Goal: Check status: Check status

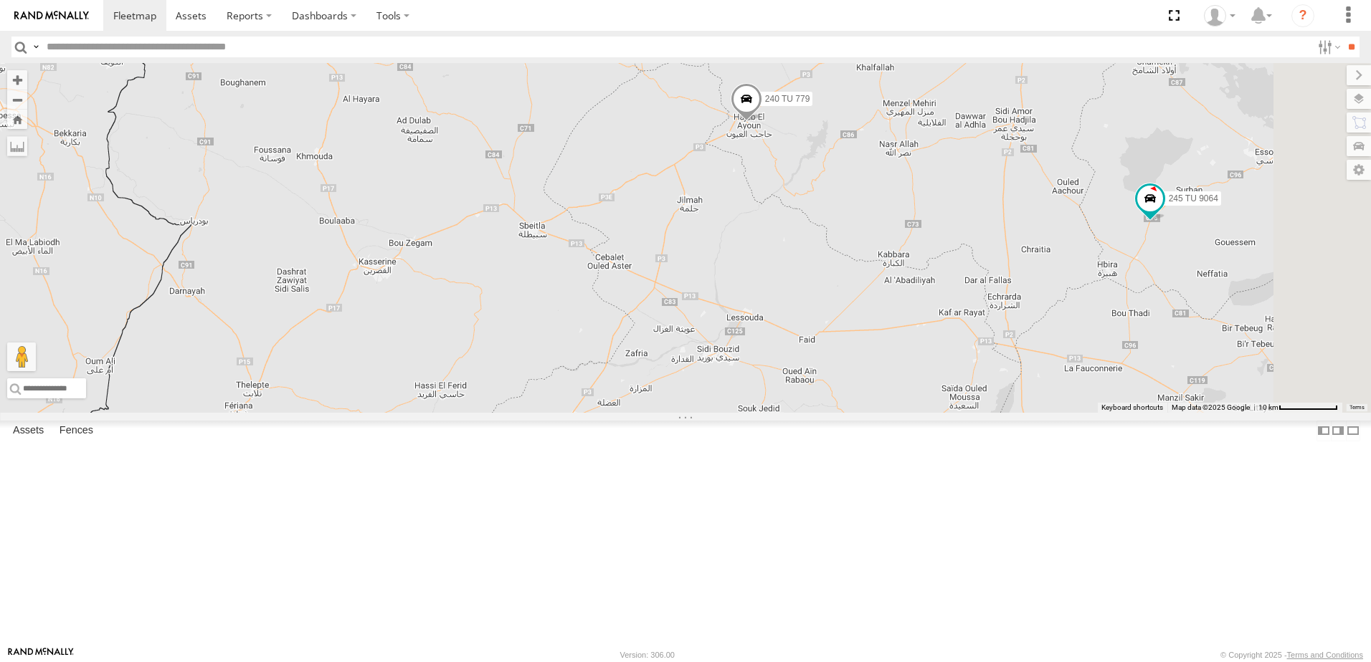
drag, startPoint x: 1079, startPoint y: 336, endPoint x: 697, endPoint y: 452, distance: 399.4
click at [697, 413] on div "241 TU 2027 241 TU 2029 245 TU 9060 240 TU 779 245 TU 9056 245 TU 9064 246 TU 8…" at bounding box center [685, 238] width 1371 height 350
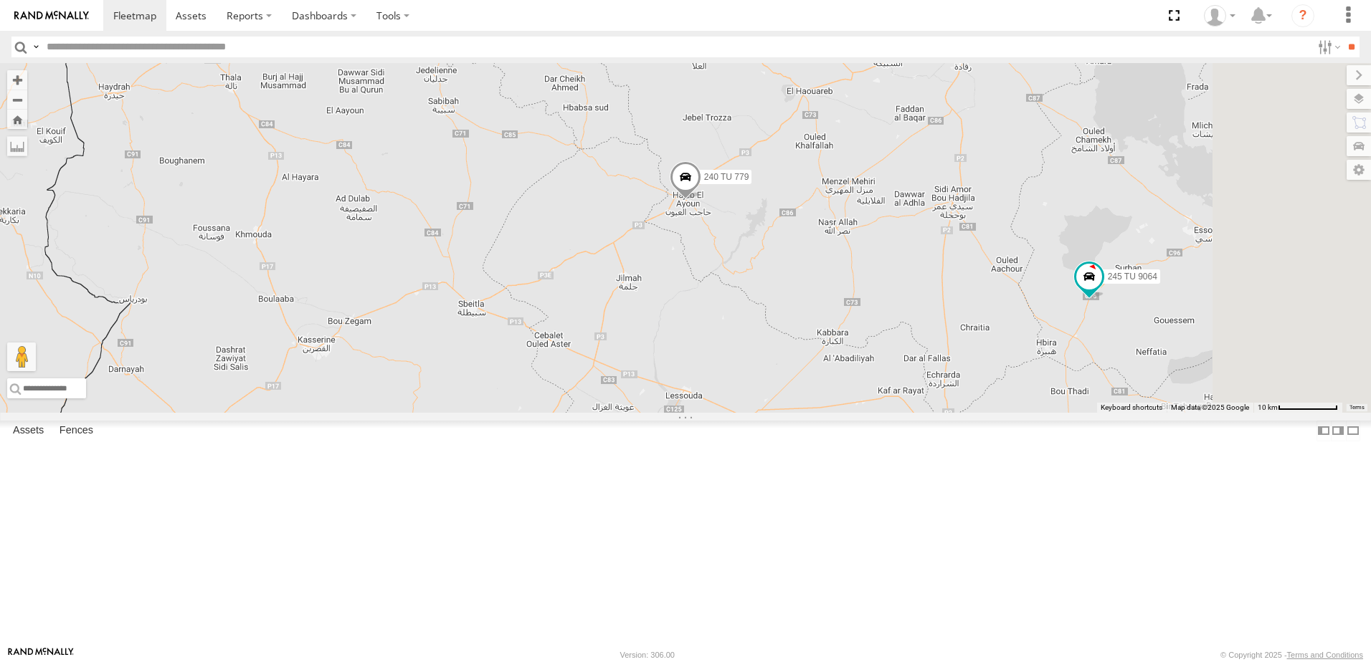
drag, startPoint x: 946, startPoint y: 322, endPoint x: 870, endPoint y: 416, distance: 120.8
click at [870, 413] on div "241 TU 2027 241 TU 2029 245 TU 9060 240 TU 779 245 TU 9056 245 TU 9064 246 TU 8…" at bounding box center [685, 238] width 1371 height 350
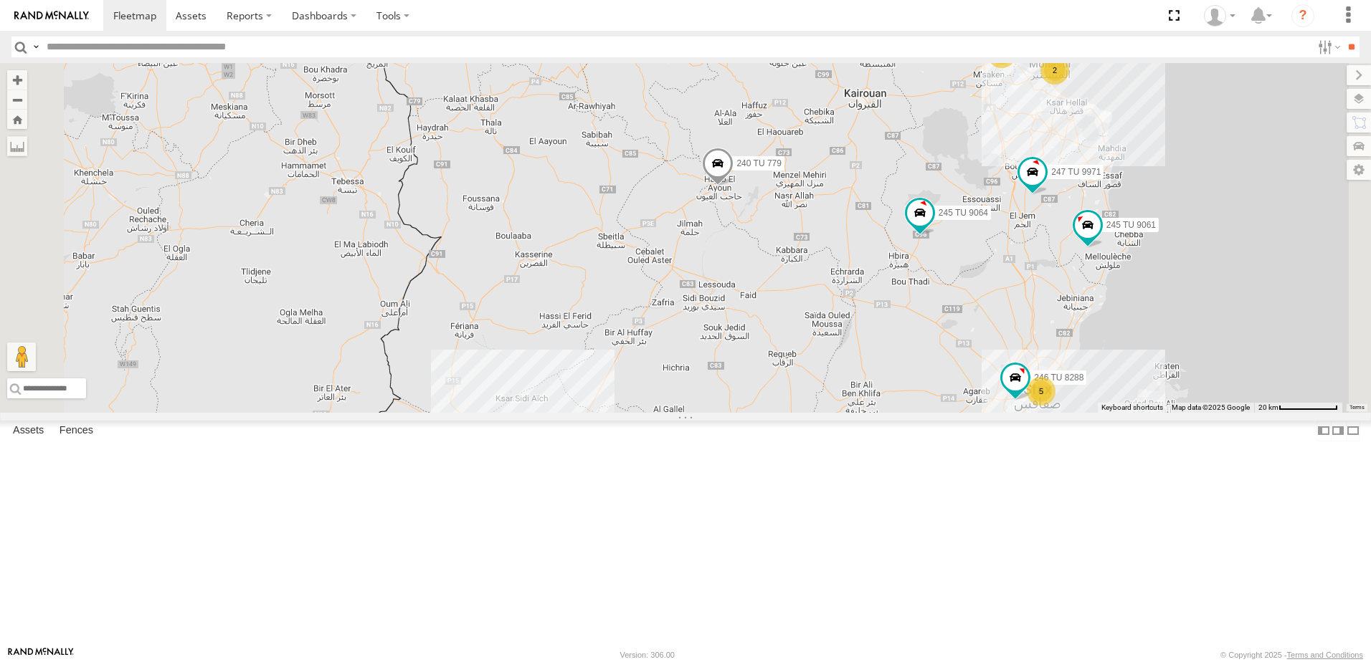
drag, startPoint x: 871, startPoint y: 561, endPoint x: 883, endPoint y: 528, distance: 35.8
click at [883, 413] on div "241 TU 2027 241 TU 2029 245 TU 9060 240 TU 779 245 TU 9056 245 TU 9064 246 TU 8…" at bounding box center [685, 238] width 1371 height 350
click at [733, 186] on span at bounding box center [718, 167] width 32 height 39
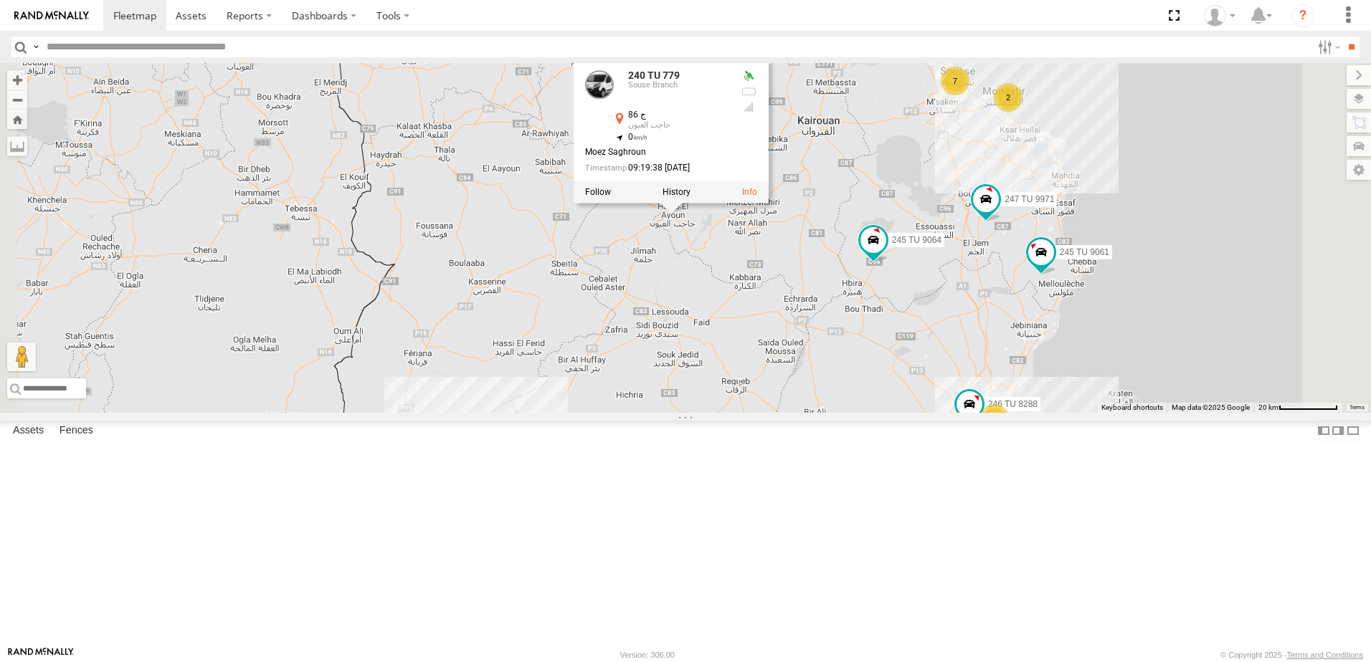
drag, startPoint x: 1240, startPoint y: 399, endPoint x: 1179, endPoint y: 437, distance: 71.2
click at [1182, 413] on div "241 TU 2027 241 TU 2029 245 TU 9060 240 TU 779 245 TU 9056 245 TU 9064 246 TU 8…" at bounding box center [685, 238] width 1371 height 350
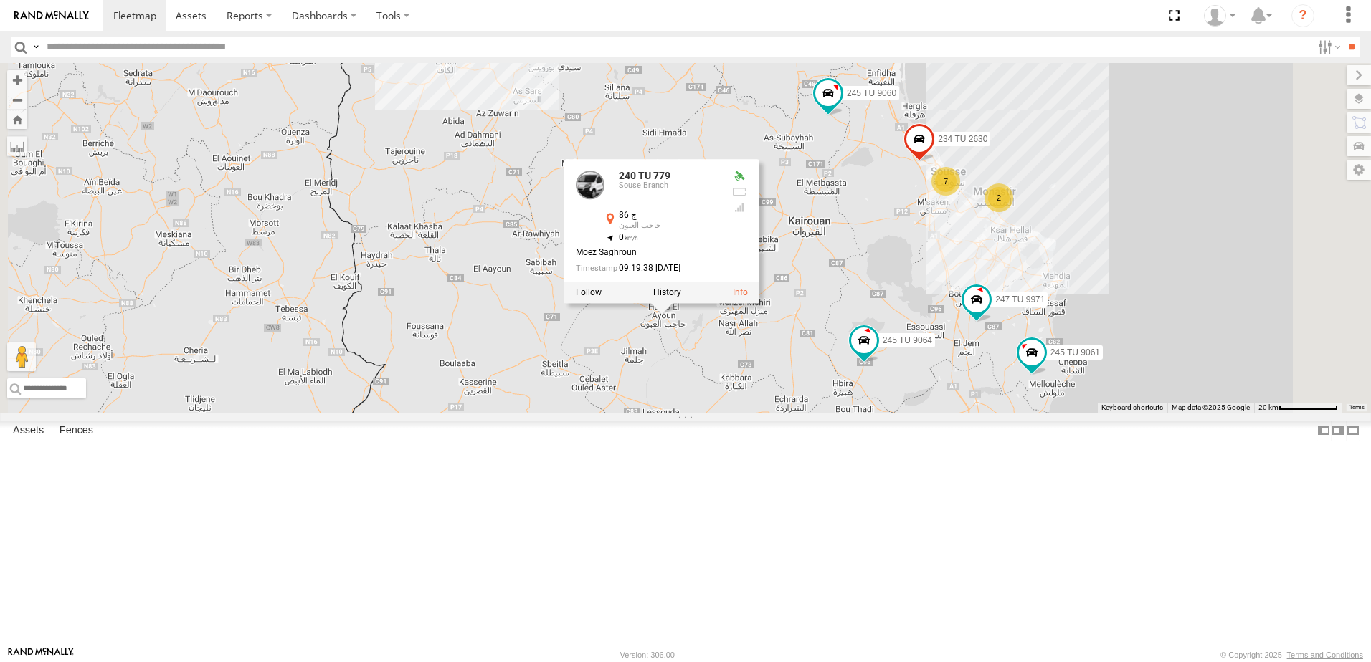
drag, startPoint x: 1137, startPoint y: 404, endPoint x: 1135, endPoint y: 495, distance: 91.1
click at [1135, 413] on div "241 TU 2027 241 TU 2029 245 TU 9060 240 TU 779 245 TU 9056 245 TU 9064 246 TU 8…" at bounding box center [685, 238] width 1371 height 350
click at [1053, 332] on div "241 TU 2027 241 TU 2029 245 TU 9060 240 TU 779 245 TU 9056 245 TU 9064 246 TU 8…" at bounding box center [685, 238] width 1371 height 350
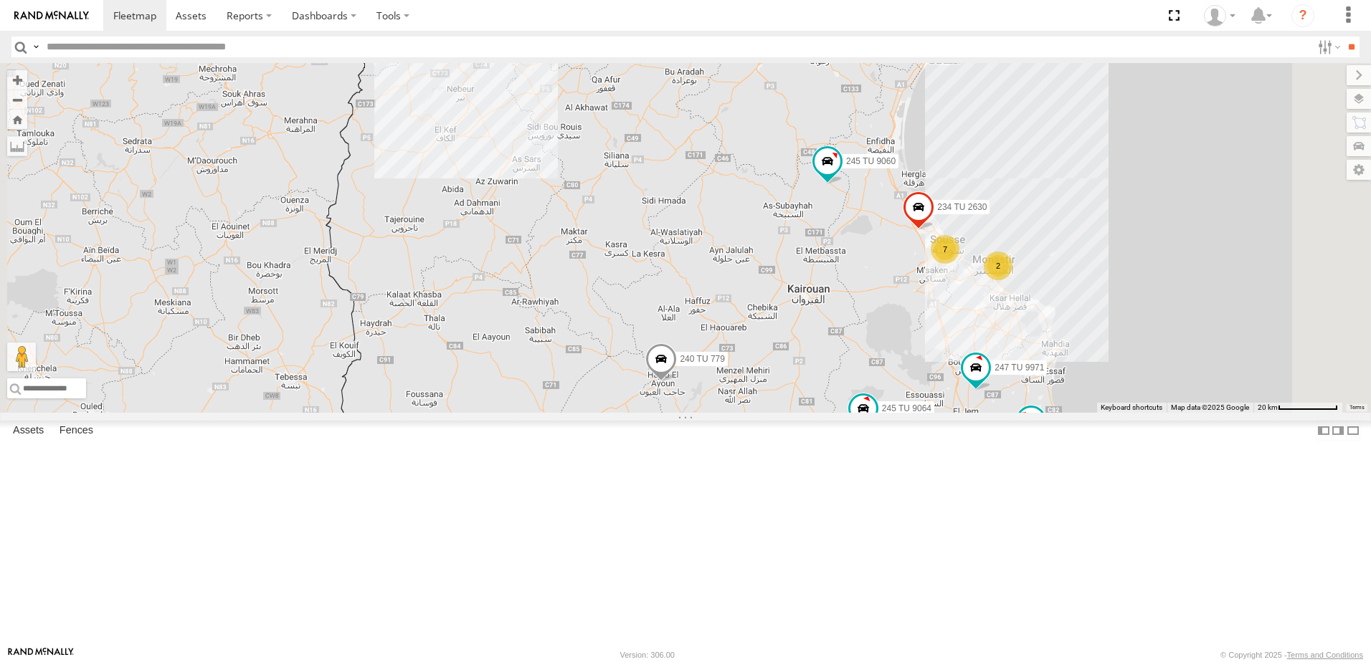
drag, startPoint x: 979, startPoint y: 308, endPoint x: 979, endPoint y: 367, distance: 58.8
click at [979, 367] on div "241 TU 2027 241 TU 2029 245 TU 9060 240 TU 779 245 TU 9056 245 TU 9064 246 TU 8…" at bounding box center [685, 238] width 1371 height 350
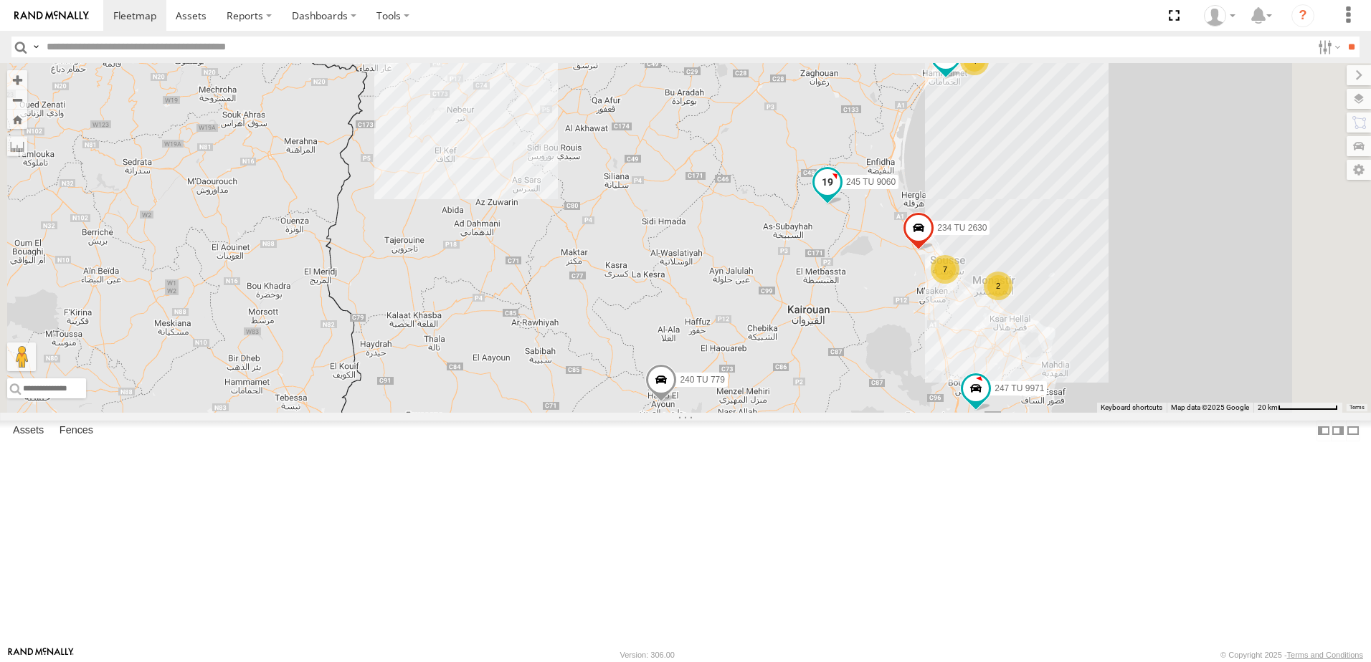
click at [840, 195] on span at bounding box center [828, 182] width 26 height 26
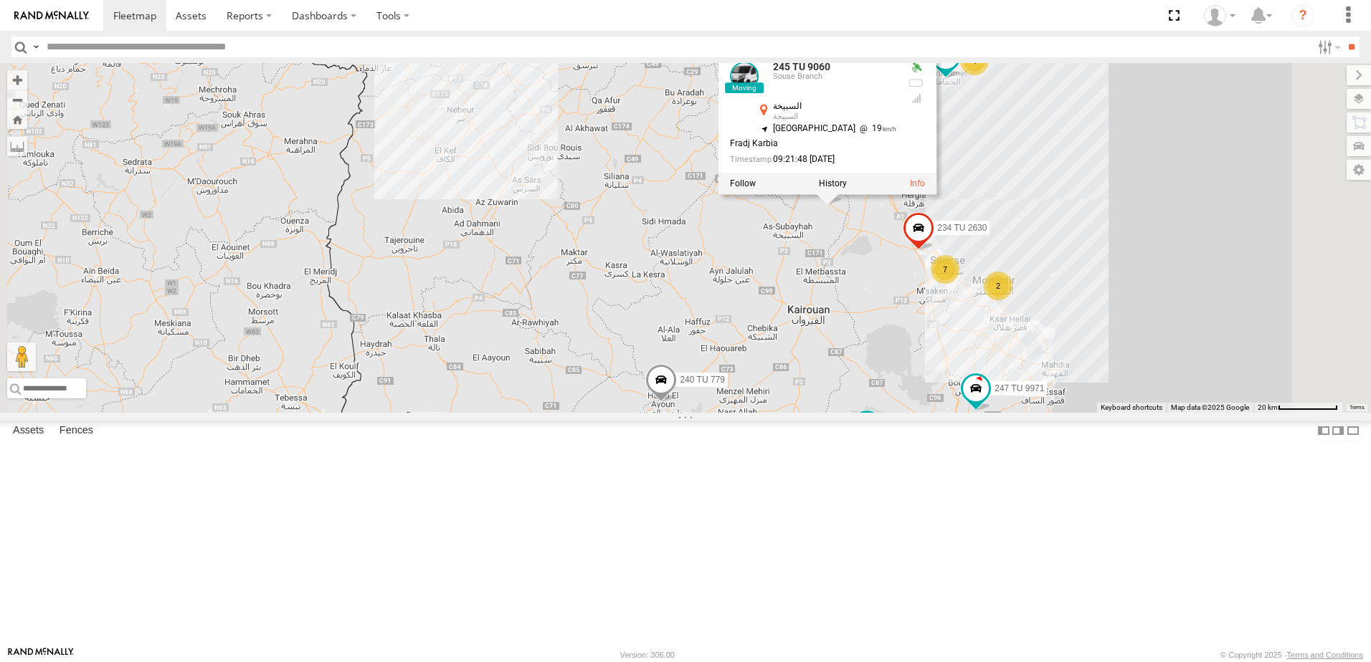
click at [998, 378] on div "241 TU 2027 241 TU 2029 245 TU 9060 240 TU 779 245 TU 9056 245 TU 9064 246 TU 8…" at bounding box center [685, 238] width 1371 height 350
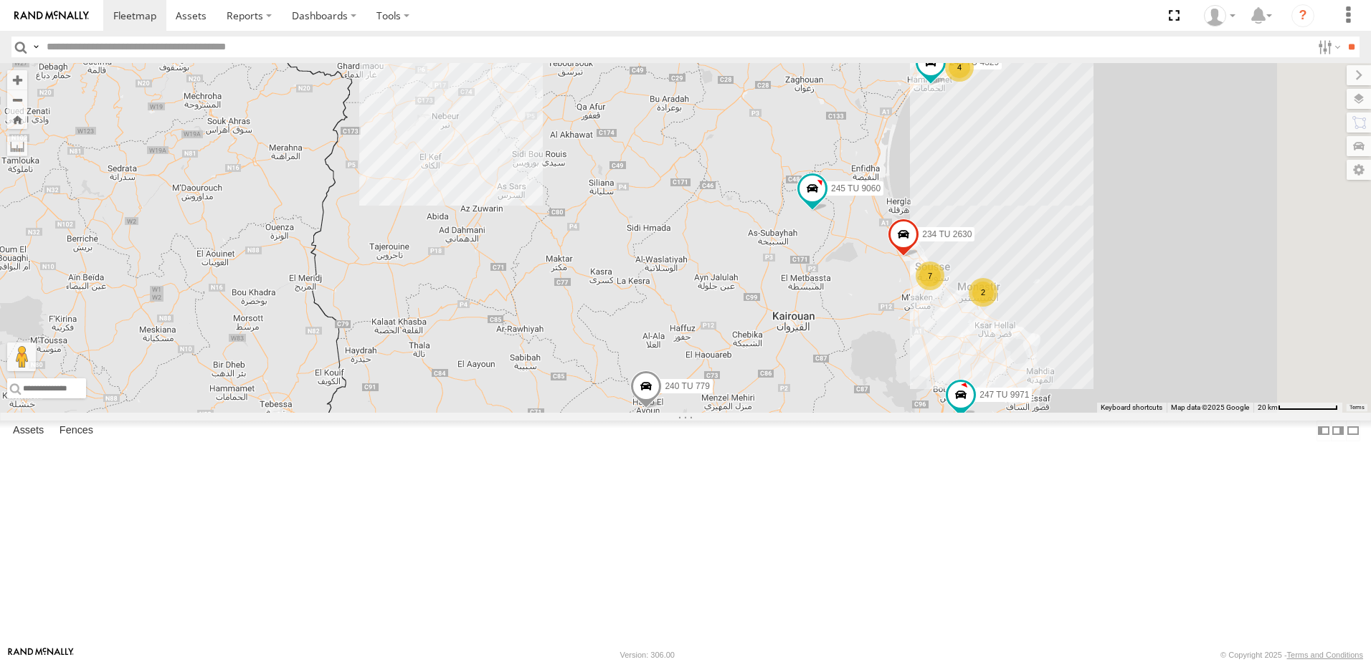
drag, startPoint x: 868, startPoint y: 528, endPoint x: 845, endPoint y: 539, distance: 25.0
click at [845, 413] on div "241 TU 2027 241 TU 2029 245 TU 9060 240 TU 779 245 TU 9056 245 TU 9064 246 TU 8…" at bounding box center [685, 238] width 1371 height 350
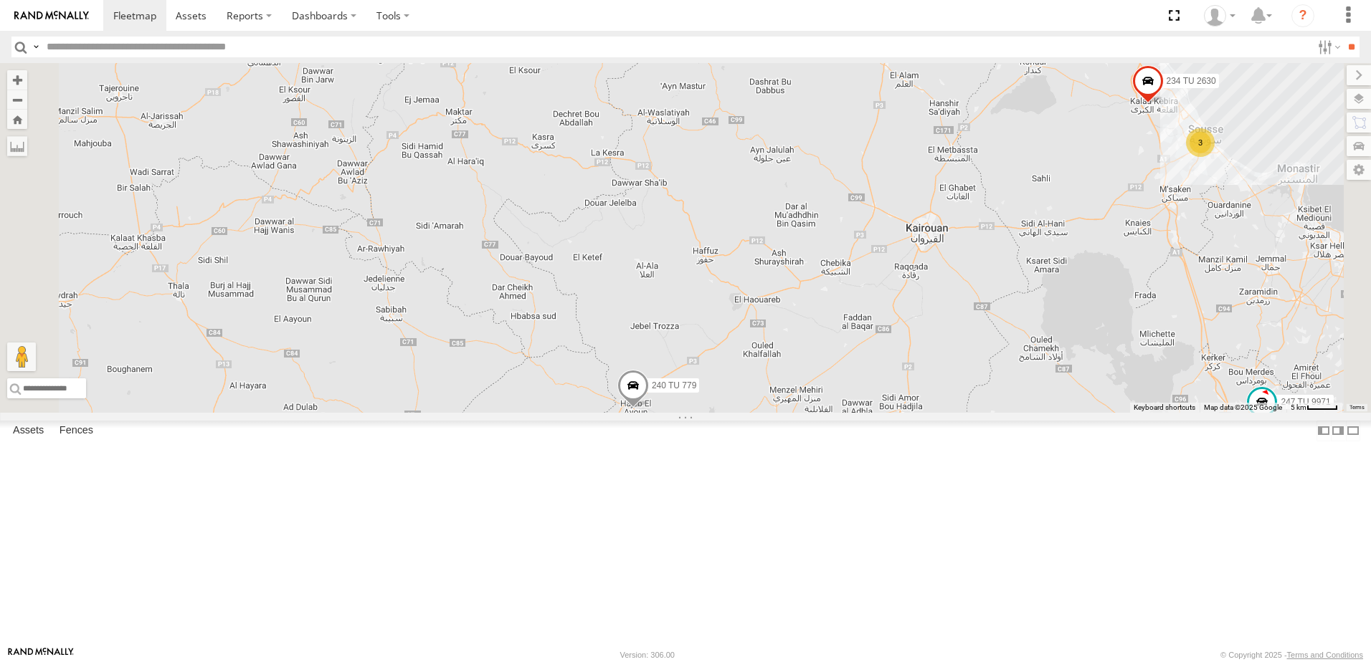
drag, startPoint x: 868, startPoint y: 512, endPoint x: 849, endPoint y: 528, distance: 24.4
click at [849, 413] on div "241 TU 2027 241 TU 2029 245 TU 9060 240 TU 779 245 TU 9056 245 TU 9064 246 TU 8…" at bounding box center [685, 238] width 1371 height 350
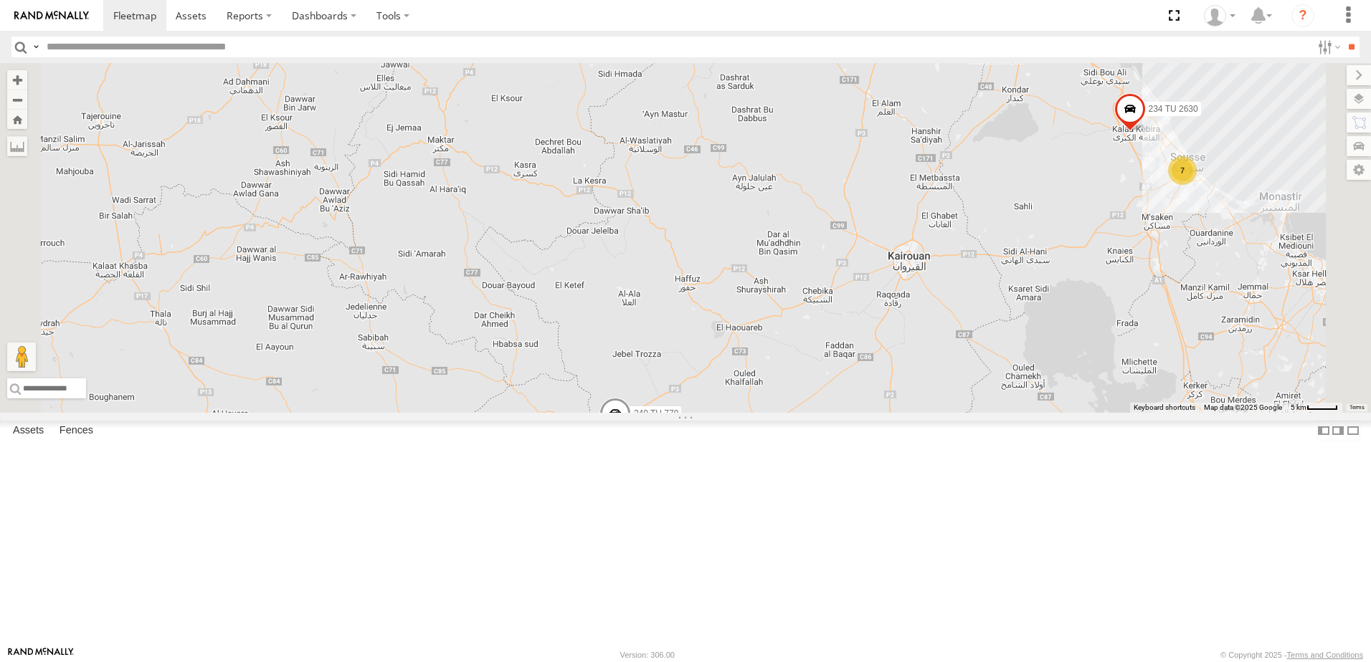
drag, startPoint x: 954, startPoint y: 443, endPoint x: 916, endPoint y: 506, distance: 73.7
click at [916, 413] on div "241 TU 2027 241 TU 2029 245 TU 9060 240 TU 779 245 TU 9056 245 TU 9064 246 TU 8…" at bounding box center [685, 238] width 1371 height 350
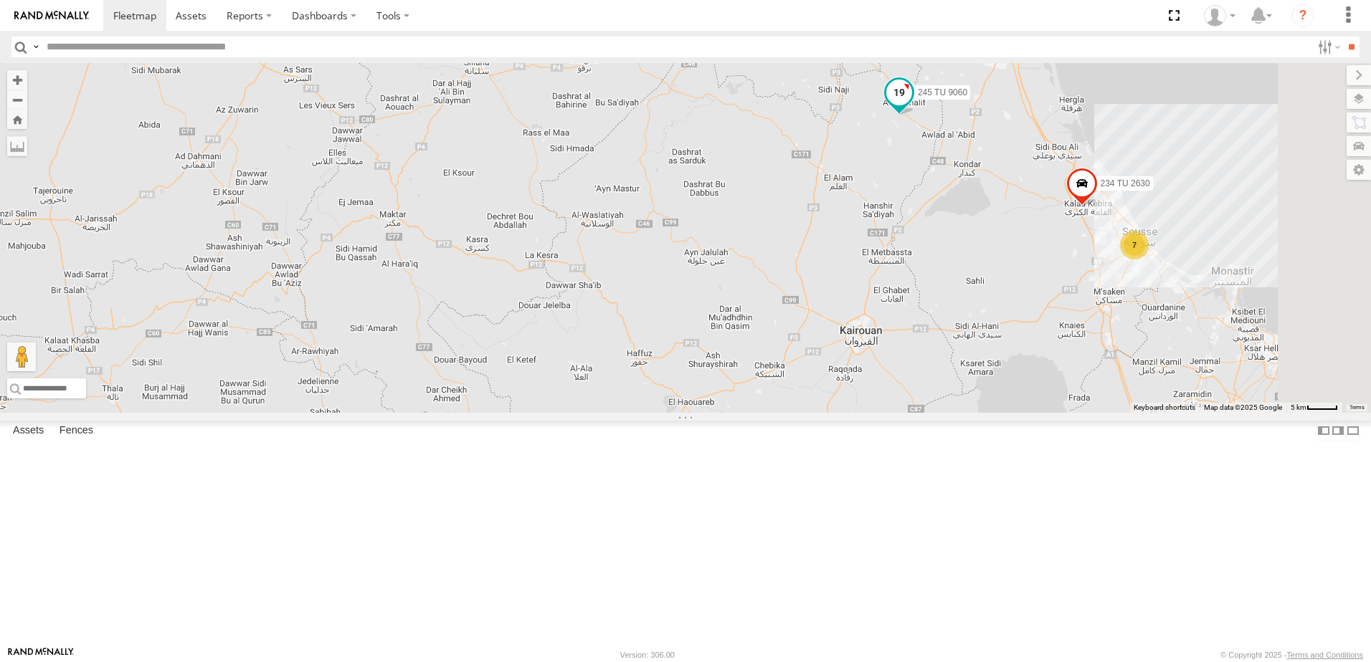
click at [912, 106] on span at bounding box center [899, 93] width 26 height 26
click at [1047, 275] on div "241 TU 2027 241 TU 2029 245 TU 9060 240 TU 779 245 TU 9056 245 TU 9064 246 TU 8…" at bounding box center [685, 238] width 1371 height 350
click at [912, 106] on span at bounding box center [899, 93] width 26 height 26
click at [1035, 280] on div "241 TU 2027 241 TU 2029 245 TU 9060 240 TU 779 245 TU 9056 245 TU 9064 246 TU 8…" at bounding box center [685, 238] width 1371 height 350
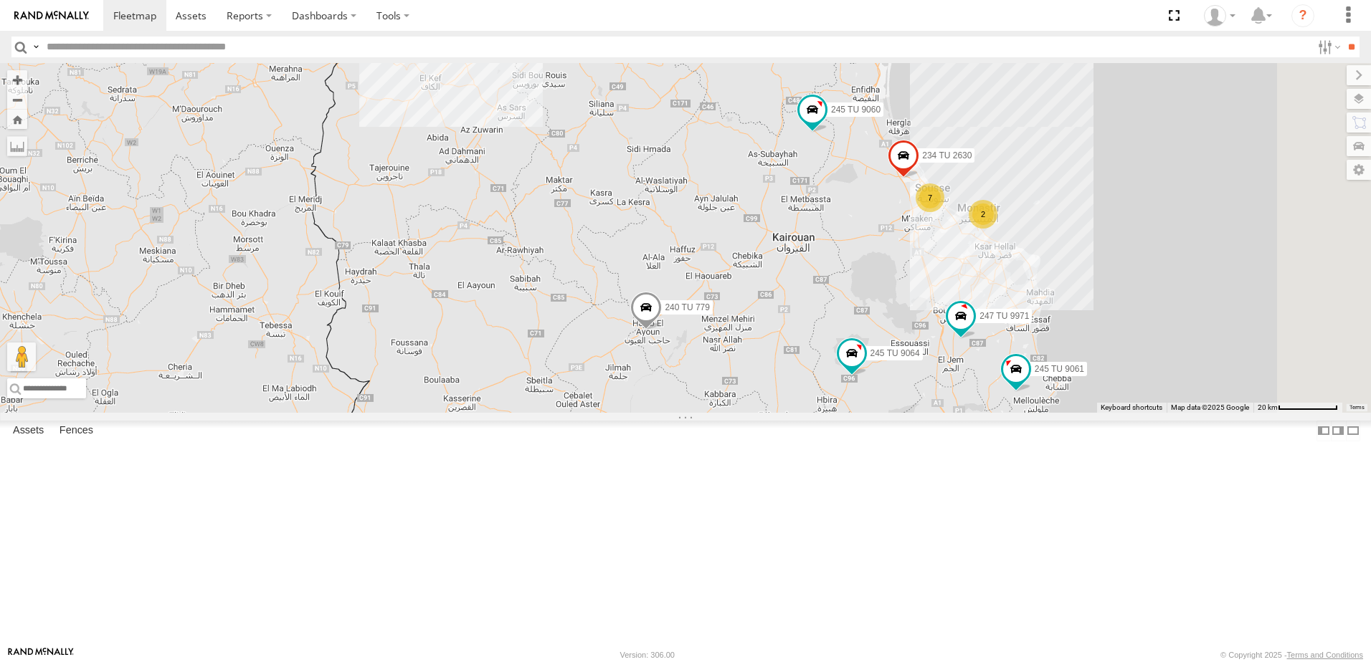
drag, startPoint x: 1039, startPoint y: 397, endPoint x: 986, endPoint y: 368, distance: 60.7
click at [986, 368] on div "241 TU 2027 241 TU 2029 245 TU 9060 240 TU 779 245 TU 9056 245 TU 9064 246 TU 8…" at bounding box center [685, 238] width 1371 height 350
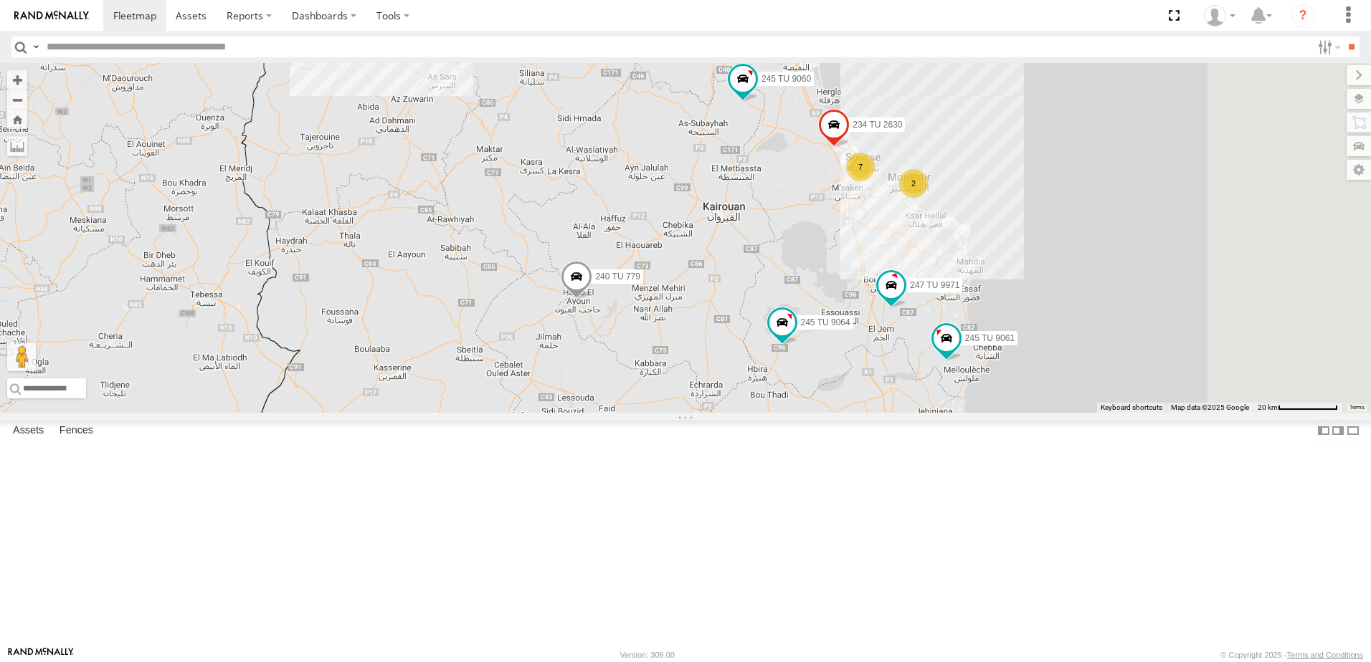
drag, startPoint x: 1068, startPoint y: 371, endPoint x: 991, endPoint y: 323, distance: 90.5
click at [991, 323] on div "241 TU 2027 241 TU 2029 245 TU 9060 240 TU 779 245 TU 9056 245 TU 9064 246 TU 8…" at bounding box center [685, 238] width 1371 height 350
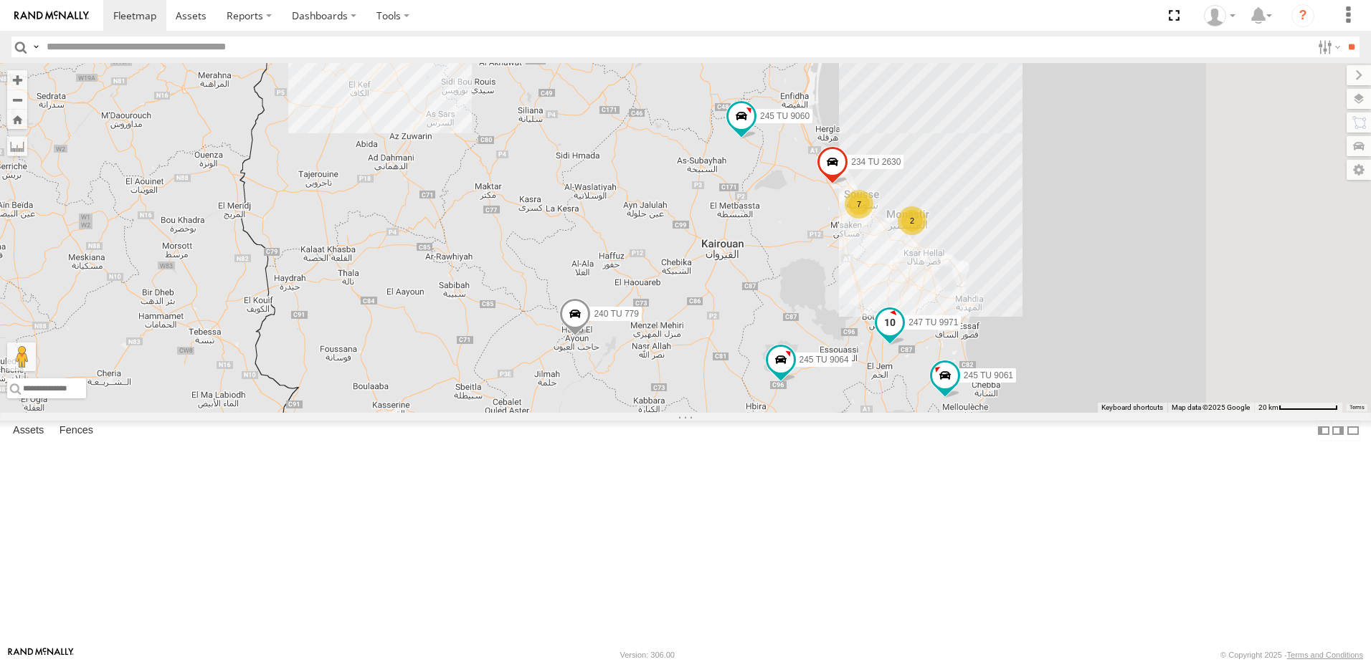
drag, startPoint x: 1074, startPoint y: 435, endPoint x: 1078, endPoint y: 466, distance: 31.0
click at [906, 346] on span at bounding box center [890, 326] width 32 height 39
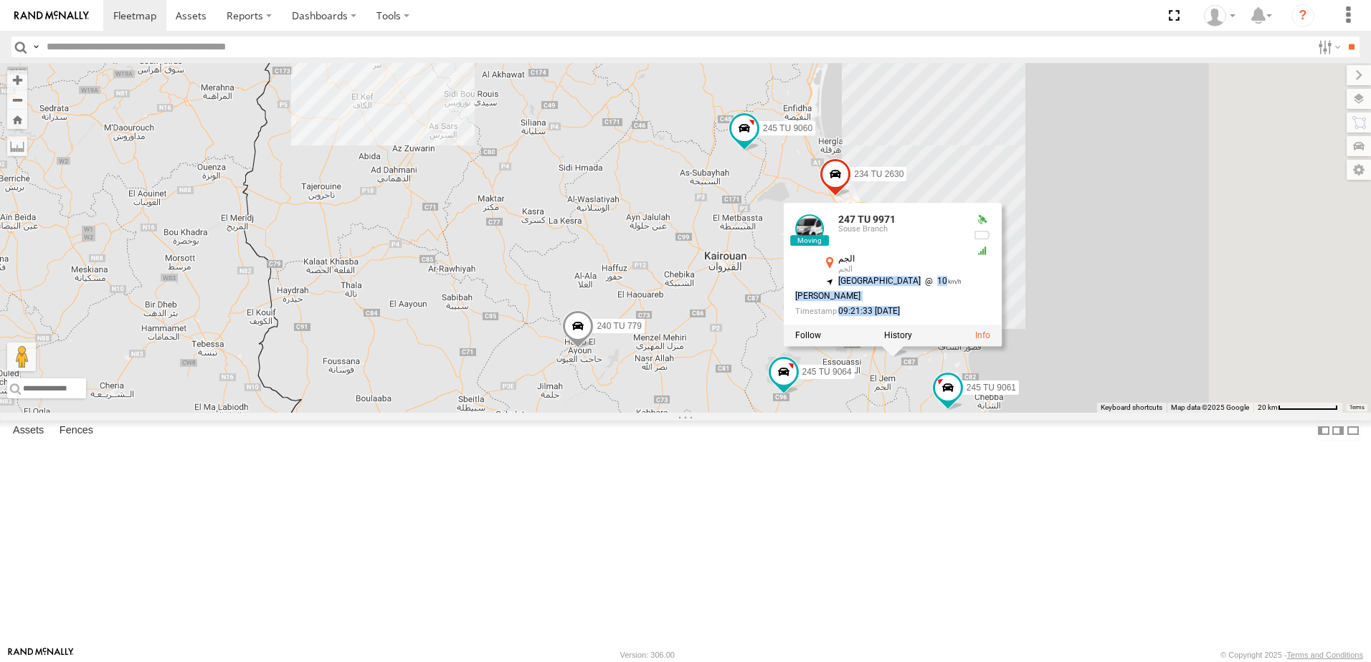
drag, startPoint x: 1055, startPoint y: 398, endPoint x: 989, endPoint y: 459, distance: 89.8
click at [989, 347] on div "247 TU 9971 Souse Branch الجم الجم 35.37218 , 10.74256 [GEOGRAPHIC_DATA][PERSON…" at bounding box center [893, 275] width 218 height 144
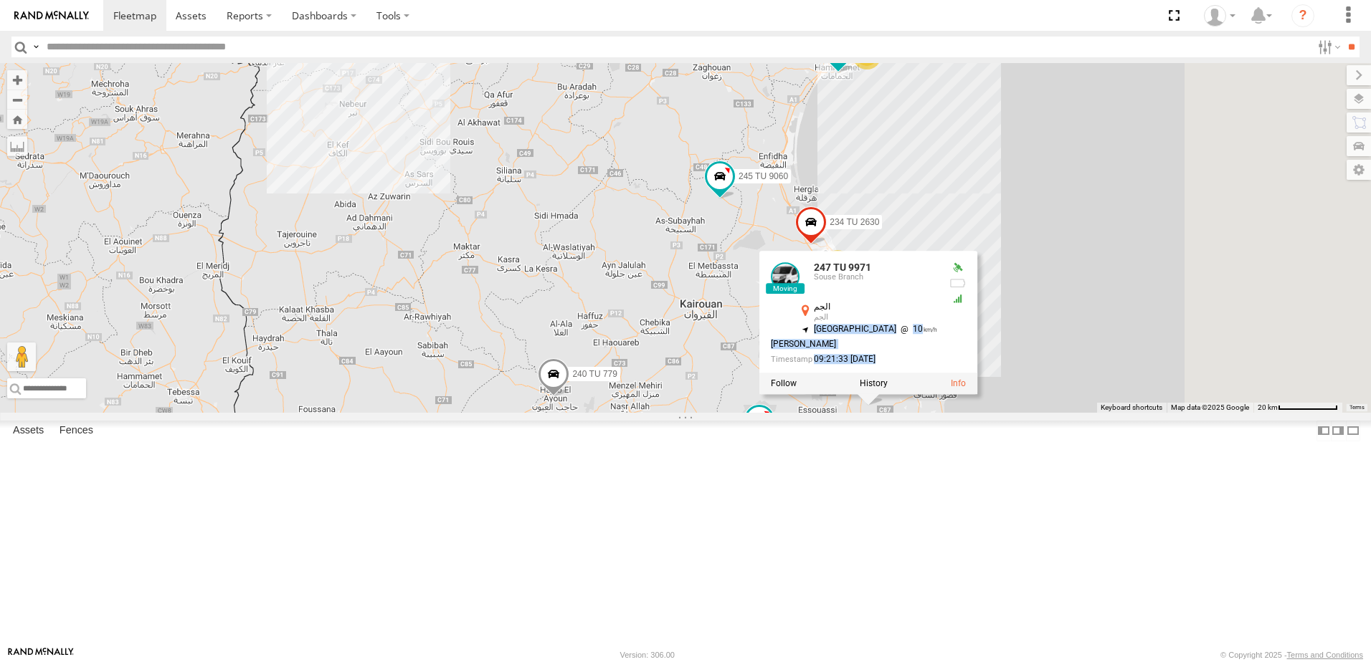
drag, startPoint x: 989, startPoint y: 459, endPoint x: 839, endPoint y: 468, distance: 150.9
click at [838, 413] on div "241 TU 2027 241 TU 2029 245 TU 9060 240 TU 779 245 TU 9056 245 TU 9064 246 TU 8…" at bounding box center [685, 238] width 1371 height 350
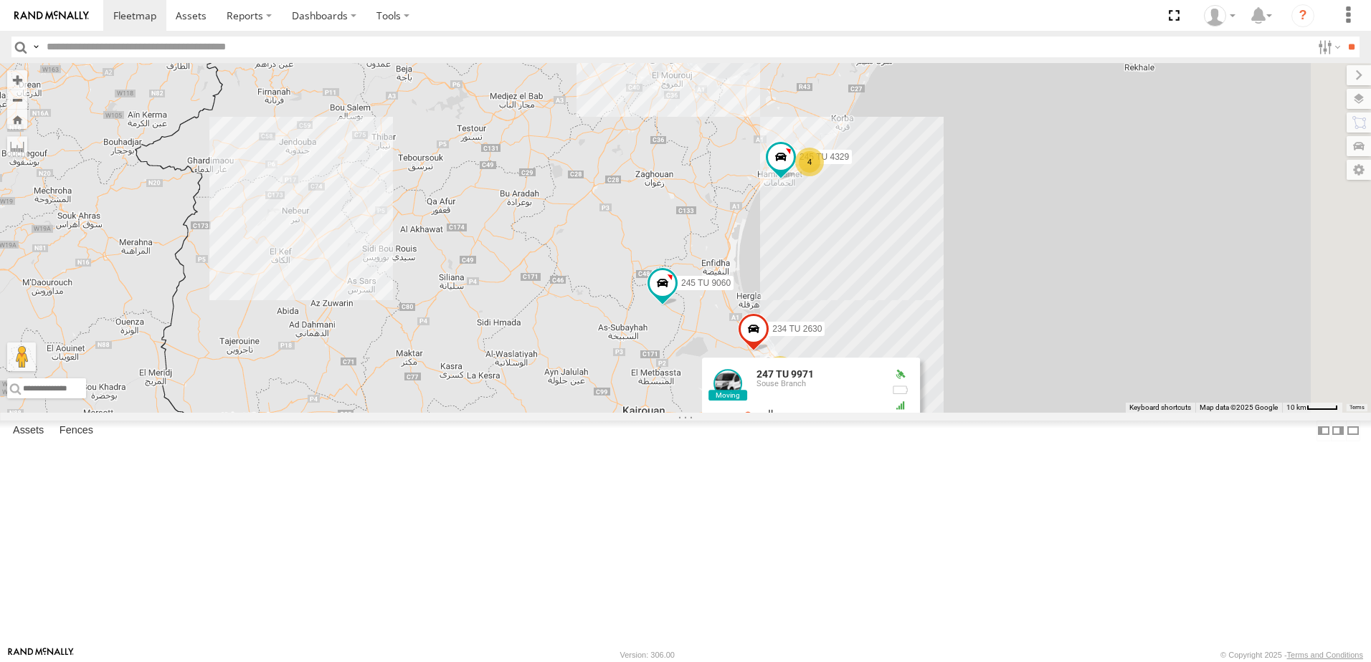
drag, startPoint x: 848, startPoint y: 424, endPoint x: 837, endPoint y: 445, distance: 24.0
click at [835, 413] on div "241 TU 2027 241 TU 2029 245 TU 9060 240 TU 779 245 TU 9056 245 TU 9064 246 TU 8…" at bounding box center [685, 238] width 1371 height 350
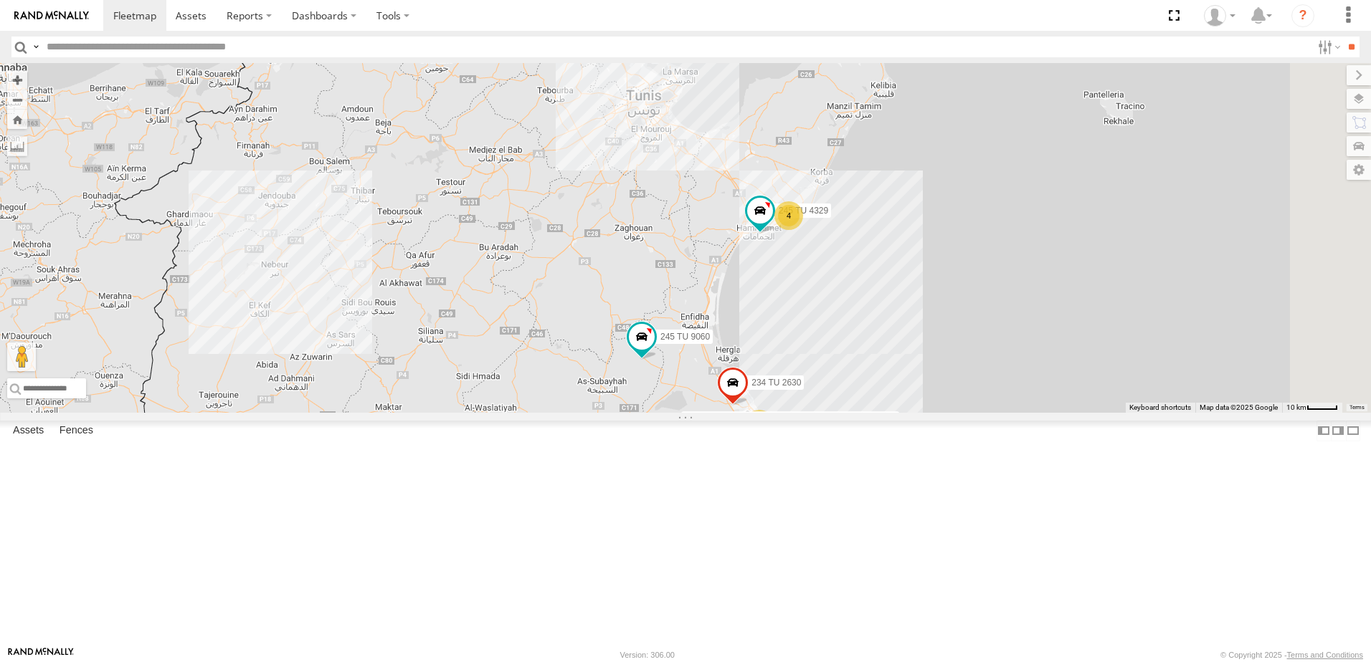
click at [869, 404] on div "241 TU 2027 241 TU 2029 245 TU 9060 240 TU 779 245 TU 9056 245 TU 9064 246 TU 8…" at bounding box center [685, 238] width 1371 height 350
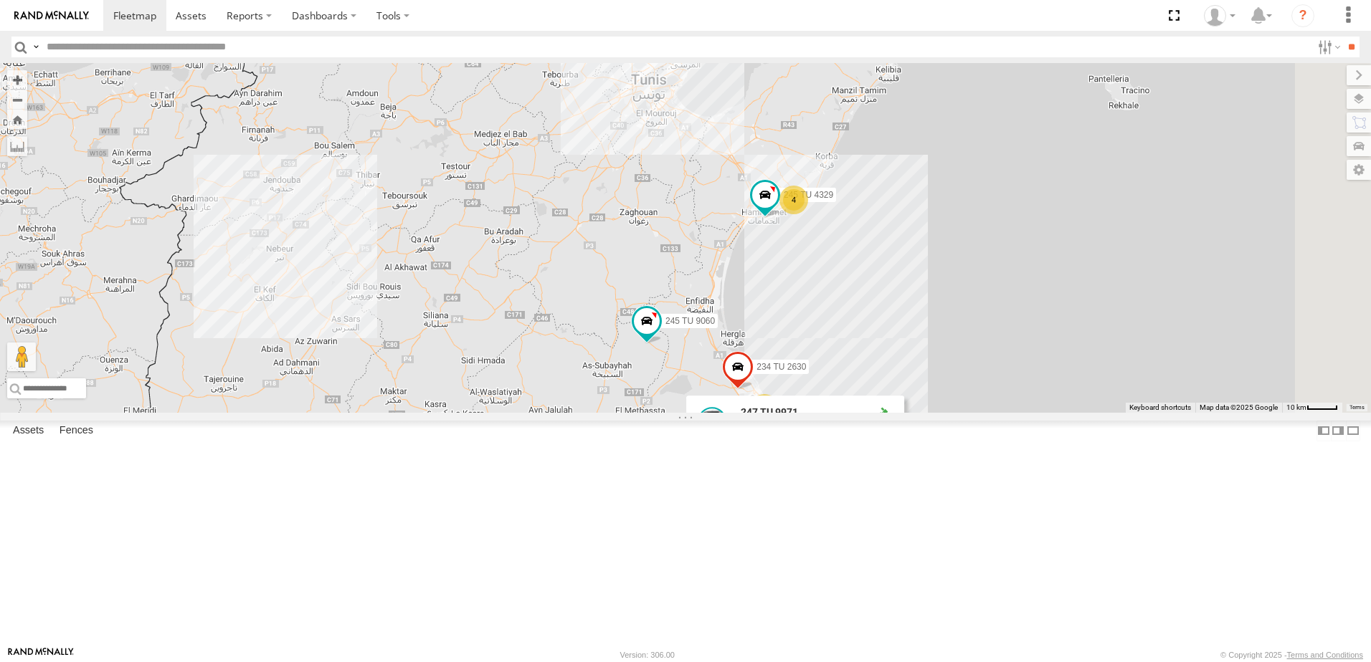
click at [888, 348] on div "241 TU 2027 241 TU 2029 245 TU 9060 240 TU 779 245 TU 9056 245 TU 9064 246 TU 8…" at bounding box center [685, 238] width 1371 height 350
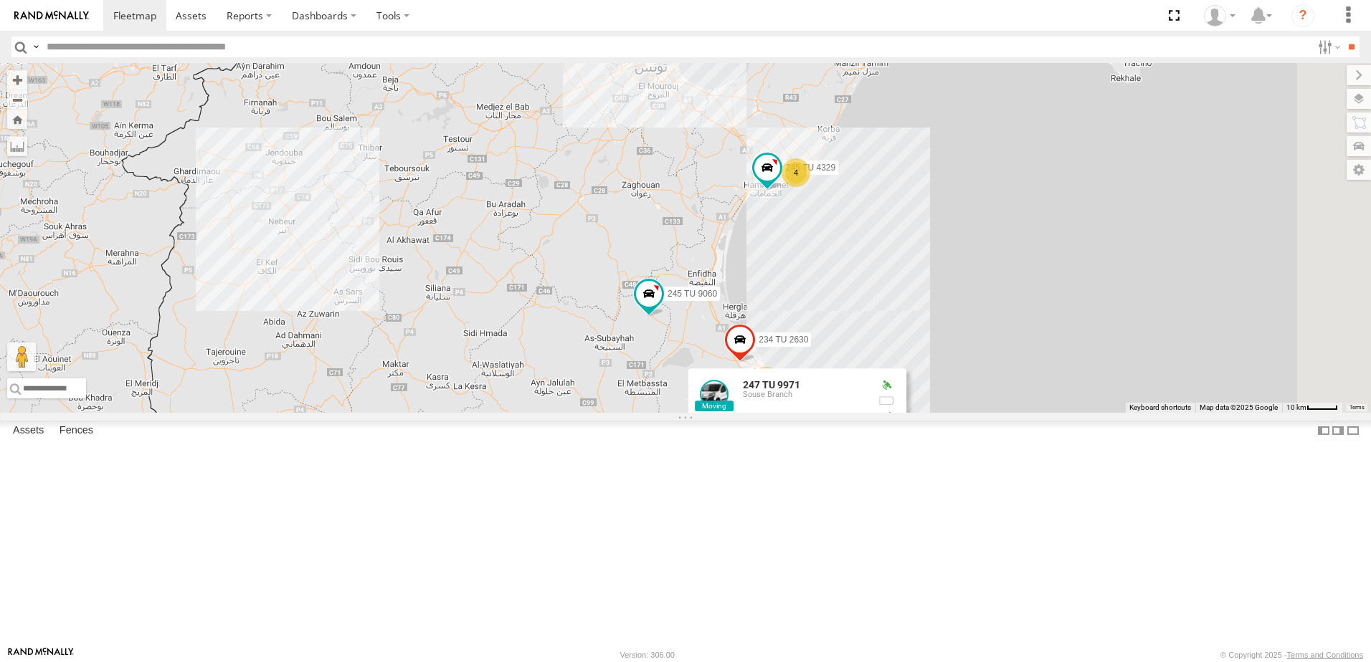
click at [886, 379] on div "241 TU 2027 241 TU 2029 245 TU 9060 240 TU 779 245 TU 9056 245 TU 9064 246 TU 8…" at bounding box center [685, 238] width 1371 height 350
click at [780, 181] on span at bounding box center [767, 169] width 26 height 26
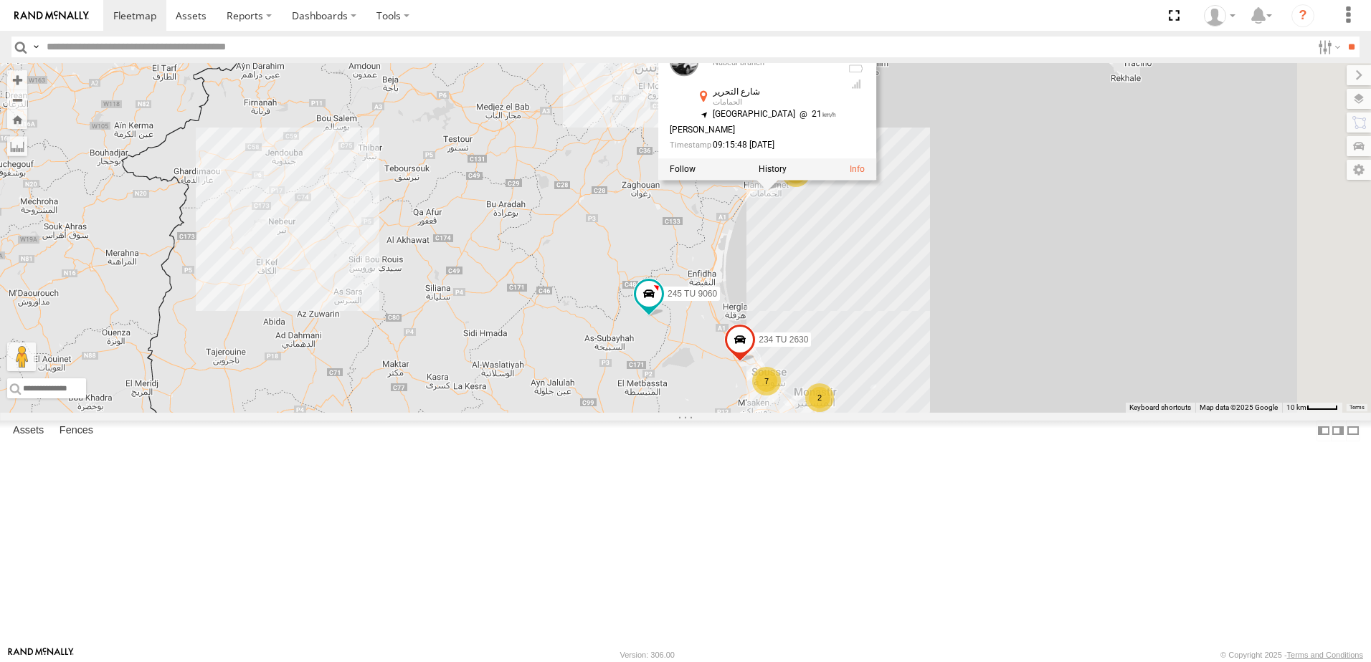
click at [921, 350] on div "241 TU 2027 241 TU 2029 245 TU 9060 240 TU 779 245 TU 9056 245 TU 9064 246 TU 8…" at bounding box center [685, 238] width 1371 height 350
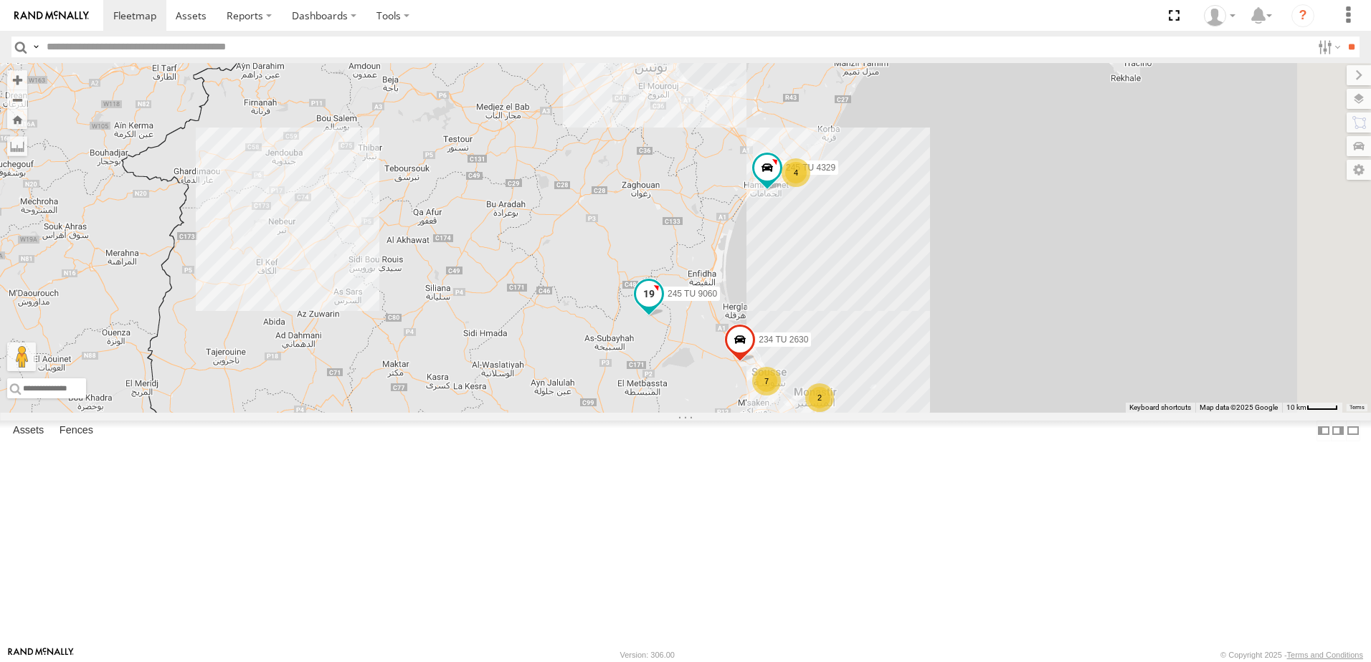
click at [662, 307] on span at bounding box center [649, 294] width 26 height 26
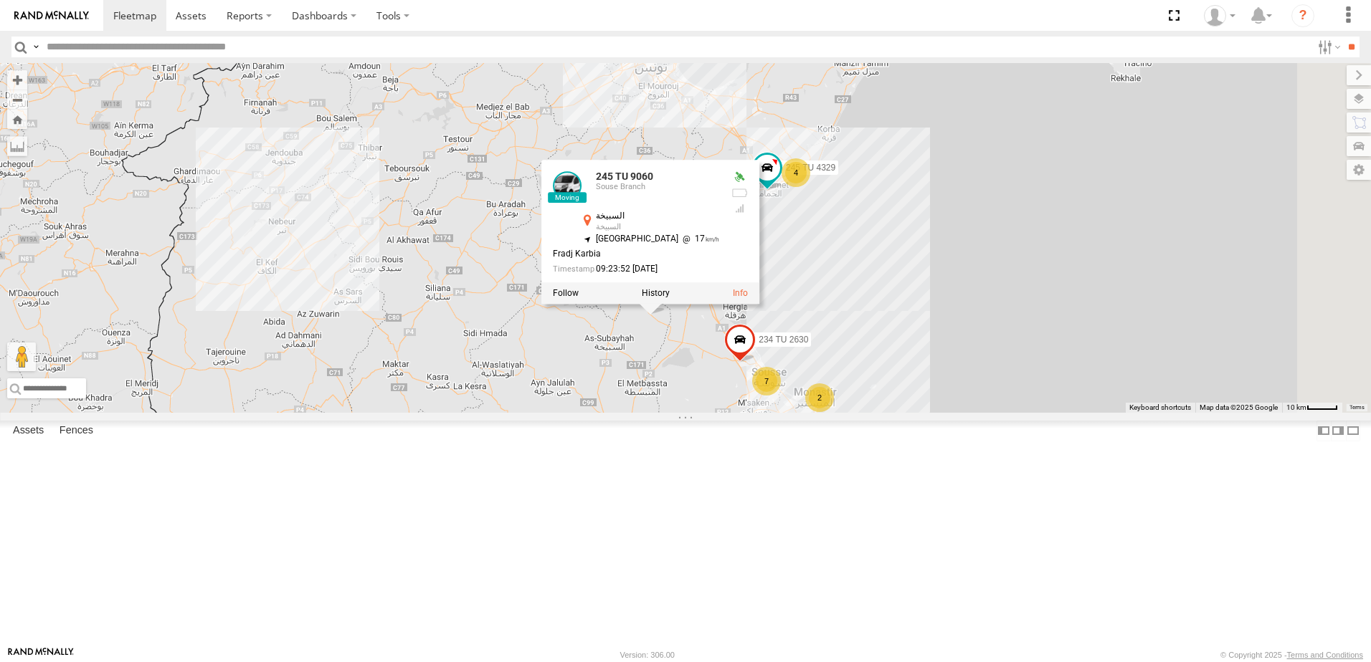
click at [705, 413] on div "241 TU 2027 241 TU 2029 245 TU 9060 240 TU 779 245 TU 9056 245 TU 9064 246 TU 8…" at bounding box center [685, 238] width 1371 height 350
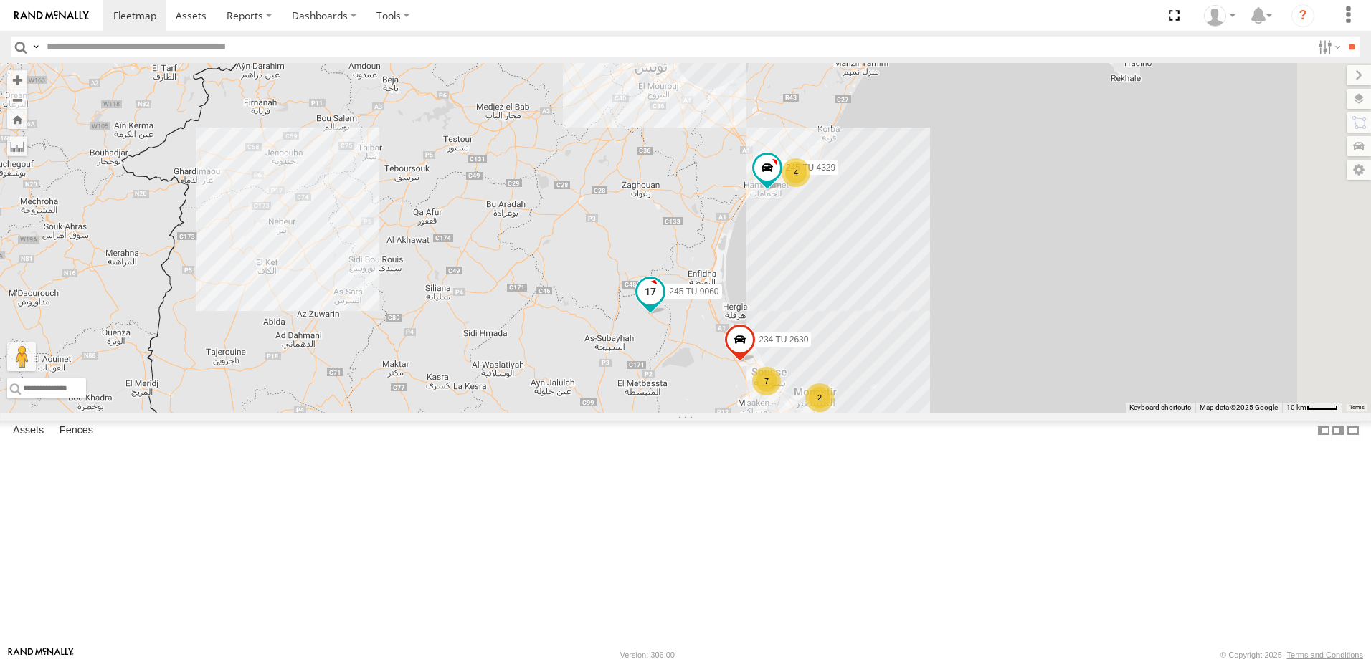
click at [663, 305] on span at bounding box center [650, 293] width 26 height 26
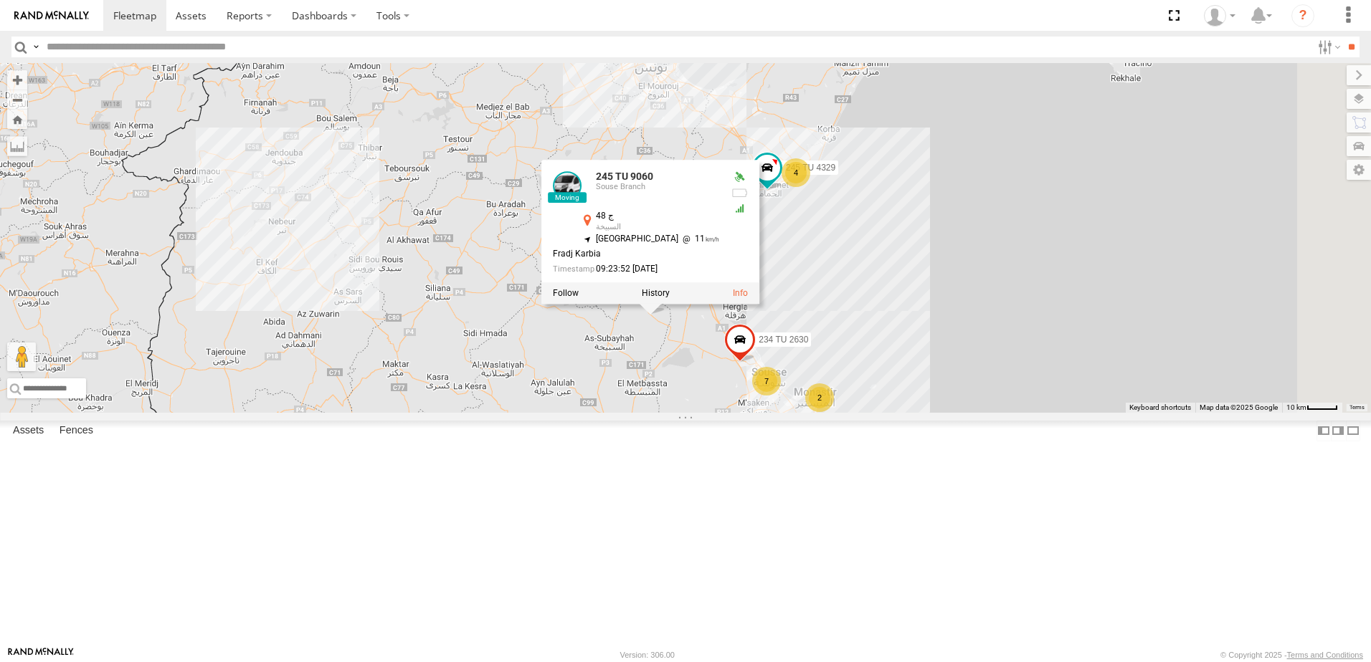
drag, startPoint x: 804, startPoint y: 553, endPoint x: 807, endPoint y: 488, distance: 64.6
click at [807, 413] on div "241 TU 2027 241 TU 2029 245 TU 9060 240 TU 779 245 TU 9056 245 TU 9064 246 TU 8…" at bounding box center [685, 238] width 1371 height 350
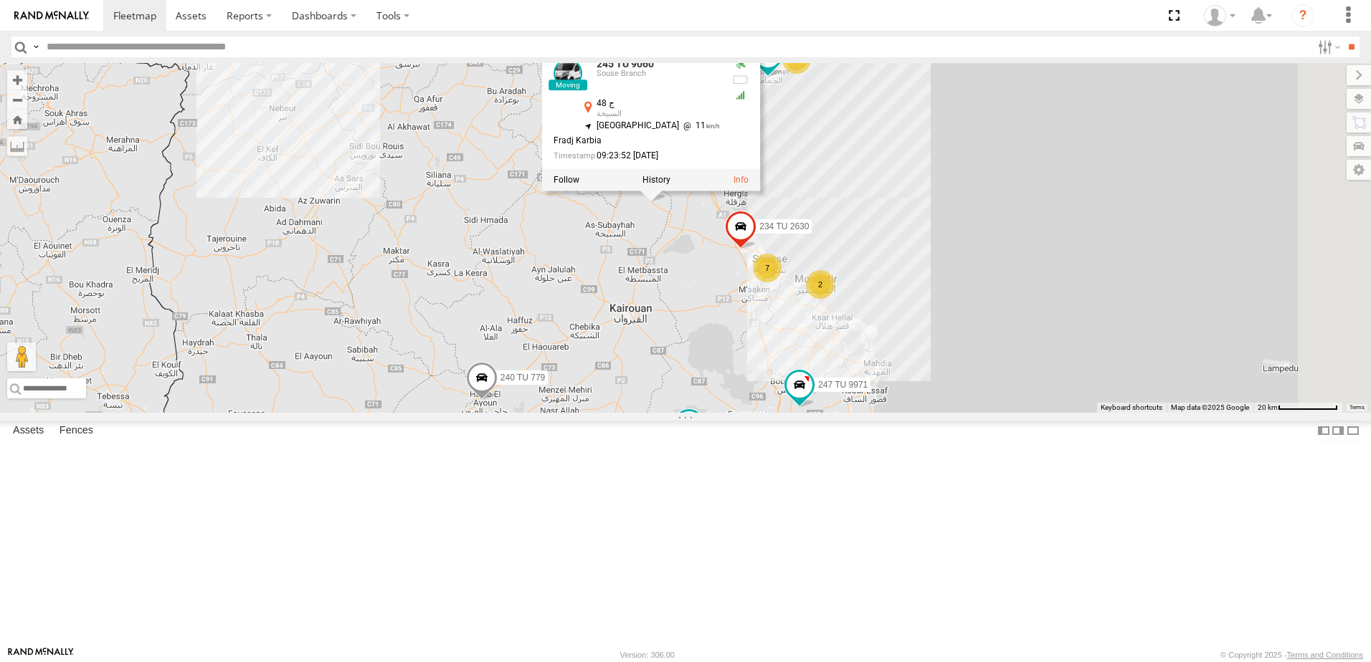
drag, startPoint x: 858, startPoint y: 539, endPoint x: 855, endPoint y: 472, distance: 67.5
click at [705, 447] on div "245 TU 9064" at bounding box center [689, 428] width 32 height 39
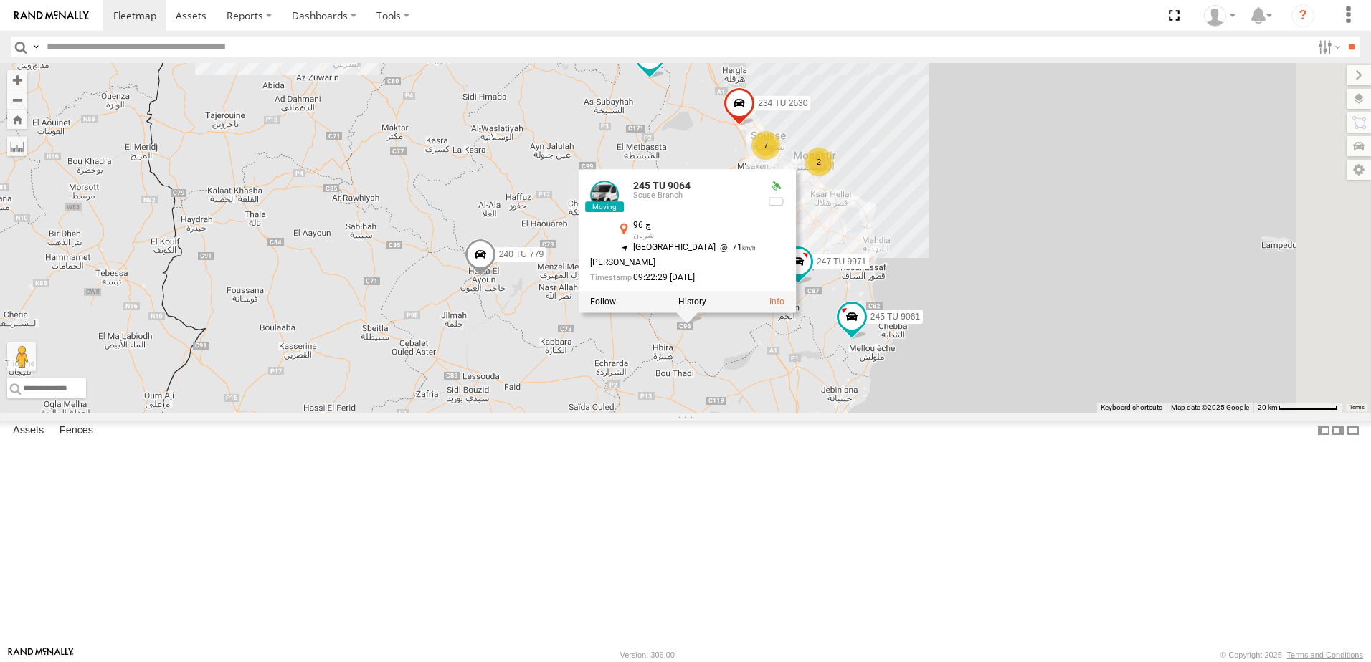
drag, startPoint x: 858, startPoint y: 475, endPoint x: 858, endPoint y: 465, distance: 9.3
click at [858, 413] on div "241 TU 2027 241 TU 2029 245 TU 9060 240 TU 779 245 TU 9056 245 TU 9064 246 TU 8…" at bounding box center [685, 238] width 1371 height 350
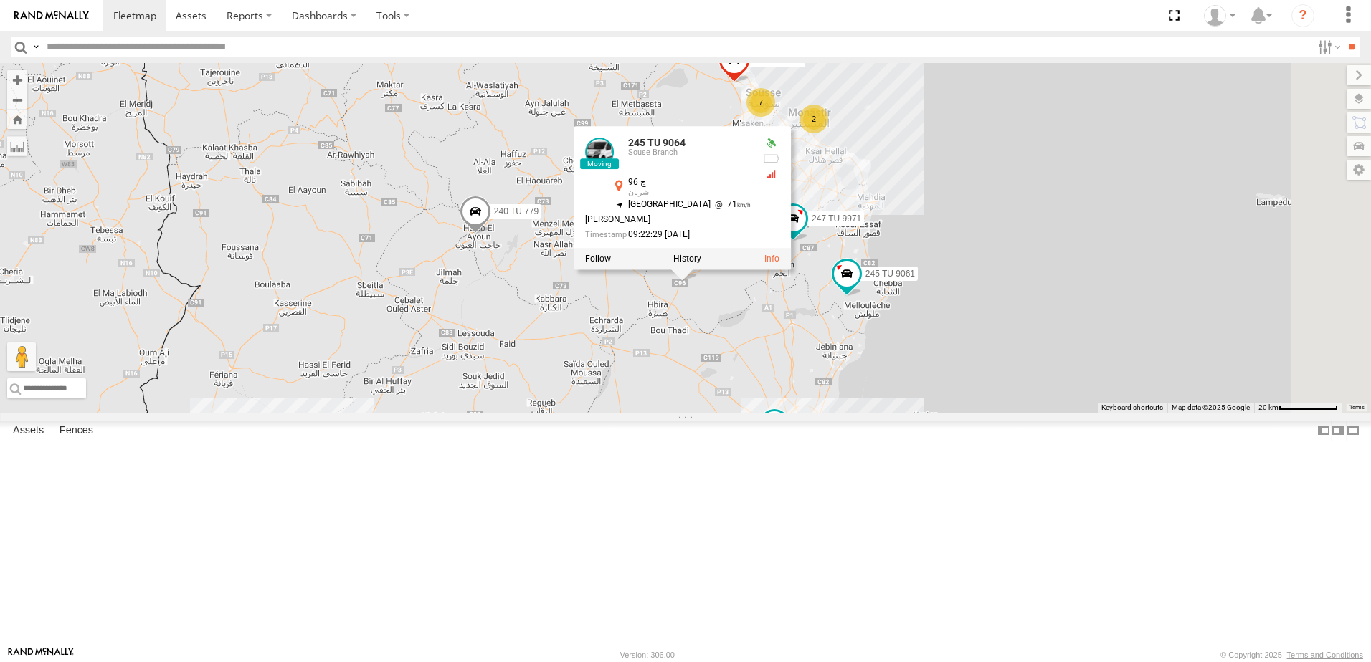
click at [928, 413] on div "241 TU 2027 241 TU 2029 245 TU 9060 240 TU 779 245 TU 9056 245 TU 9064 246 TU 8…" at bounding box center [685, 238] width 1371 height 350
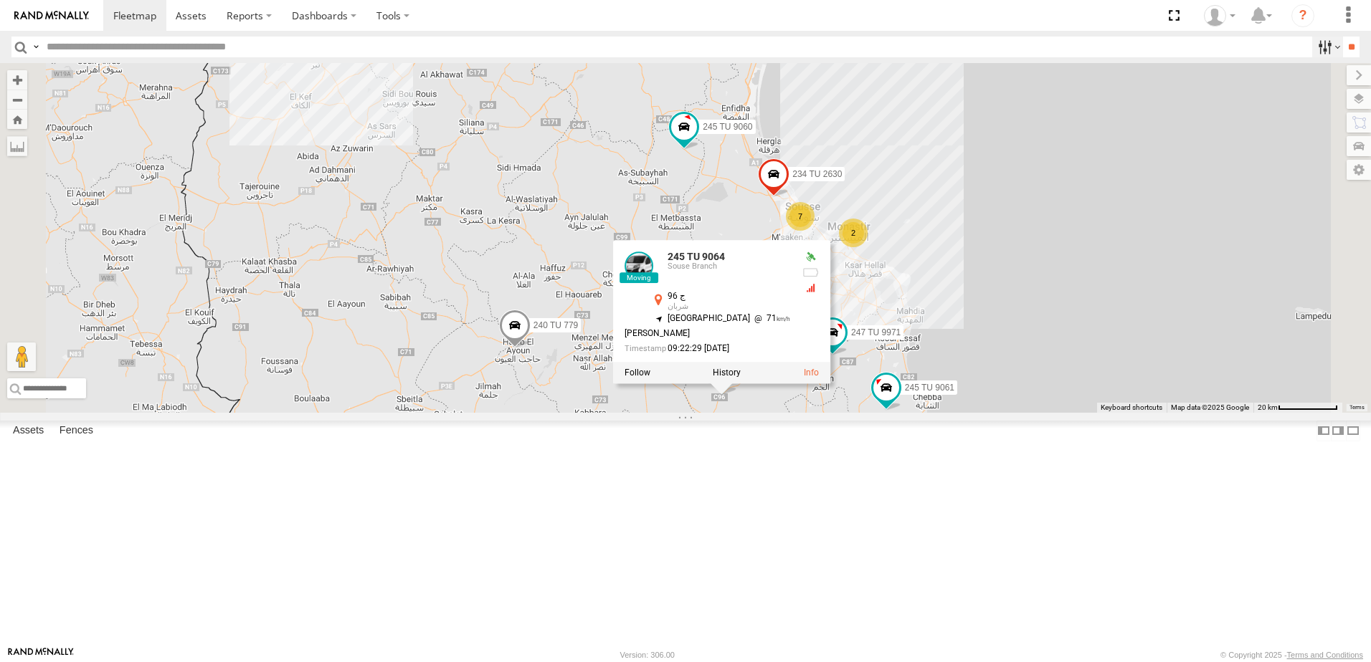
drag, startPoint x: 1315, startPoint y: 38, endPoint x: 1315, endPoint y: 47, distance: 9.3
click at [1315, 42] on label at bounding box center [1327, 47] width 31 height 21
click at [0, 0] on span "Souse Branch" at bounding box center [0, 0] width 0 height 0
click at [1345, 49] on input "**" at bounding box center [1351, 47] width 16 height 21
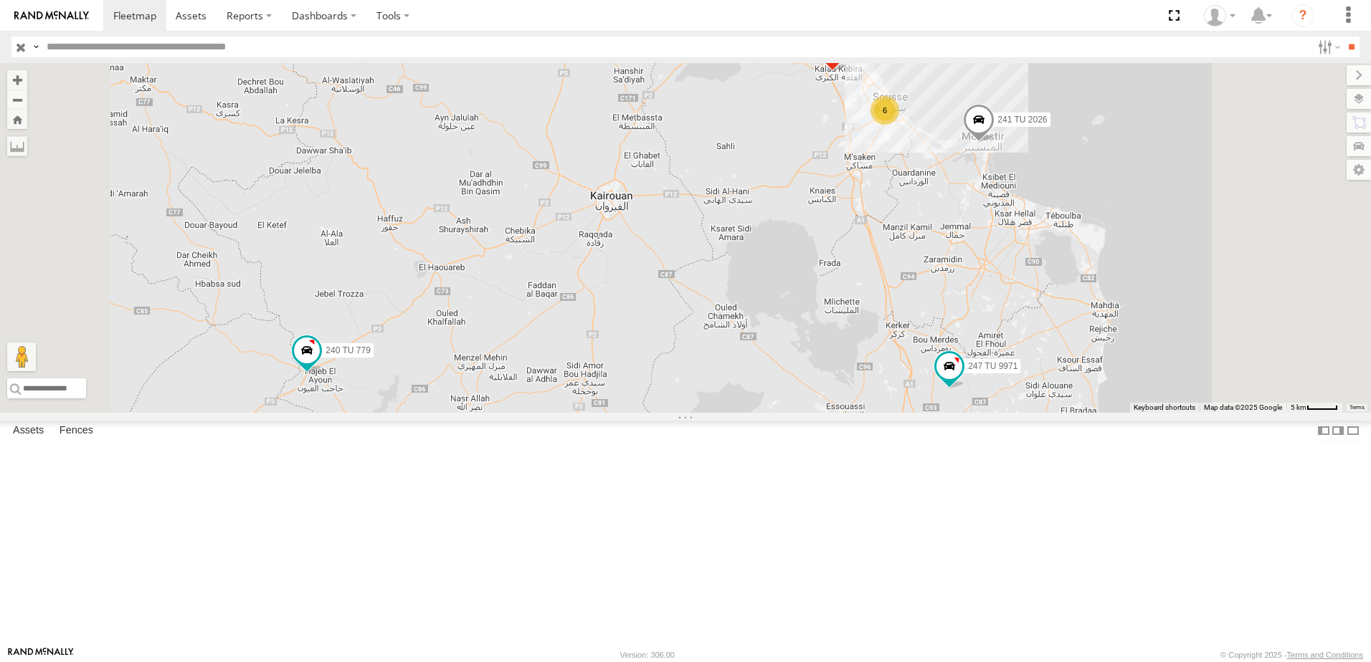
click at [744, 467] on span at bounding box center [728, 448] width 32 height 39
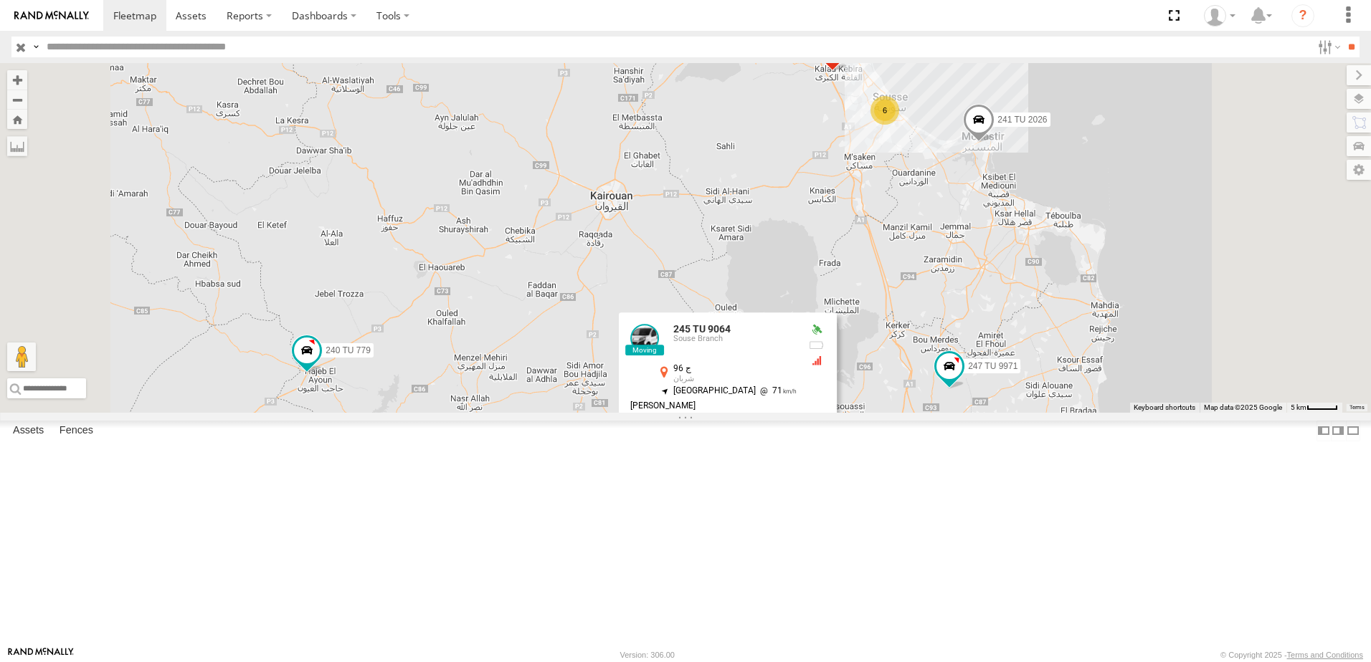
click at [1044, 413] on div "234 TU 2630 241 TU 2026 245 TU 9061 245 TU 9060 240 TU 779 247 TU 9971 245 TU 9…" at bounding box center [685, 238] width 1371 height 350
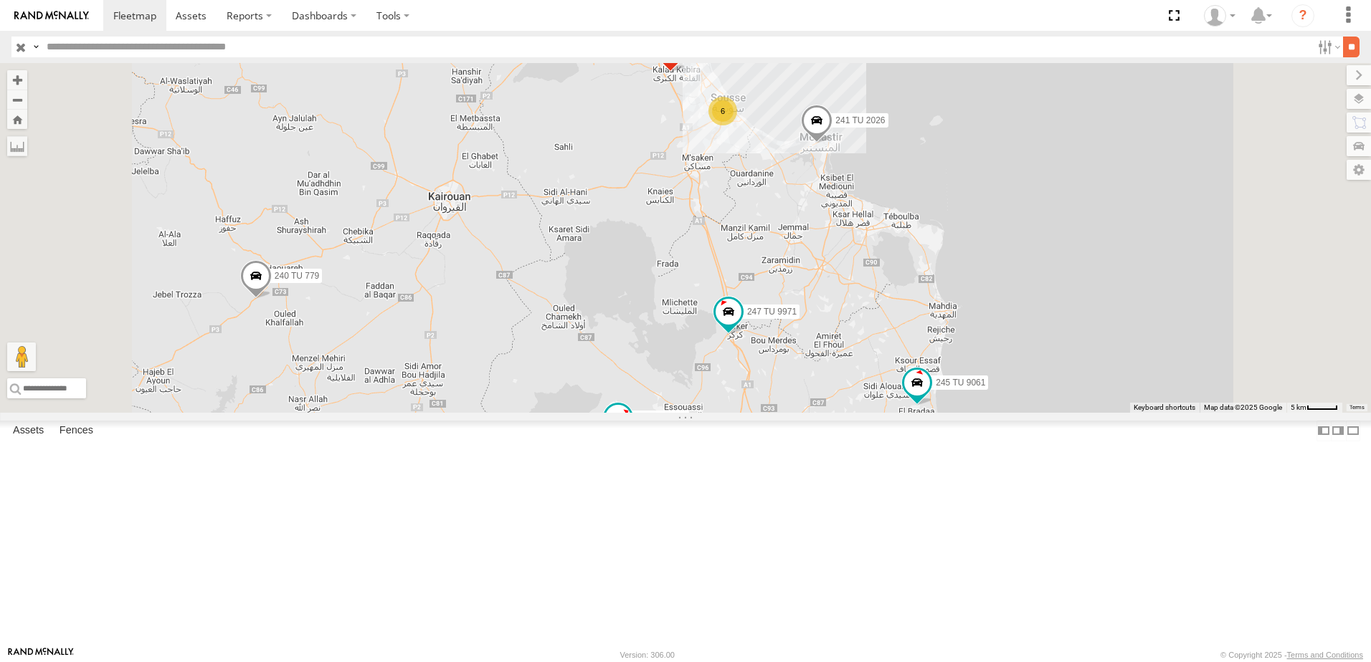
click at [1344, 56] on input "**" at bounding box center [1351, 47] width 16 height 21
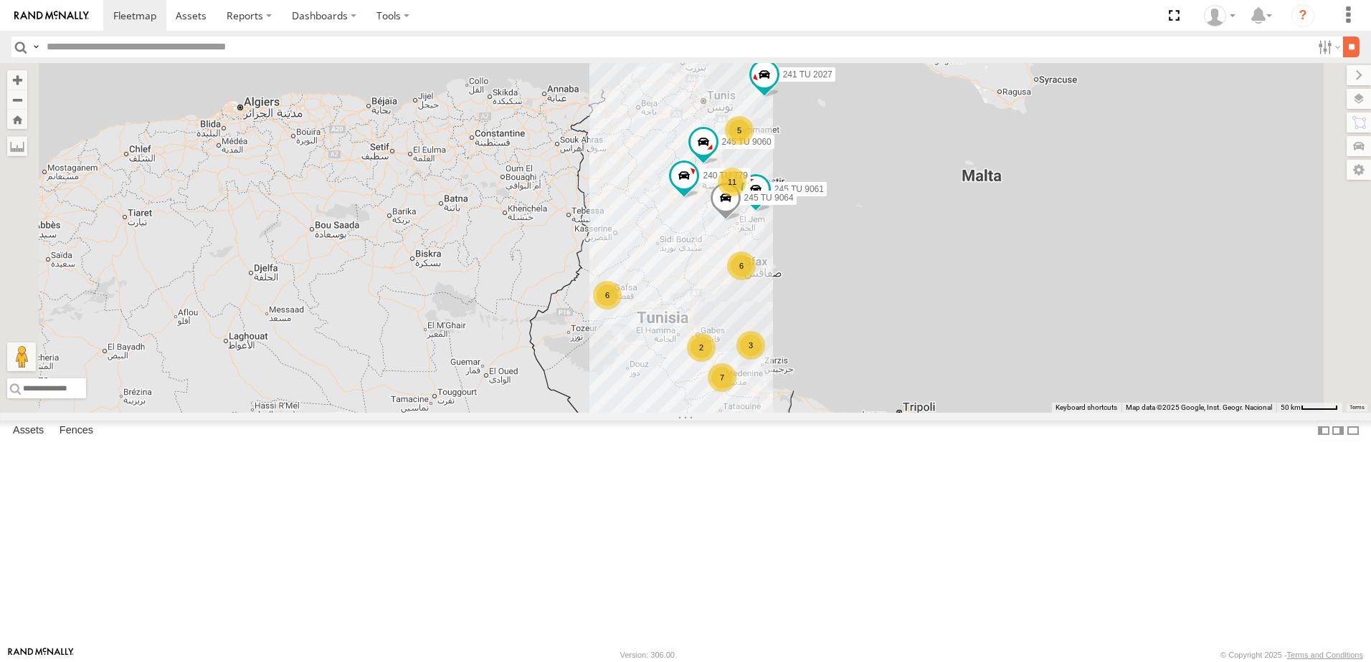
click at [1343, 49] on input "**" at bounding box center [1351, 47] width 16 height 21
click at [1316, 50] on label at bounding box center [1327, 47] width 31 height 21
click at [0, 0] on span "Souse Branch" at bounding box center [0, 0] width 0 height 0
drag, startPoint x: 1359, startPoint y: 57, endPoint x: 1352, endPoint y: 52, distance: 9.2
click at [1312, 57] on div "Moving Stationary" at bounding box center [1312, 47] width 0 height 21
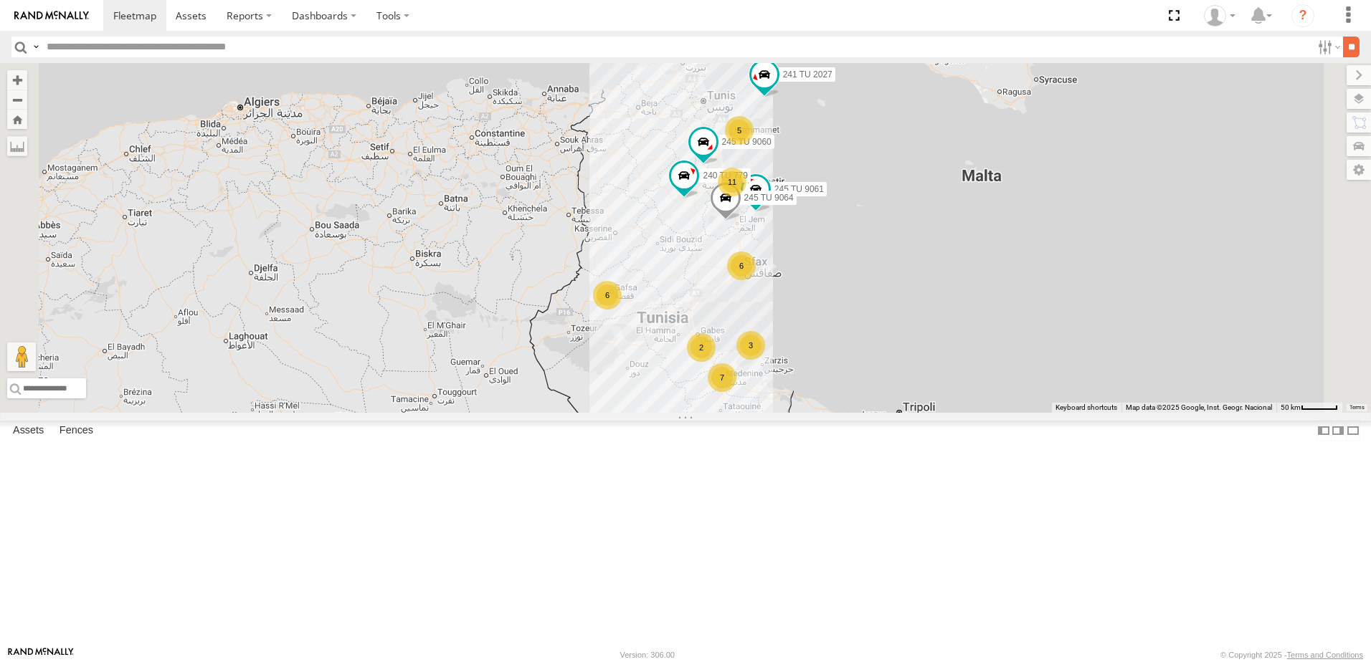
click at [1346, 47] on input "**" at bounding box center [1351, 47] width 16 height 21
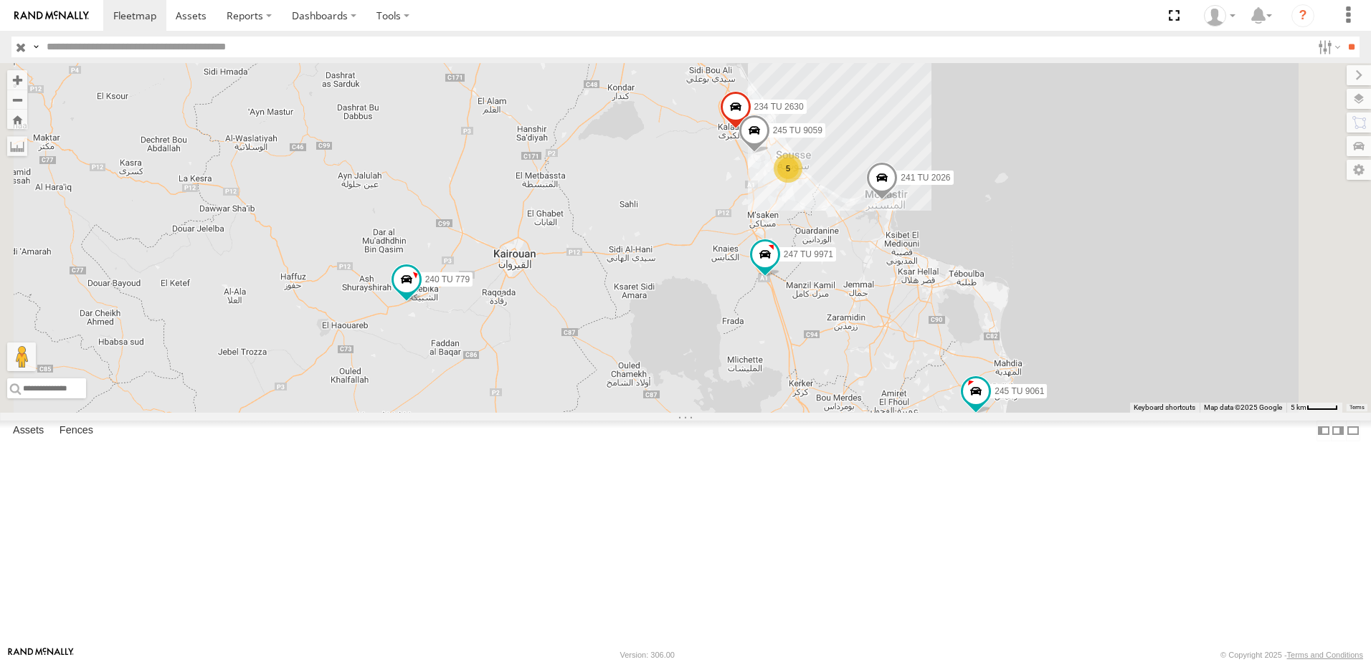
drag, startPoint x: 807, startPoint y: 267, endPoint x: 814, endPoint y: 297, distance: 31.0
click at [814, 297] on div "245 TU 9061 245 TU 9060 240 TU 779 245 TU 9064 5 234 TU 2630 241 TU 2026 247 TU…" at bounding box center [685, 238] width 1371 height 350
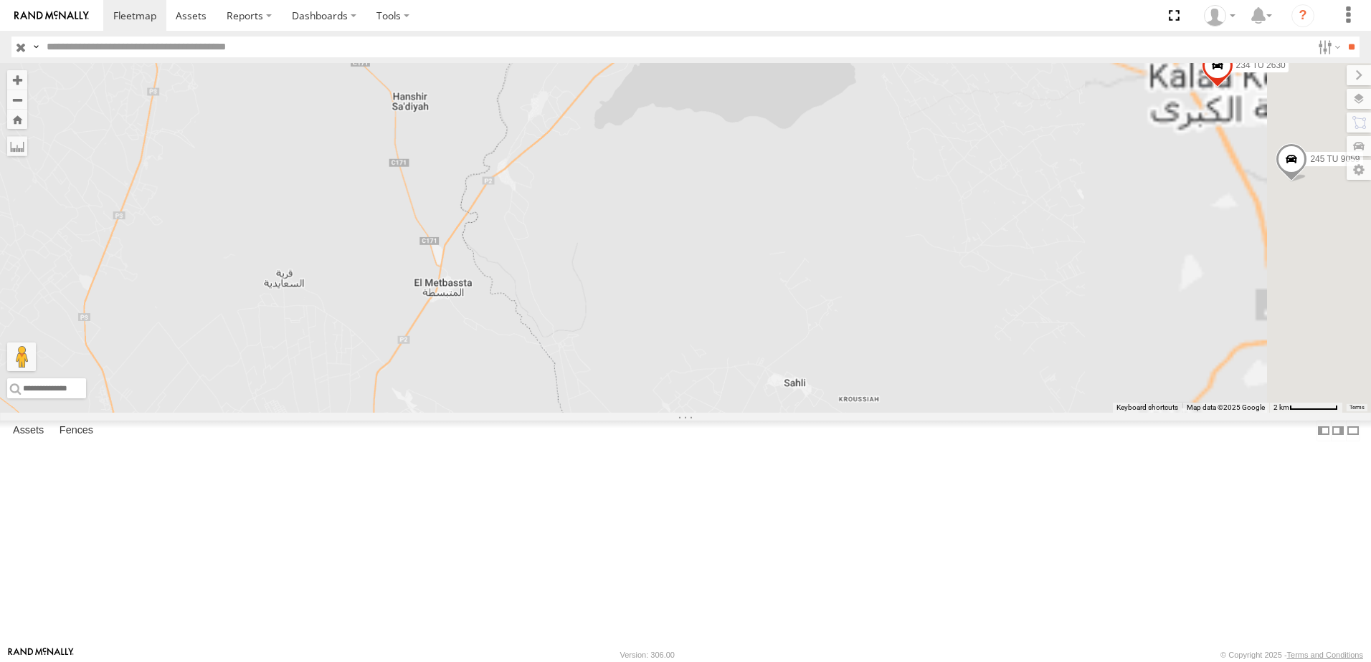
drag, startPoint x: 803, startPoint y: 256, endPoint x: 693, endPoint y: 650, distance: 409.5
click at [693, 650] on body at bounding box center [685, 331] width 1371 height 662
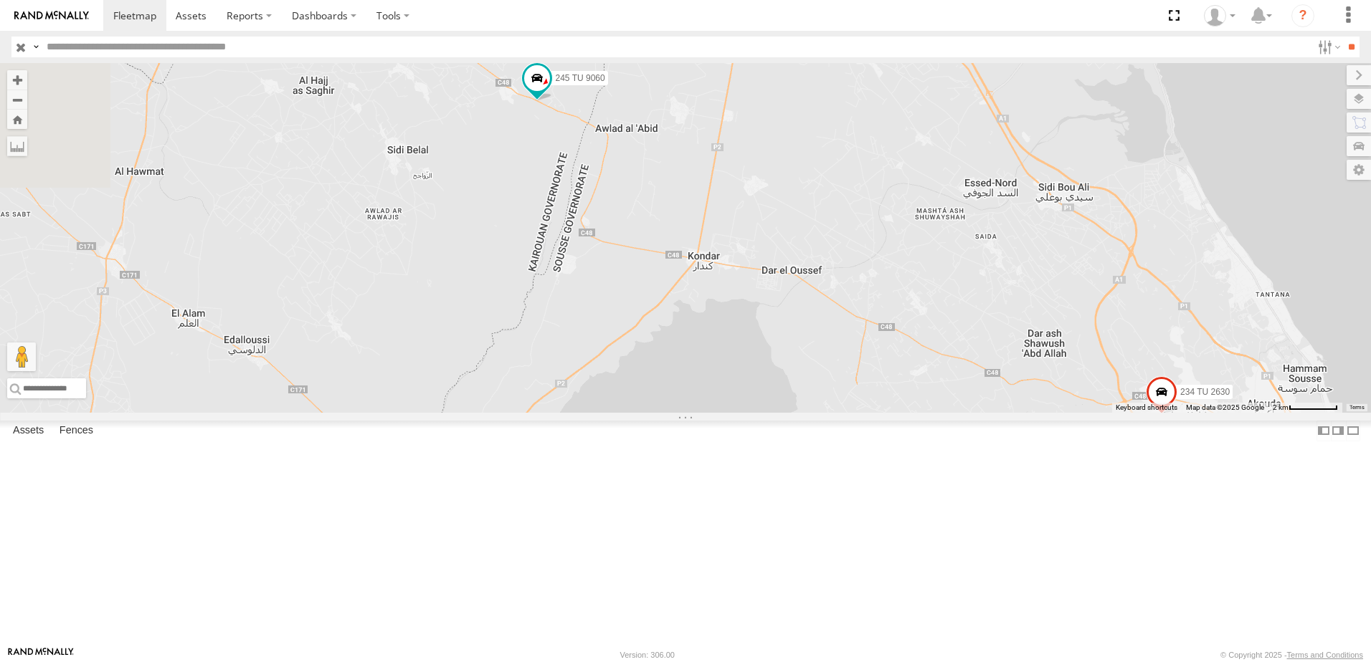
drag, startPoint x: 765, startPoint y: 361, endPoint x: 786, endPoint y: 369, distance: 22.2
click at [786, 369] on div "245 TU 9061 245 TU 9060 240 TU 779 245 TU 9064 234 TU 2630 241 TU 2026 247 TU 9…" at bounding box center [685, 238] width 1371 height 350
click at [556, 102] on span at bounding box center [541, 82] width 32 height 39
click at [560, 85] on label at bounding box center [546, 80] width 28 height 10
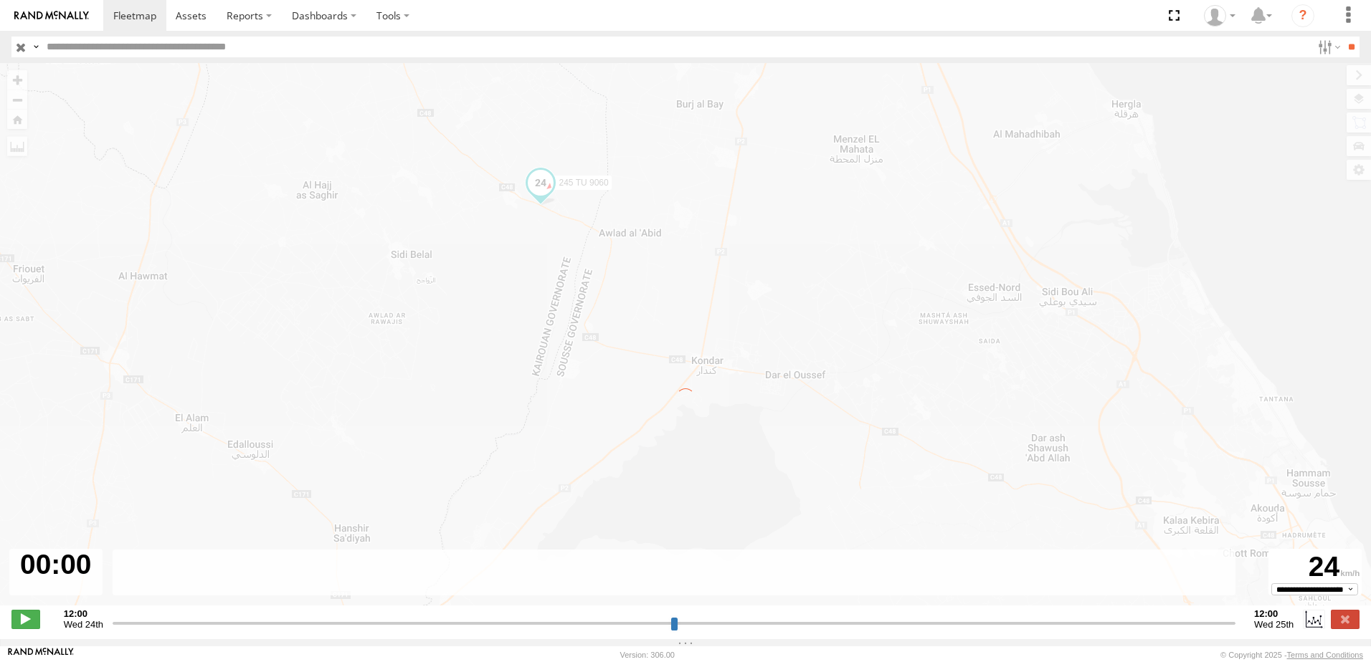
type input "**********"
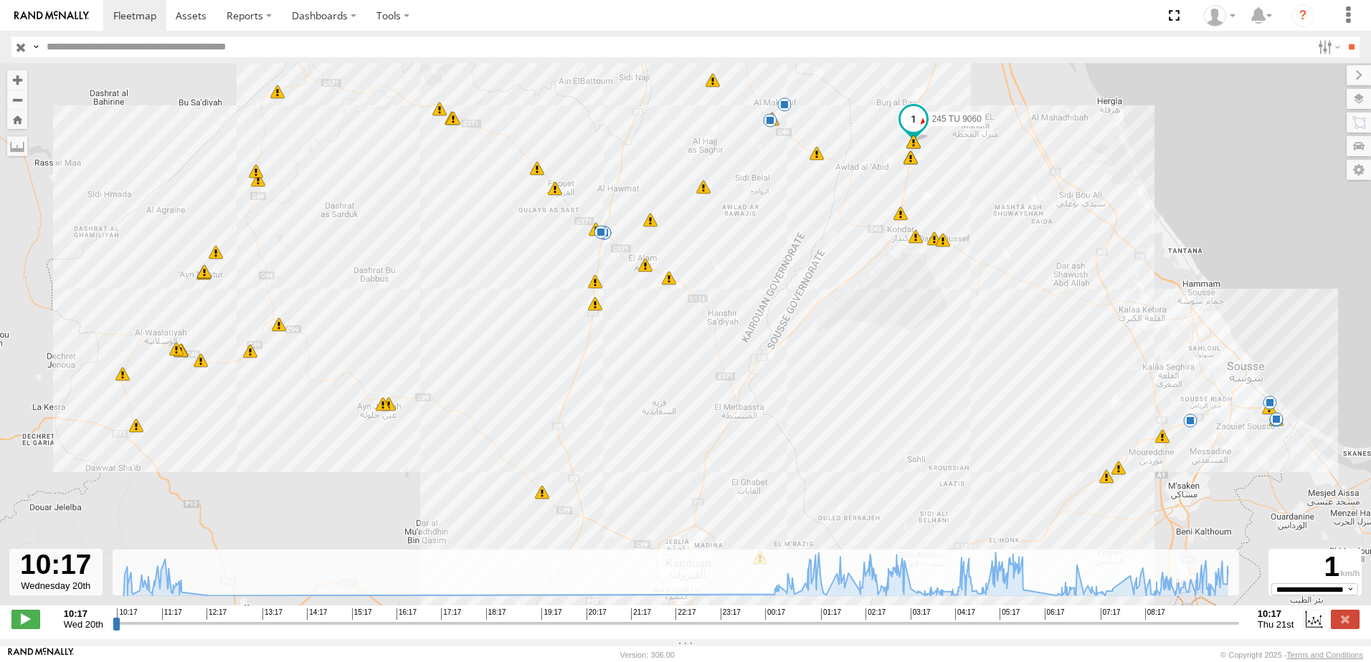
drag, startPoint x: 892, startPoint y: 305, endPoint x: 893, endPoint y: 240, distance: 65.3
click at [893, 241] on div "245 TU 9060 10:19 Wed 10:22 Wed 10:27 Wed 10:28 Wed 10:28 Wed 10:41 Wed 10:43 W…" at bounding box center [685, 342] width 1371 height 558
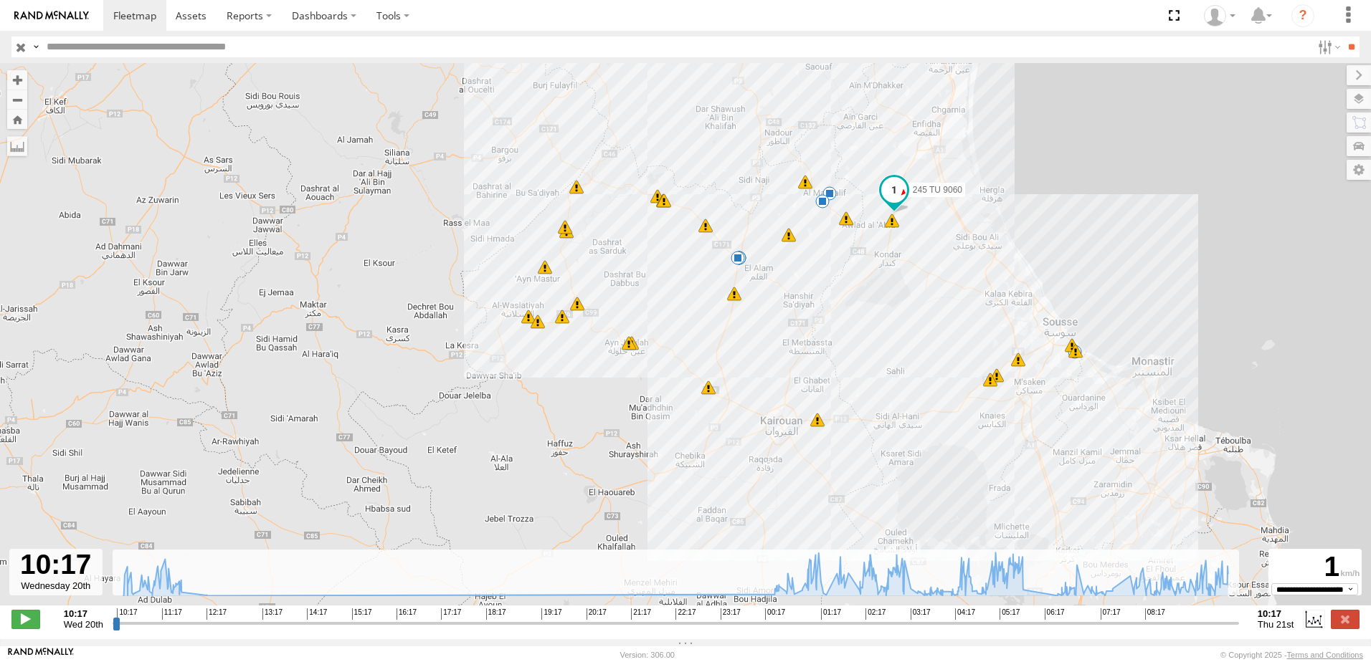
drag, startPoint x: 845, startPoint y: 313, endPoint x: 849, endPoint y: 346, distance: 32.6
click at [849, 346] on div "245 TU 9060 11:15 Wed 11:30 Wed 11:33 Wed 01:14 Thu 01:16 Thu 01:47 Thu 02:24 T…" at bounding box center [685, 342] width 1371 height 558
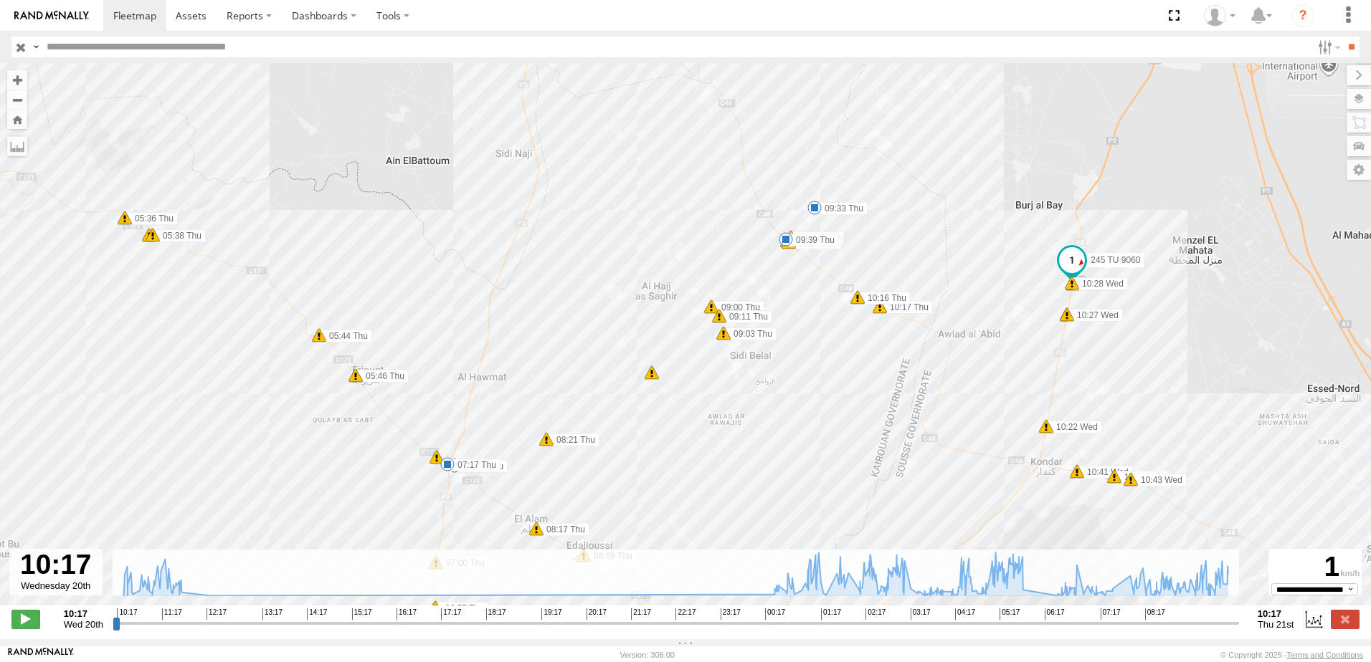
drag, startPoint x: 849, startPoint y: 241, endPoint x: 893, endPoint y: 411, distance: 175.5
click at [893, 411] on div "245 TU 9060 11:15 Wed 11:30 Wed 11:33 Wed 01:14 Thu 01:16 Thu 01:47 Thu 02:24 T…" at bounding box center [685, 342] width 1371 height 558
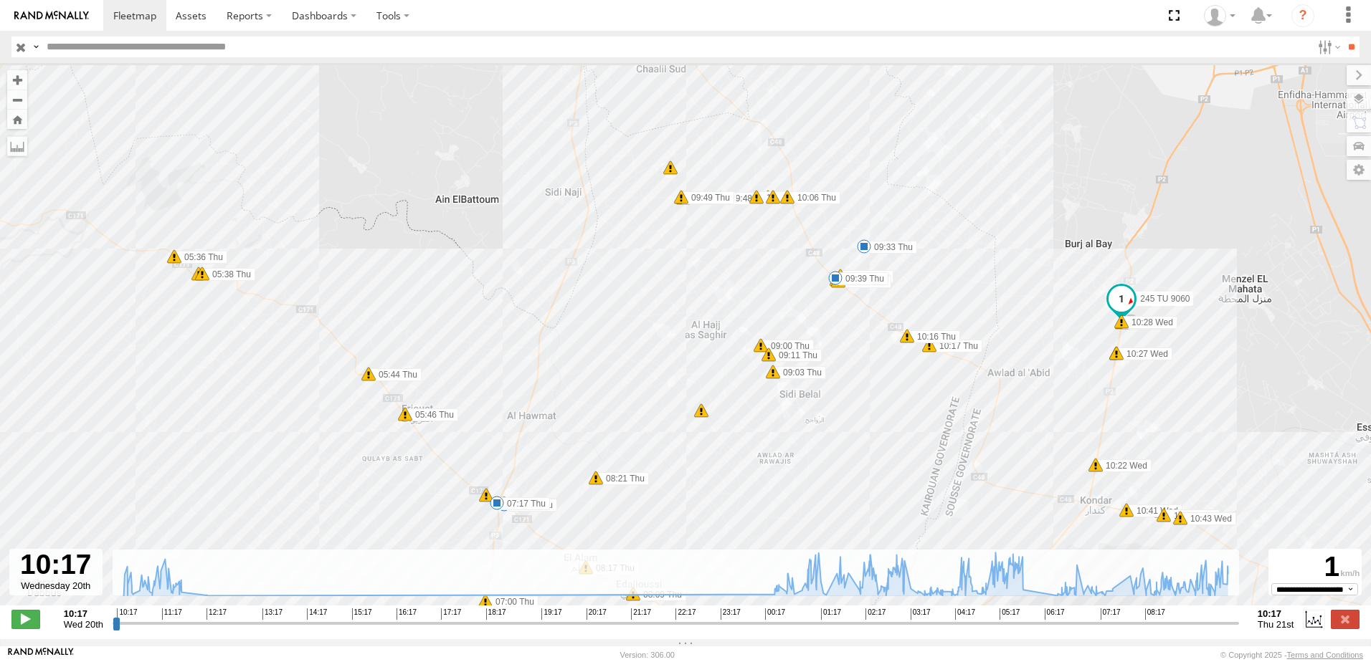
drag, startPoint x: 825, startPoint y: 313, endPoint x: 887, endPoint y: 364, distance: 80.1
click at [887, 364] on div "245 TU 9060 11:15 Wed 11:30 Wed 11:33 Wed 01:14 Thu 01:16 Thu 01:47 Thu 02:24 T…" at bounding box center [685, 342] width 1371 height 558
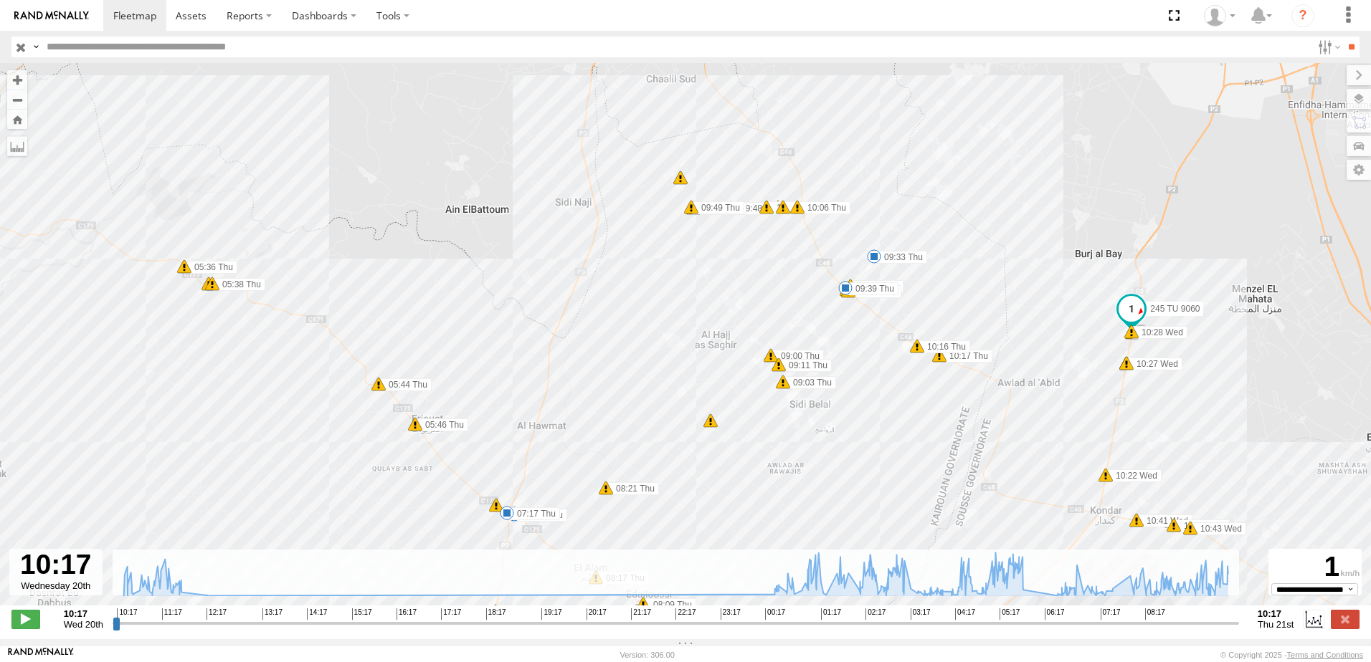
click at [684, 189] on div "245 TU 9060 11:15 Wed 11:30 Wed 11:33 Wed 01:14 Thu 01:16 Thu 01:47 Thu 02:24 T…" at bounding box center [685, 342] width 1371 height 558
click at [680, 183] on div "7" at bounding box center [680, 178] width 14 height 14
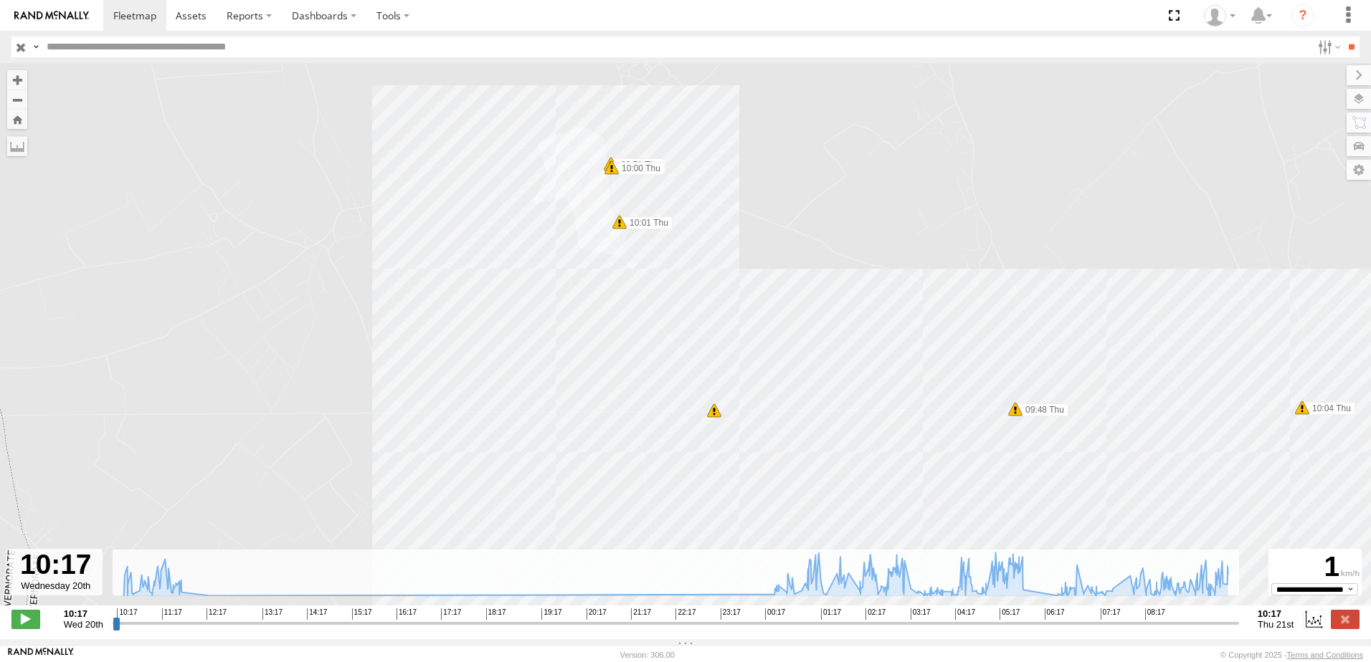
click at [609, 168] on span at bounding box center [611, 168] width 14 height 14
click at [702, 202] on div "245 TU 9060 11:15 Wed 11:30 Wed 11:33 Wed 01:14 Thu 01:16 Thu 01:47 Thu 02:24 T…" at bounding box center [685, 342] width 1371 height 558
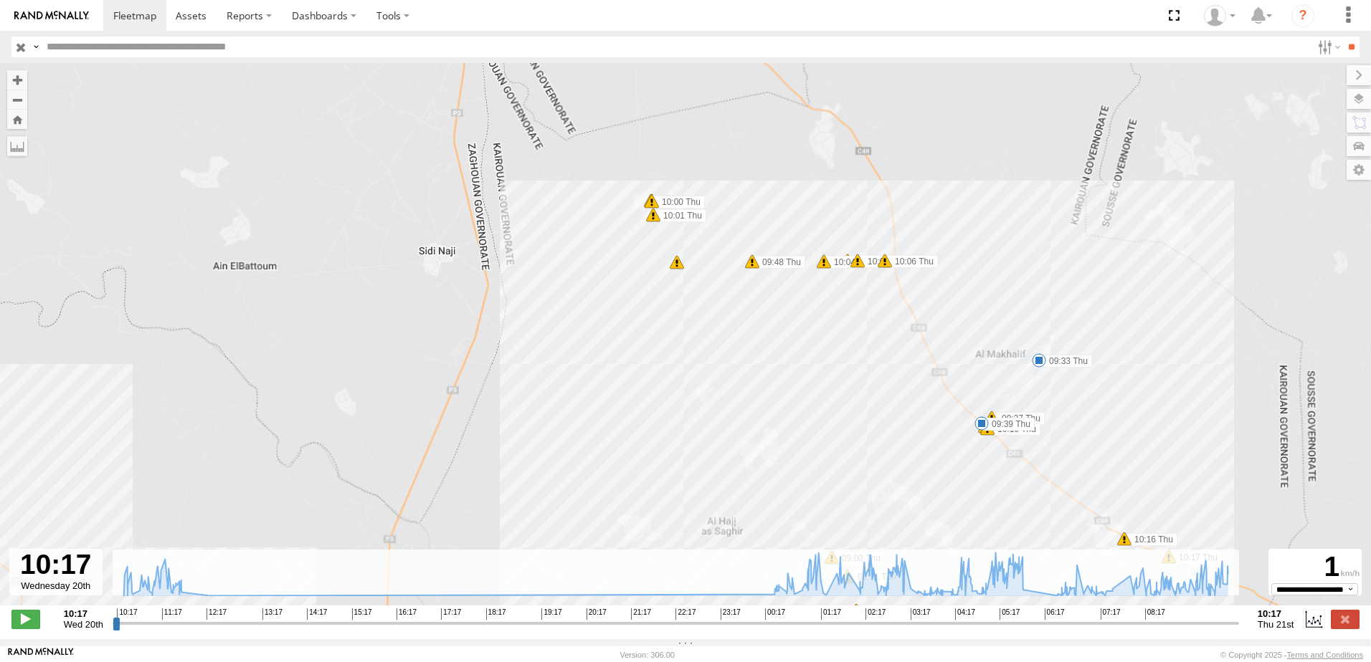
drag, startPoint x: 840, startPoint y: 271, endPoint x: 787, endPoint y: 280, distance: 53.0
click at [787, 280] on div "245 TU 9060 11:15 Wed 11:30 Wed 11:33 Wed 01:14 Thu 01:16 Thu 01:47 Thu 02:24 T…" at bounding box center [685, 342] width 1371 height 558
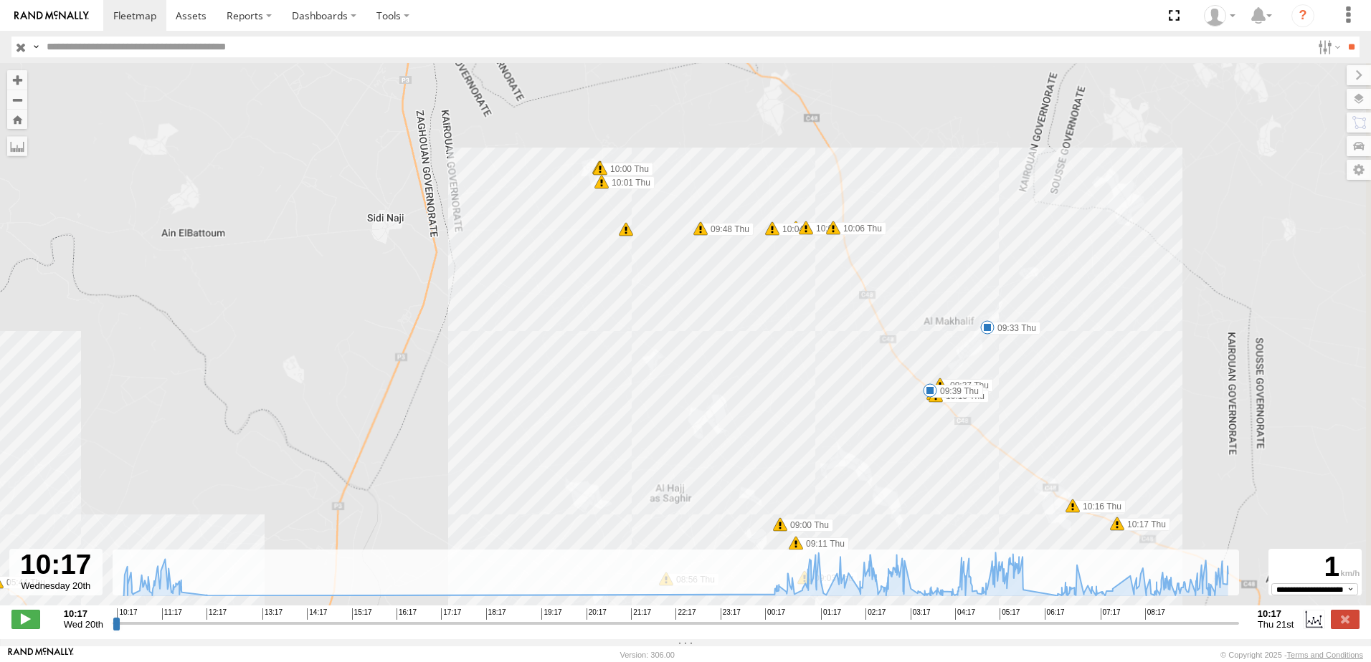
drag, startPoint x: 1030, startPoint y: 433, endPoint x: 967, endPoint y: 351, distance: 103.4
click at [968, 351] on div "245 TU 9060 11:15 Wed 11:30 Wed 11:33 Wed 01:14 Thu 01:16 Thu 01:47 Thu 02:24 T…" at bounding box center [685, 342] width 1371 height 558
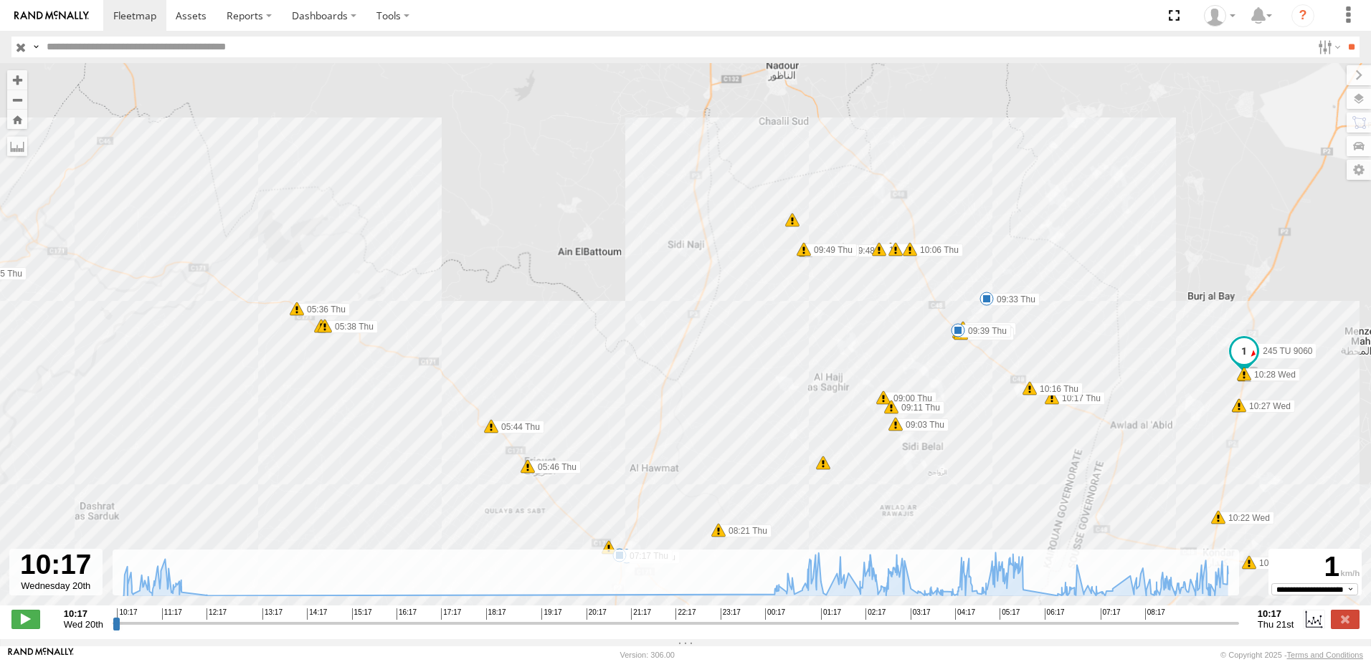
drag, startPoint x: 1020, startPoint y: 396, endPoint x: 992, endPoint y: 342, distance: 61.2
click at [992, 342] on div "245 TU 9060 11:15 Wed 11:30 Wed 11:33 Wed 01:14 Thu 01:16 Thu 01:47 Thu 02:24 T…" at bounding box center [685, 342] width 1371 height 558
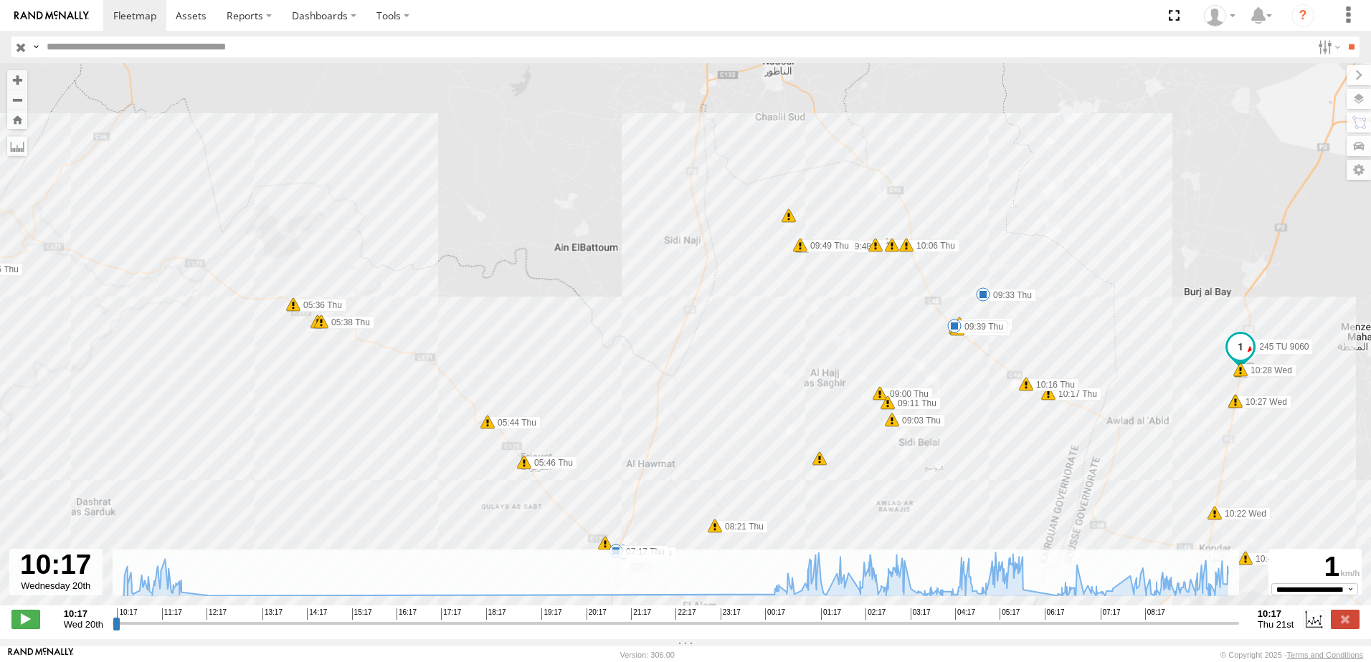
click at [1240, 376] on span at bounding box center [1240, 370] width 14 height 14
click at [1240, 360] on div "Harsh Left Cornering 10:28 20/08/2025 North West 9 و ط 2 كندار" at bounding box center [1240, 317] width 202 height 86
click at [1104, 353] on div "245 TU 9060 11:15 Wed 11:30 Wed 11:33 Wed 01:14 Thu 01:16 Thu 01:47 Thu 02:24 T…" at bounding box center [685, 342] width 1371 height 558
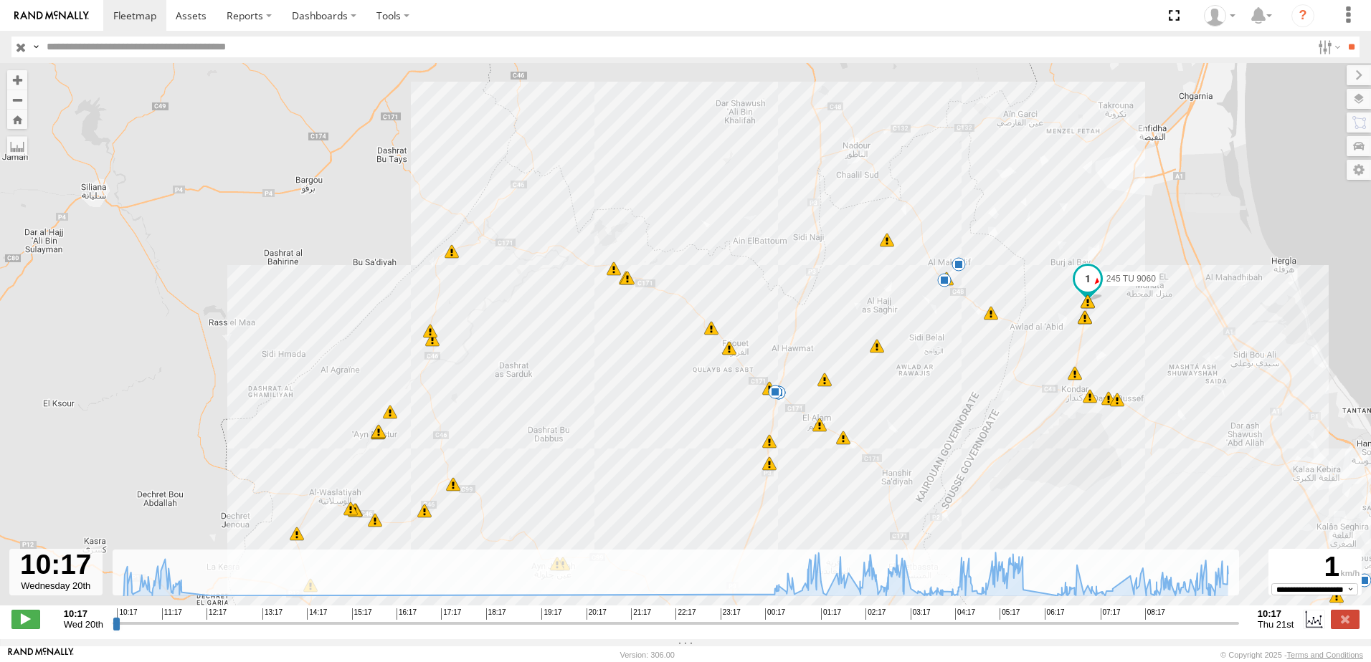
drag, startPoint x: 1056, startPoint y: 377, endPoint x: 986, endPoint y: 318, distance: 92.1
click at [986, 318] on span at bounding box center [991, 313] width 14 height 14
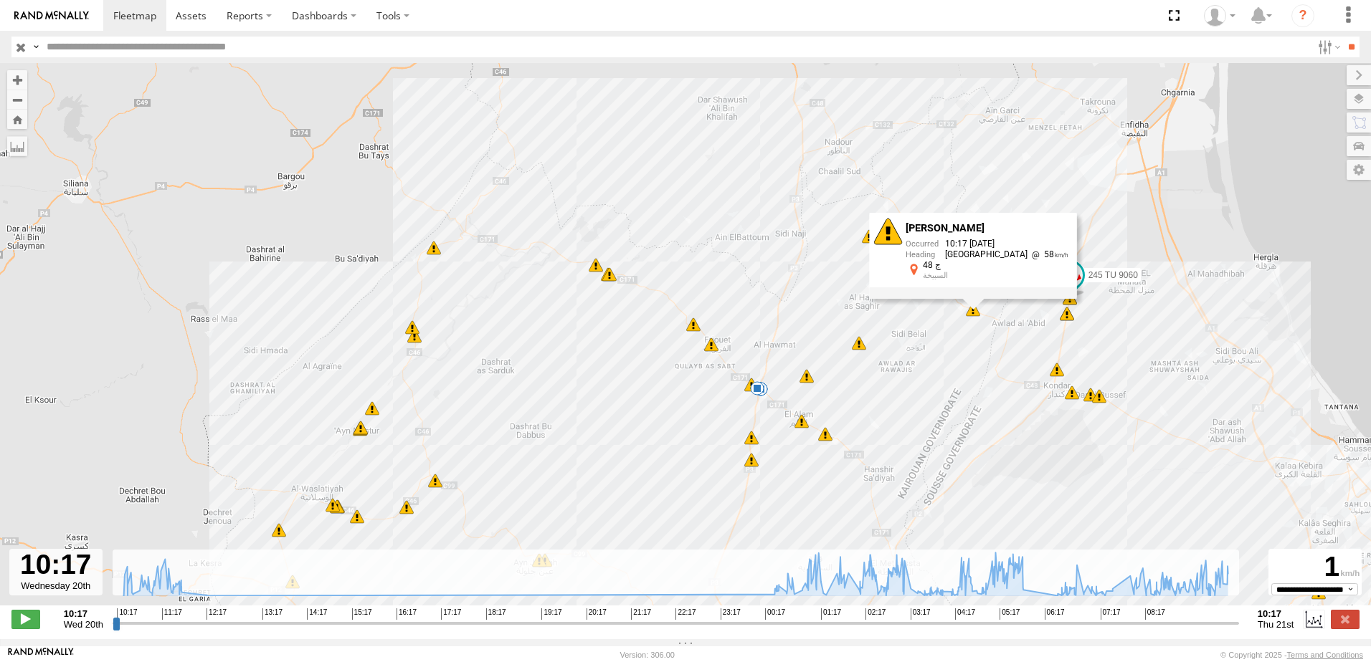
drag, startPoint x: 969, startPoint y: 393, endPoint x: 949, endPoint y: 391, distance: 19.4
click at [949, 391] on div "245 TU 9060 11:15 Wed 11:30 Wed 11:33 Wed 01:14 Thu 01:16 Thu 01:47 Thu 02:24 T…" at bounding box center [685, 342] width 1371 height 558
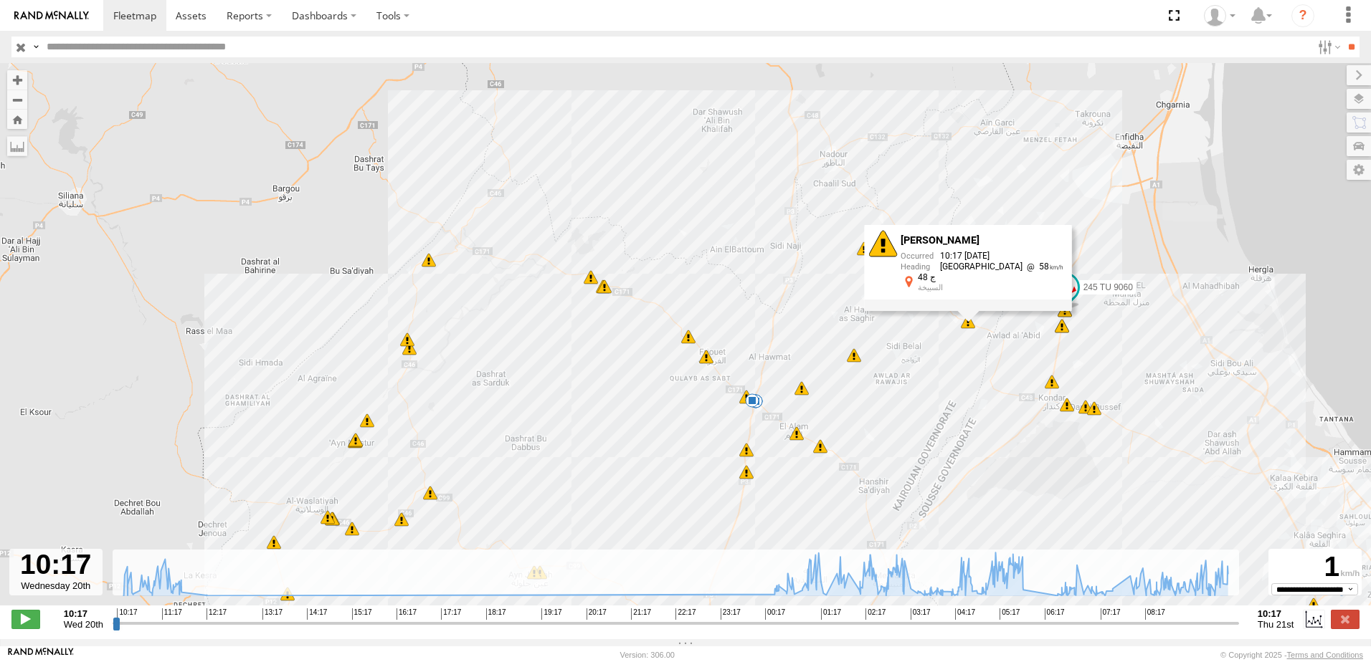
drag, startPoint x: 913, startPoint y: 406, endPoint x: 910, endPoint y: 415, distance: 10.0
click at [910, 415] on div "245 TU 9060 11:15 Wed 11:30 Wed 11:33 Wed 01:14 Thu 01:16 Thu 01:47 Thu 02:24 T…" at bounding box center [685, 342] width 1371 height 558
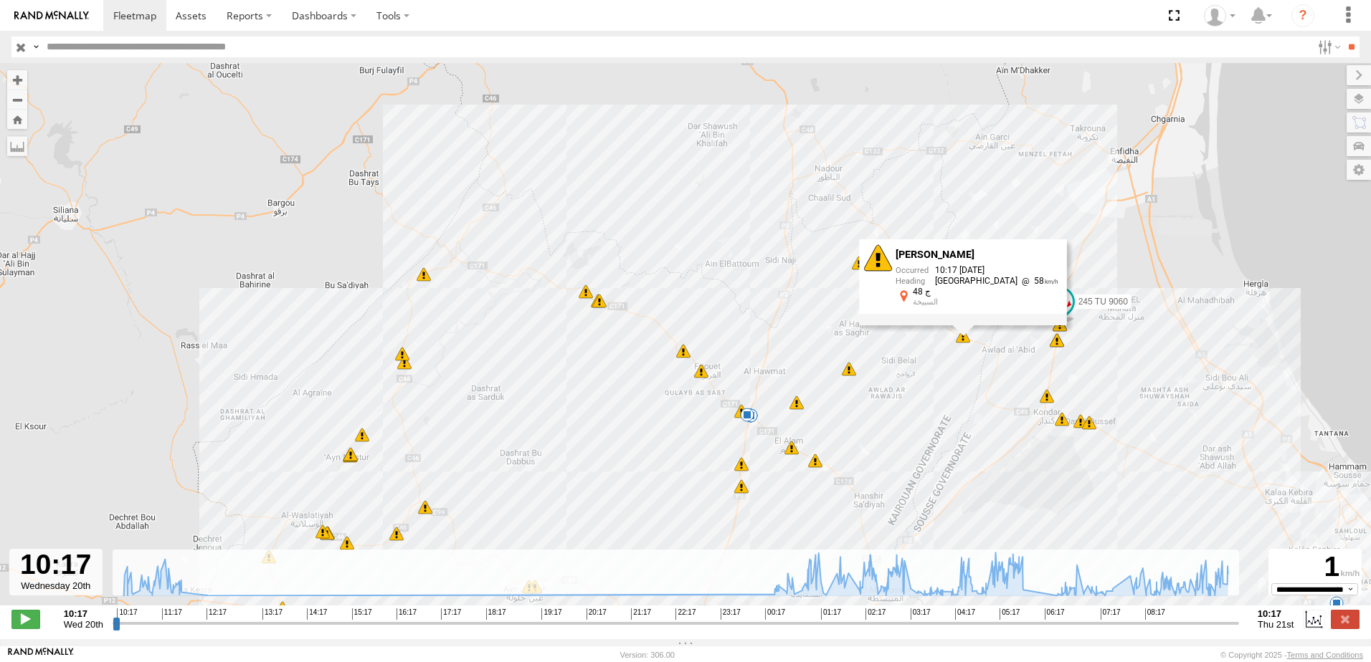
drag, startPoint x: 898, startPoint y: 398, endPoint x: 892, endPoint y: 414, distance: 17.5
click at [892, 414] on div "245 TU 9060 11:15 Wed 11:30 Wed 11:33 Wed 01:14 Thu 01:16 Thu 01:47 Thu 02:24 T…" at bounding box center [685, 342] width 1371 height 558
click at [858, 272] on div "13" at bounding box center [859, 264] width 14 height 14
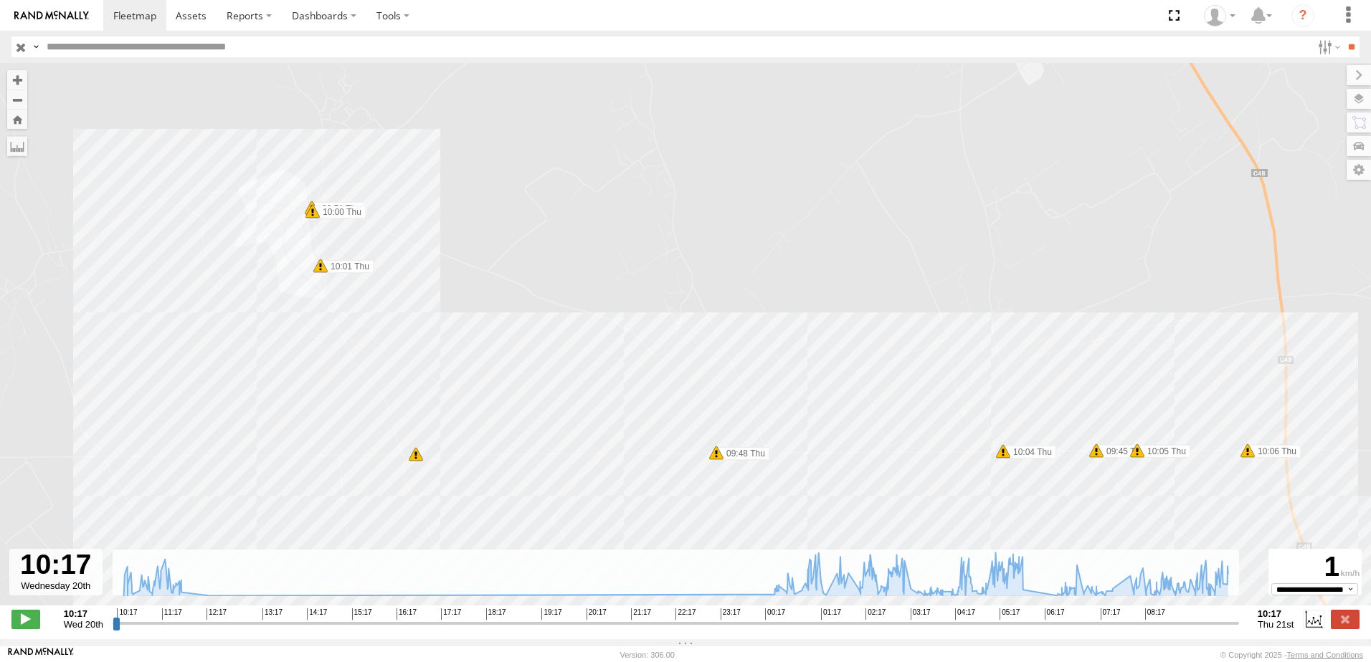
drag, startPoint x: 777, startPoint y: 330, endPoint x: 898, endPoint y: 324, distance: 121.3
click at [899, 325] on div "245 TU 9060 11:15 Wed 11:30 Wed 11:33 Wed 01:14 Thu 01:16 Thu 01:47 Thu 02:24 T…" at bounding box center [685, 342] width 1371 height 558
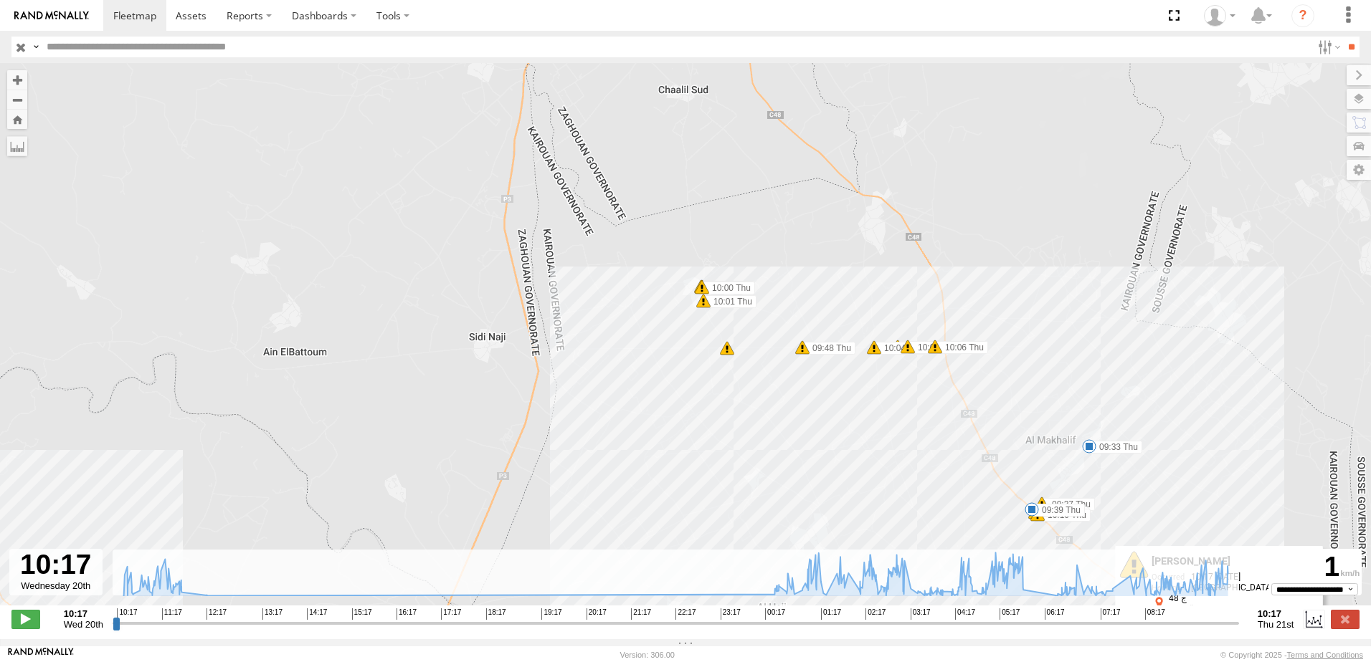
click at [804, 355] on span at bounding box center [802, 348] width 14 height 14
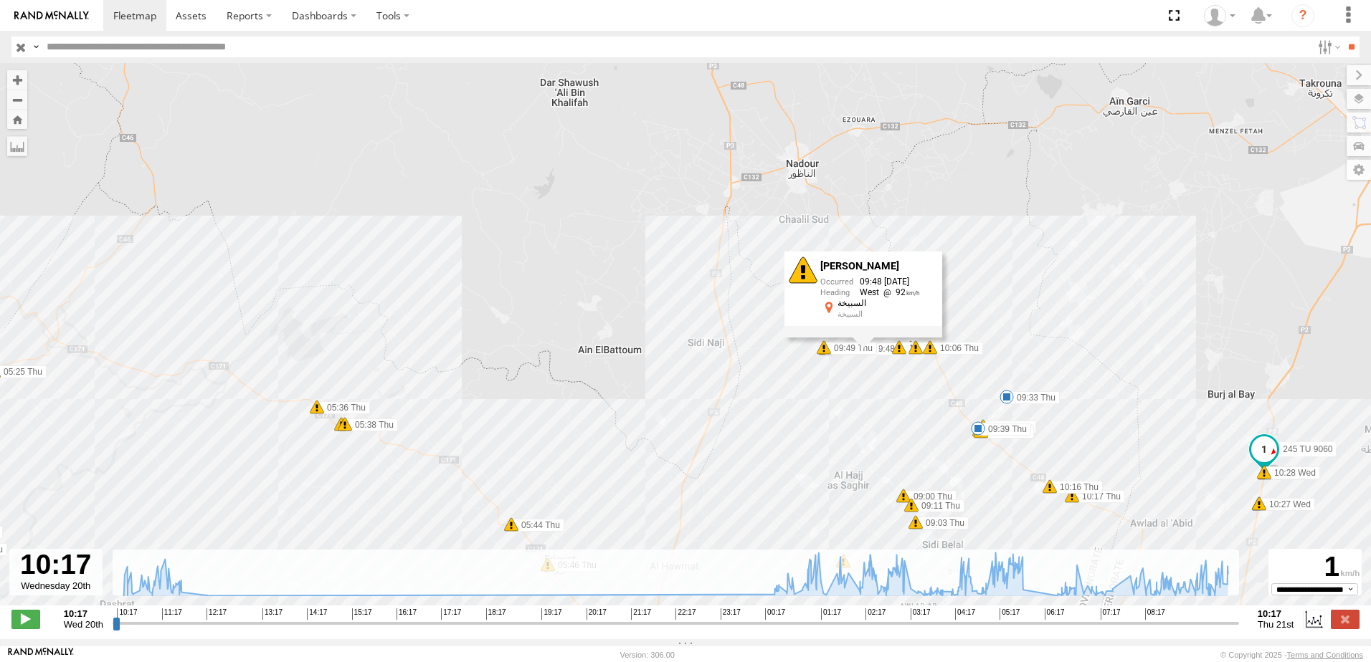
drag, startPoint x: 797, startPoint y: 400, endPoint x: 809, endPoint y: 359, distance: 42.9
click at [809, 359] on div "245 TU 9060 11:15 Wed 11:30 Wed 11:33 Wed 01:14 Thu 01:16 Thu 01:47 Thu 02:24 T…" at bounding box center [685, 342] width 1371 height 558
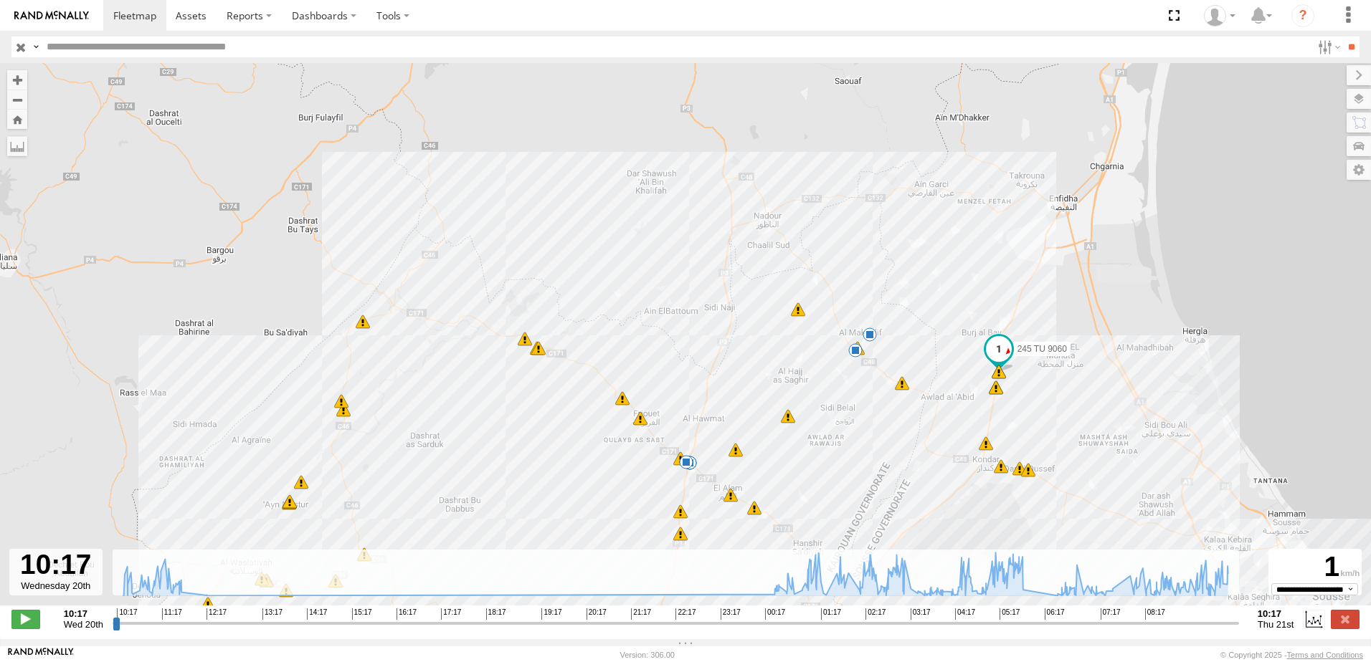
drag, startPoint x: 804, startPoint y: 399, endPoint x: 757, endPoint y: 349, distance: 68.5
click at [759, 351] on div "245 TU 9060 11:15 Wed 11:30 Wed 11:33 Wed 01:14 Thu 01:16 Thu 01:47 Thu 02:24 T…" at bounding box center [685, 342] width 1371 height 558
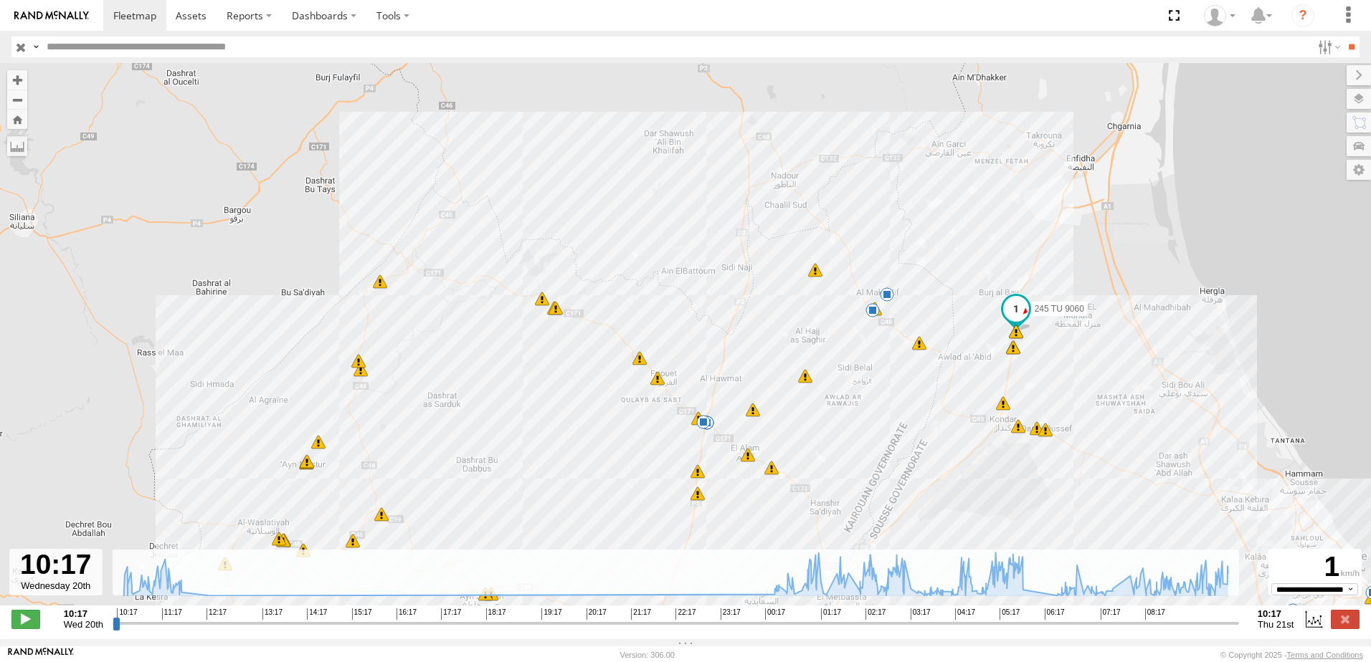
click at [781, 340] on div "245 TU 9060 11:15 Wed 11:30 Wed 11:33 Wed 01:14 Thu 01:16 Thu 01:47 Thu 02:24 T…" at bounding box center [685, 342] width 1371 height 558
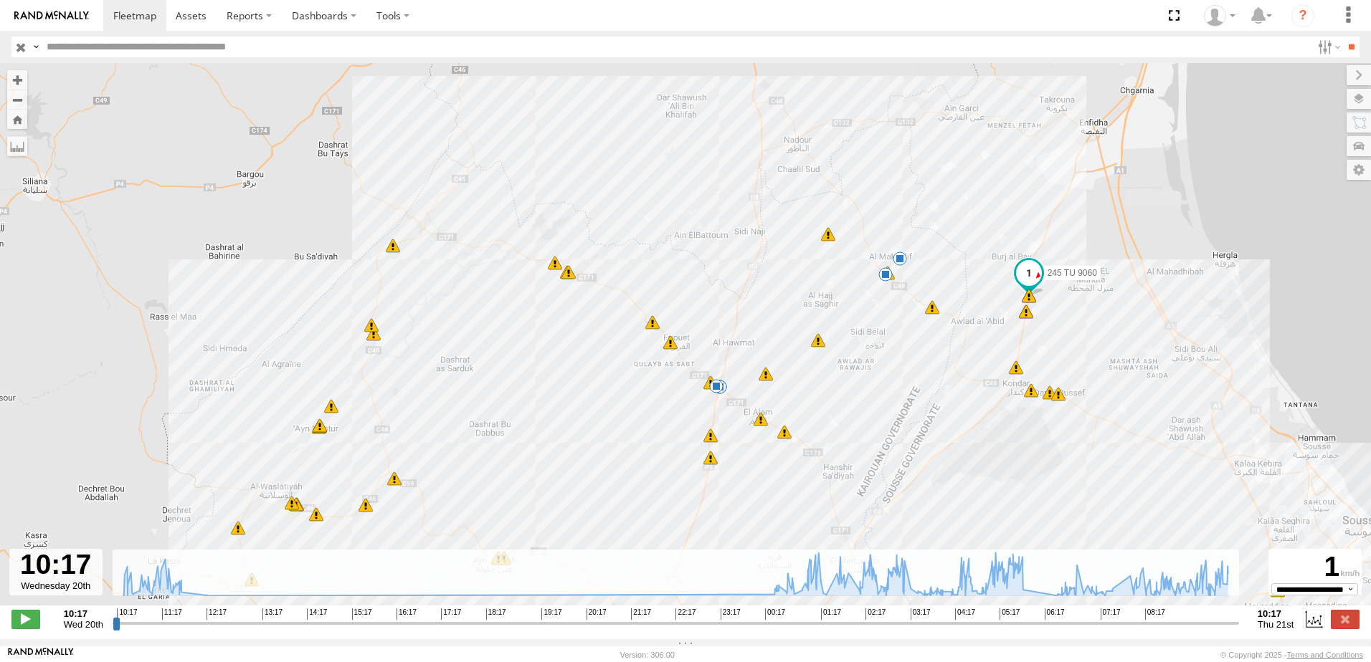
drag, startPoint x: 823, startPoint y: 362, endPoint x: 817, endPoint y: 351, distance: 12.8
click at [821, 351] on div "245 TU 9060 11:15 Wed 11:30 Wed 11:33 Wed 01:14 Thu 01:16 Thu 01:47 Thu 02:24 T…" at bounding box center [685, 342] width 1371 height 558
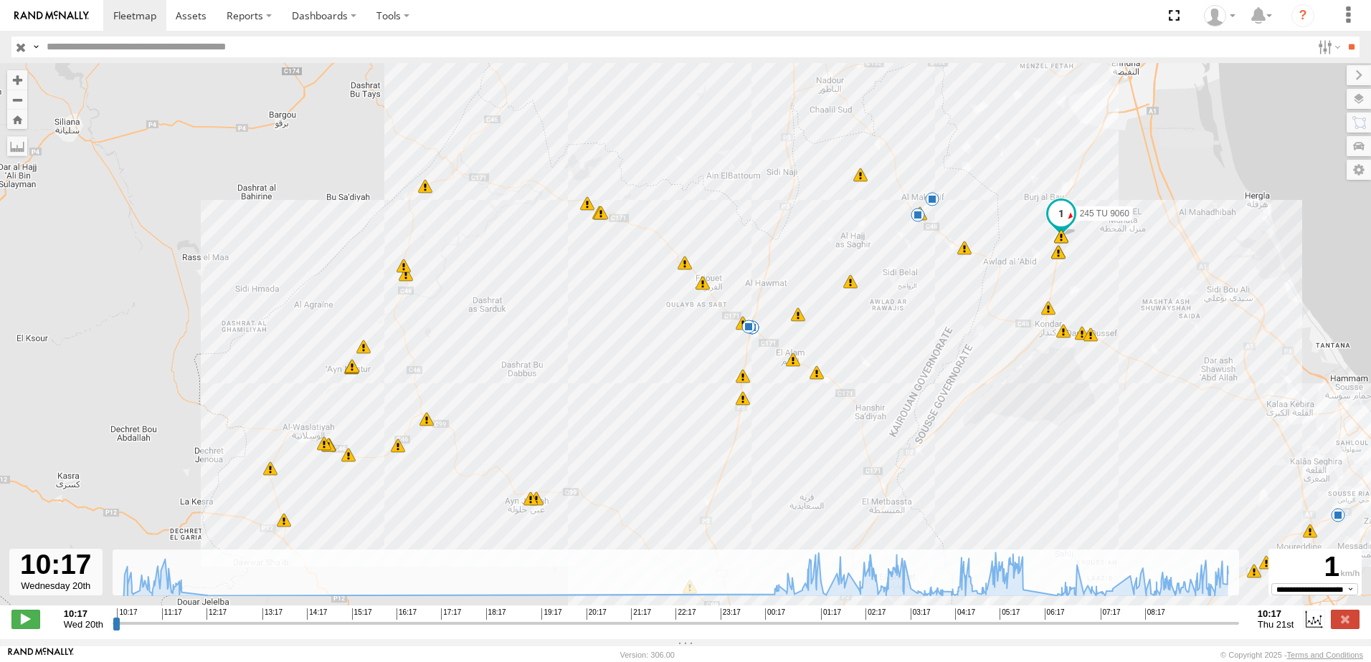
drag, startPoint x: 828, startPoint y: 364, endPoint x: 841, endPoint y: 336, distance: 31.4
click at [841, 336] on div "245 TU 9060 11:15 Wed 11:30 Wed 11:33 Wed 01:14 Thu 01:16 Thu 01:47 Thu 02:24 T…" at bounding box center [685, 342] width 1371 height 558
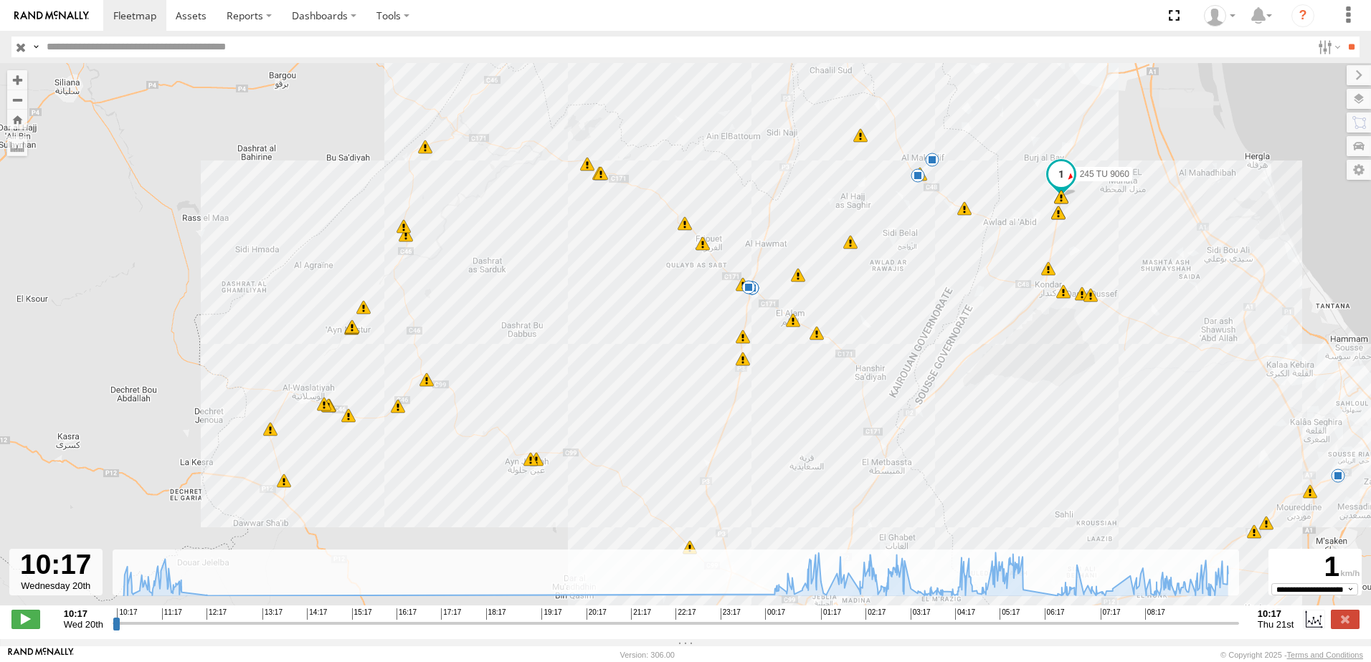
drag, startPoint x: 816, startPoint y: 376, endPoint x: 818, endPoint y: 336, distance: 40.2
click at [818, 336] on span at bounding box center [816, 333] width 14 height 14
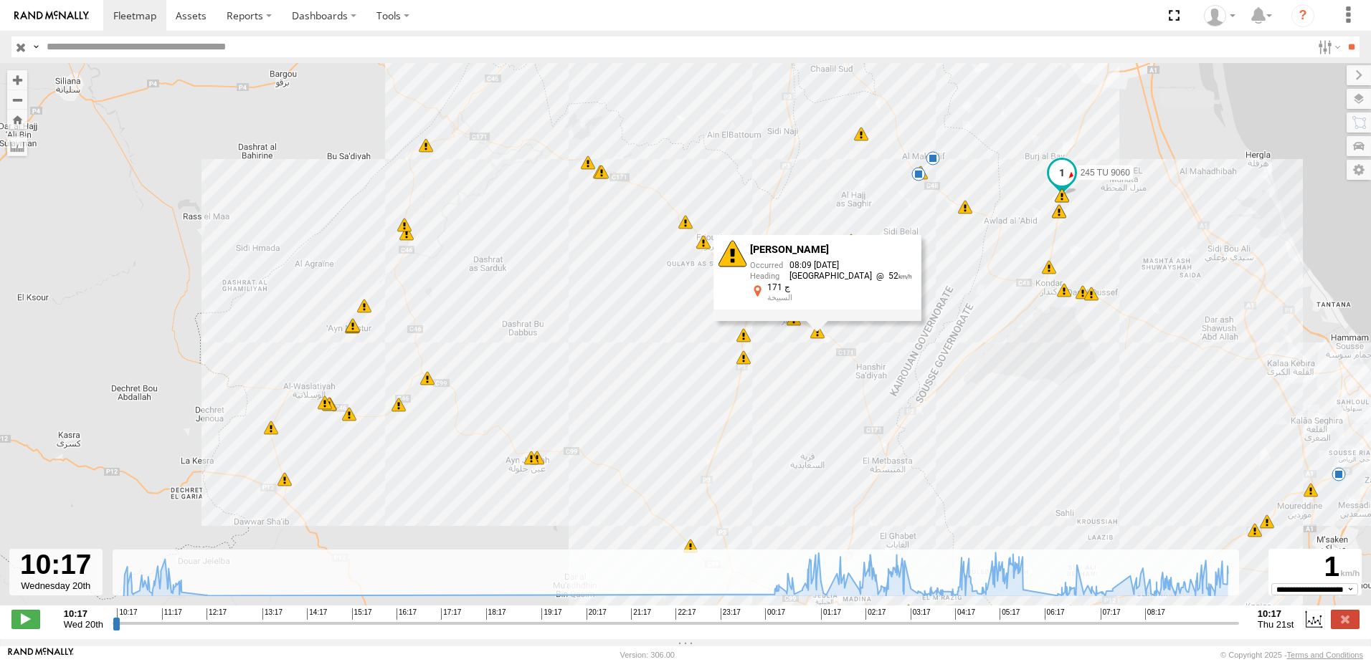
click at [532, 465] on span at bounding box center [531, 458] width 14 height 14
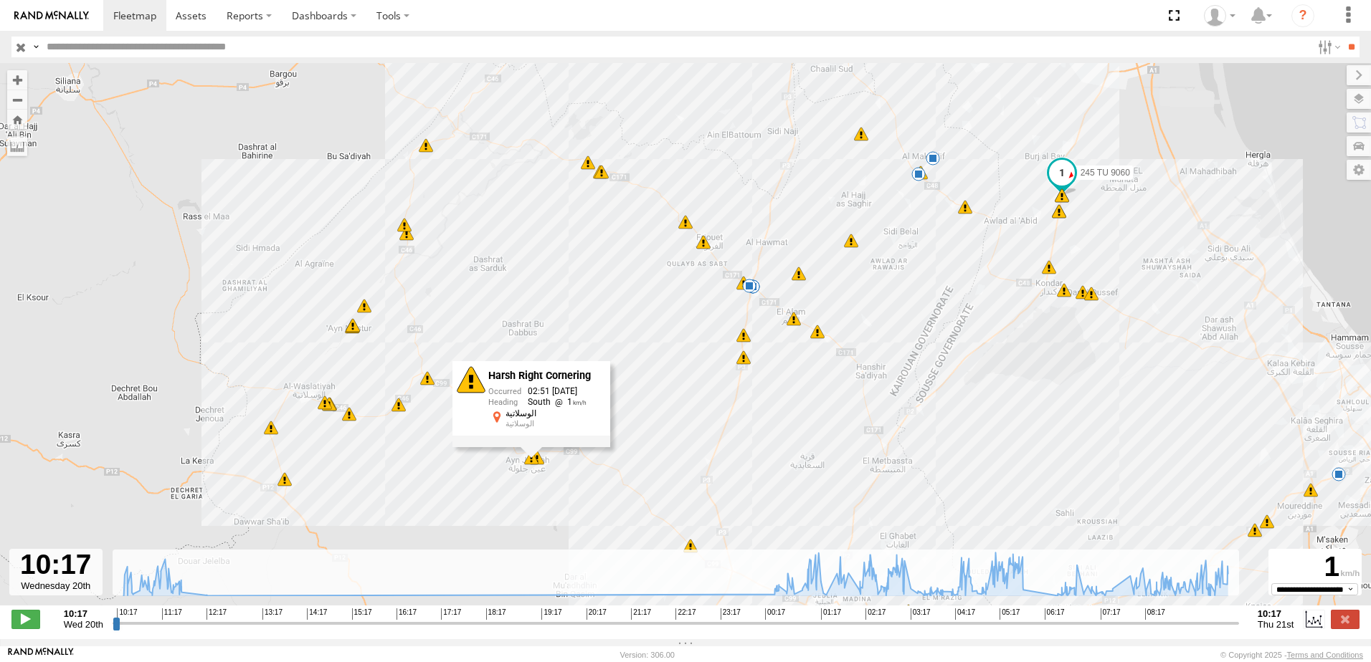
click at [754, 293] on span at bounding box center [749, 286] width 14 height 14
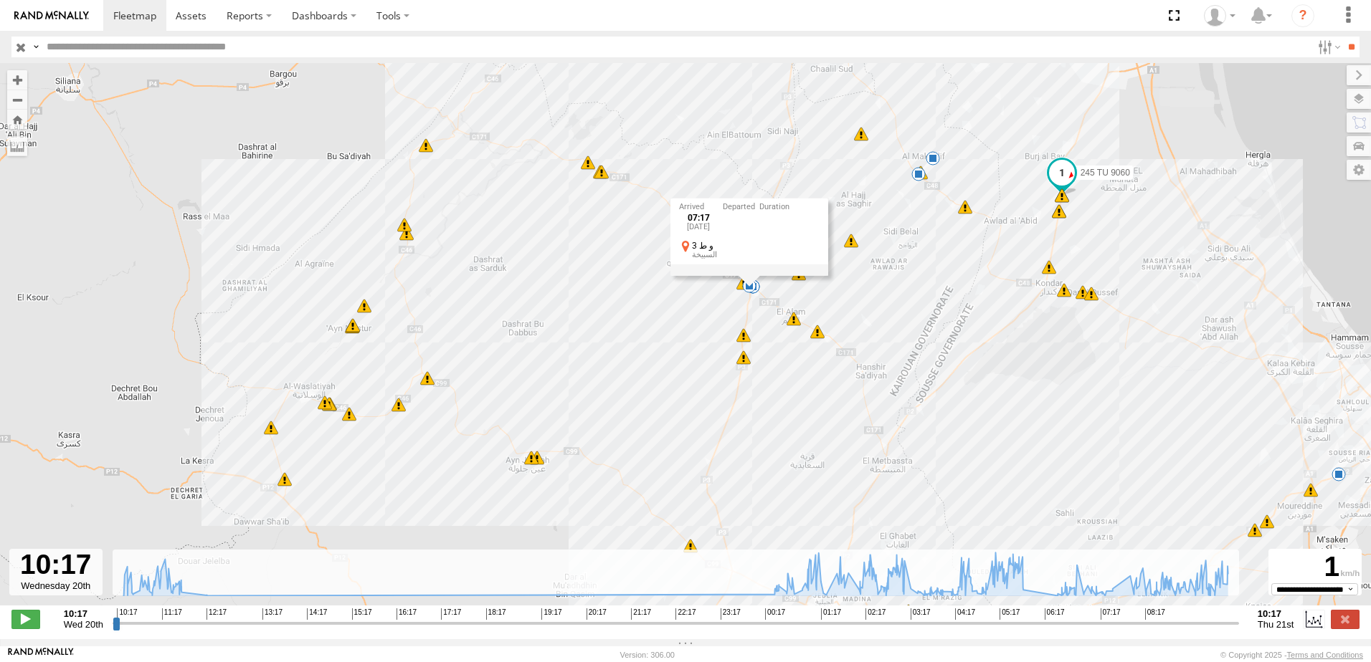
click at [751, 275] on div "07:17 Thu 21st Aug و ط 3 السبيخة" at bounding box center [749, 237] width 158 height 77
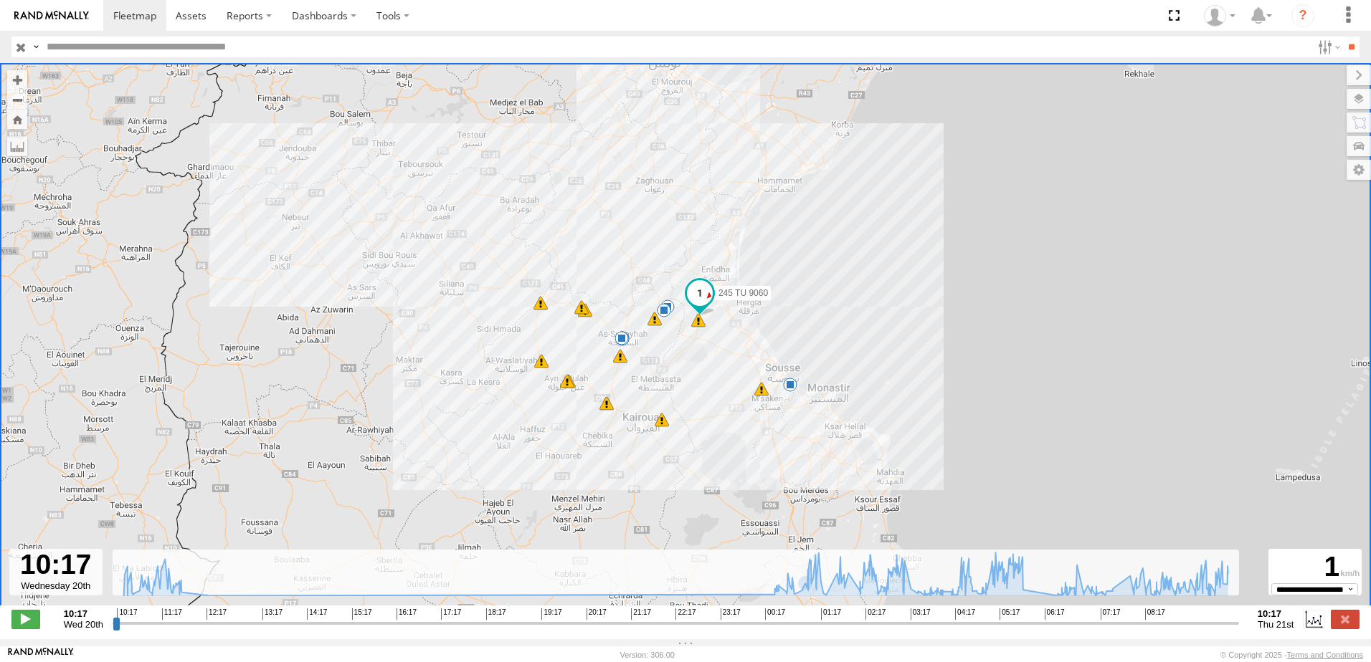
click at [65, 38] on input "text" at bounding box center [676, 47] width 1271 height 21
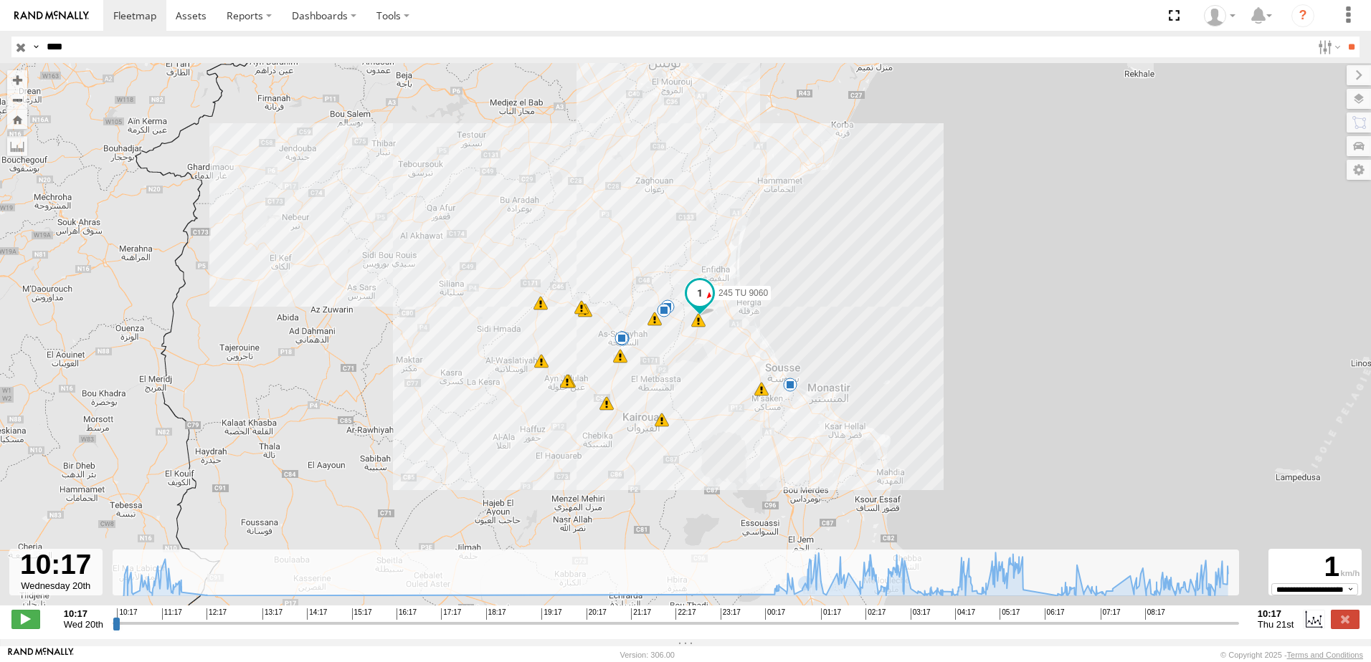
type input "****"
click at [1343, 37] on input "**" at bounding box center [1351, 47] width 16 height 21
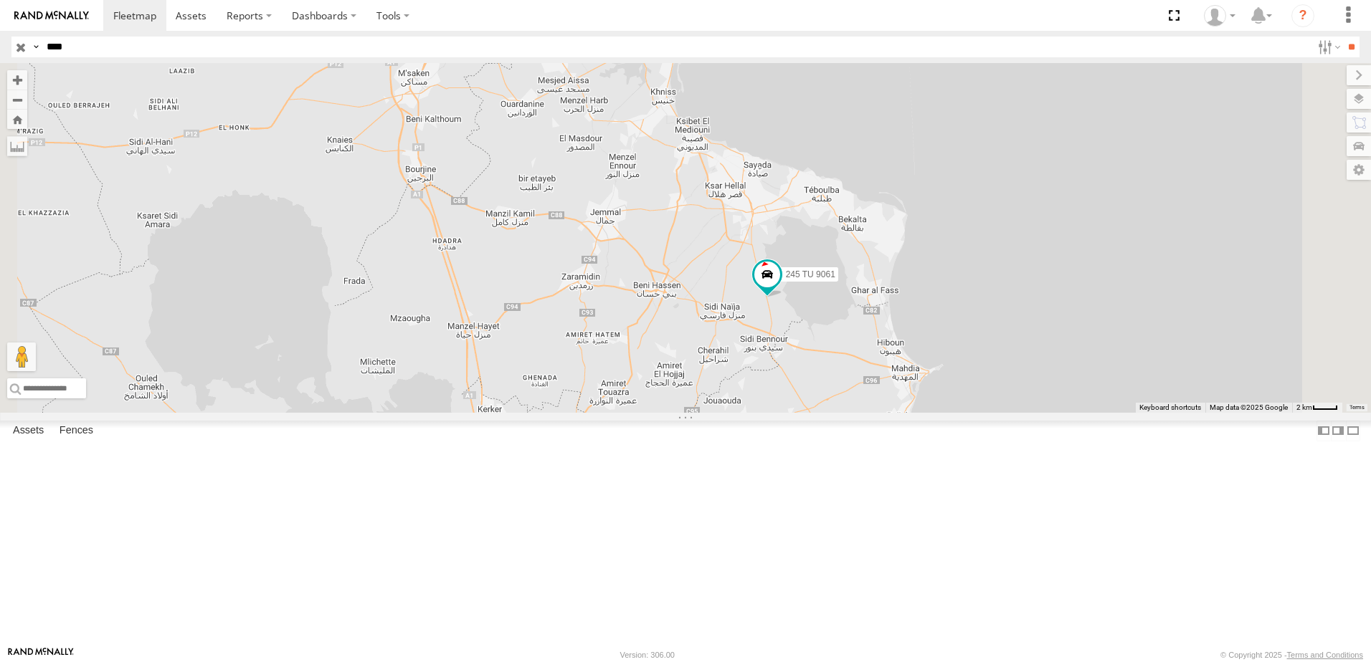
click at [72, 47] on input "****" at bounding box center [676, 47] width 1271 height 21
click at [22, 43] on input "button" at bounding box center [20, 47] width 19 height 21
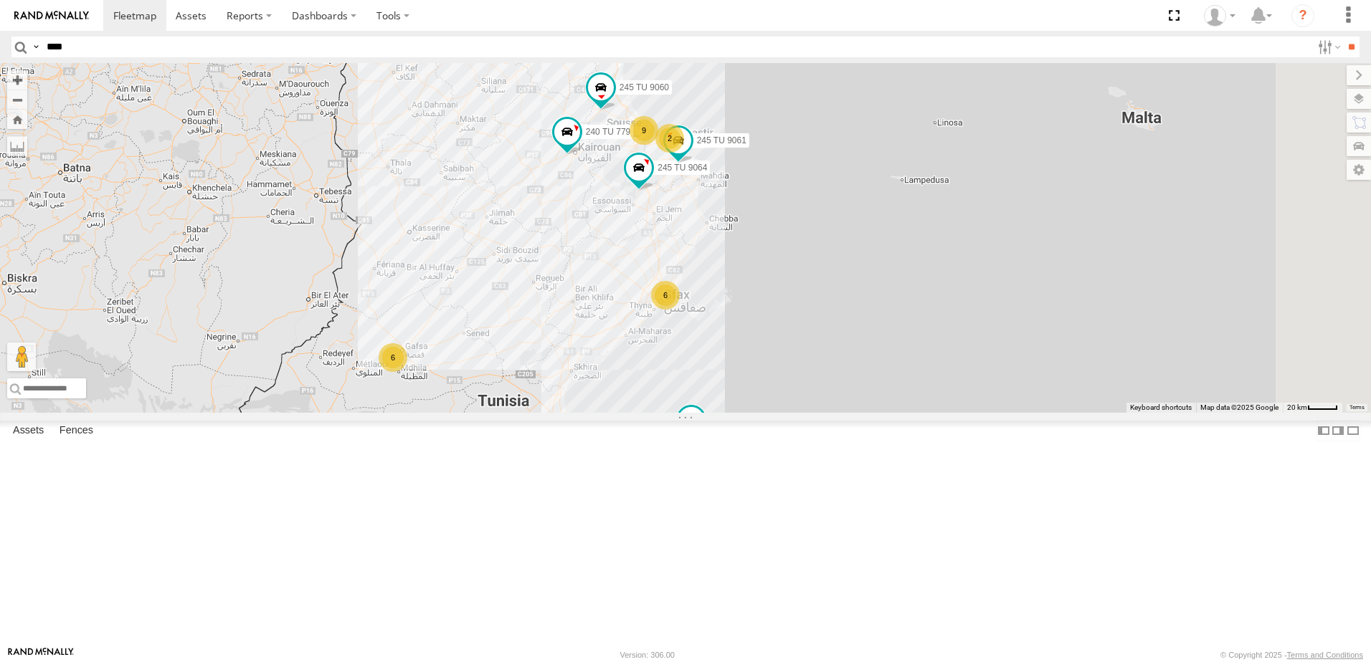
drag, startPoint x: 865, startPoint y: 427, endPoint x: 822, endPoint y: 440, distance: 44.7
click at [840, 413] on div "241 TU 2027 245 TU 9066 240 TU 779 245 TU 9064 7 9 6 6 245 TU 9057 2 245 TU 906…" at bounding box center [685, 238] width 1371 height 350
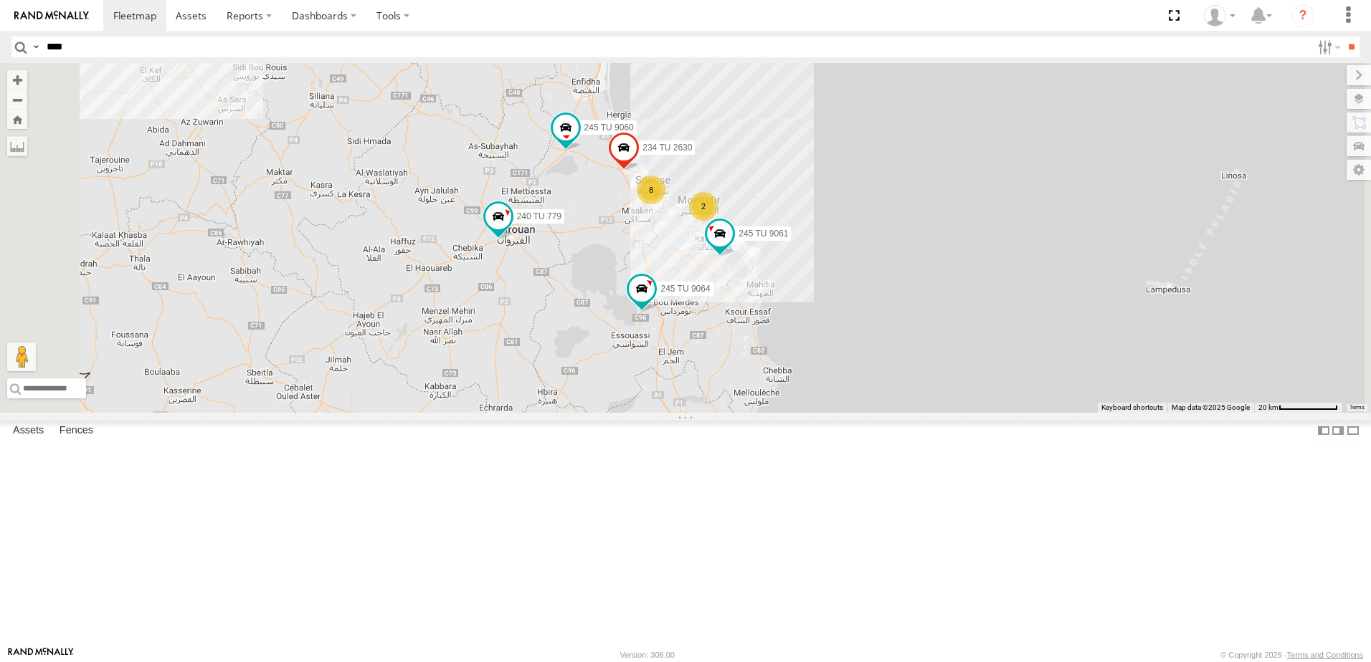
drag, startPoint x: 748, startPoint y: 409, endPoint x: 744, endPoint y: 420, distance: 12.3
click at [744, 413] on div "241 TU 2027 245 TU 9066 240 TU 779 245 TU 9064 245 TU 9057 245 TU 9061 231 TU 3…" at bounding box center [685, 238] width 1371 height 350
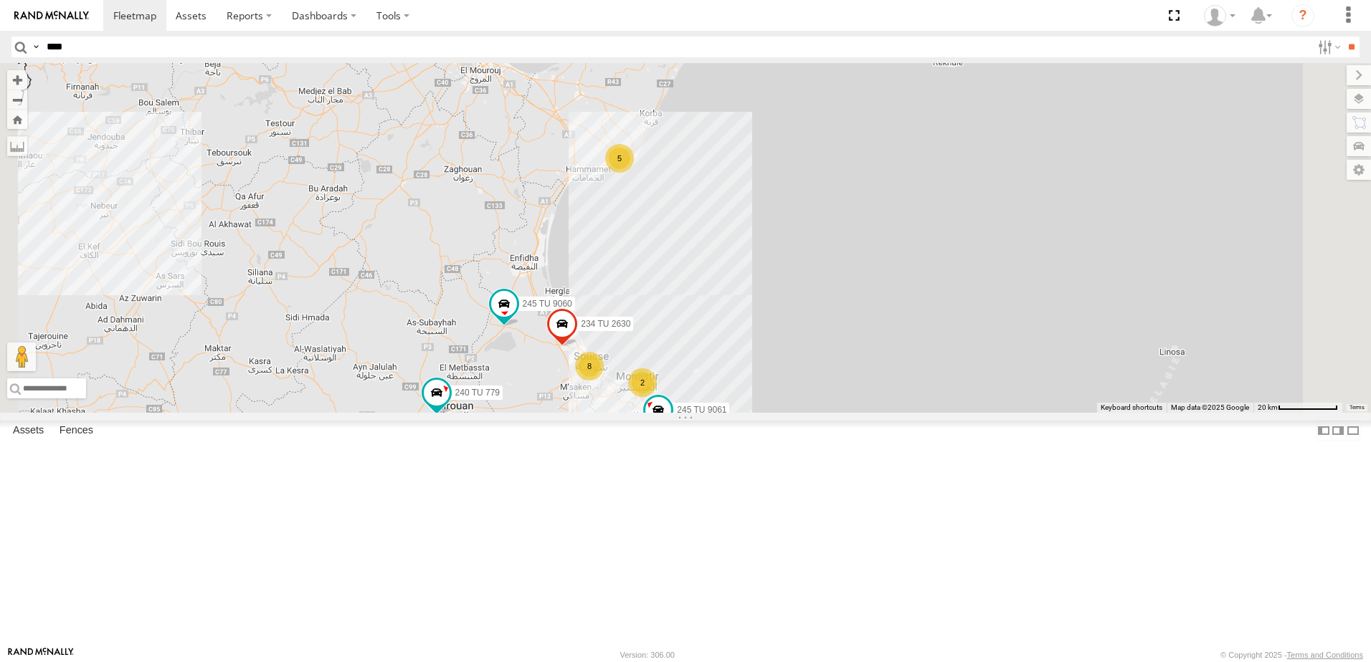
drag, startPoint x: 724, startPoint y: 282, endPoint x: 658, endPoint y: 461, distance: 190.3
click at [658, 413] on div "241 TU 2027 245 TU 9066 240 TU 779 245 TU 9064 245 TU 9057 245 TU 9061 231 TU 3…" at bounding box center [685, 238] width 1371 height 350
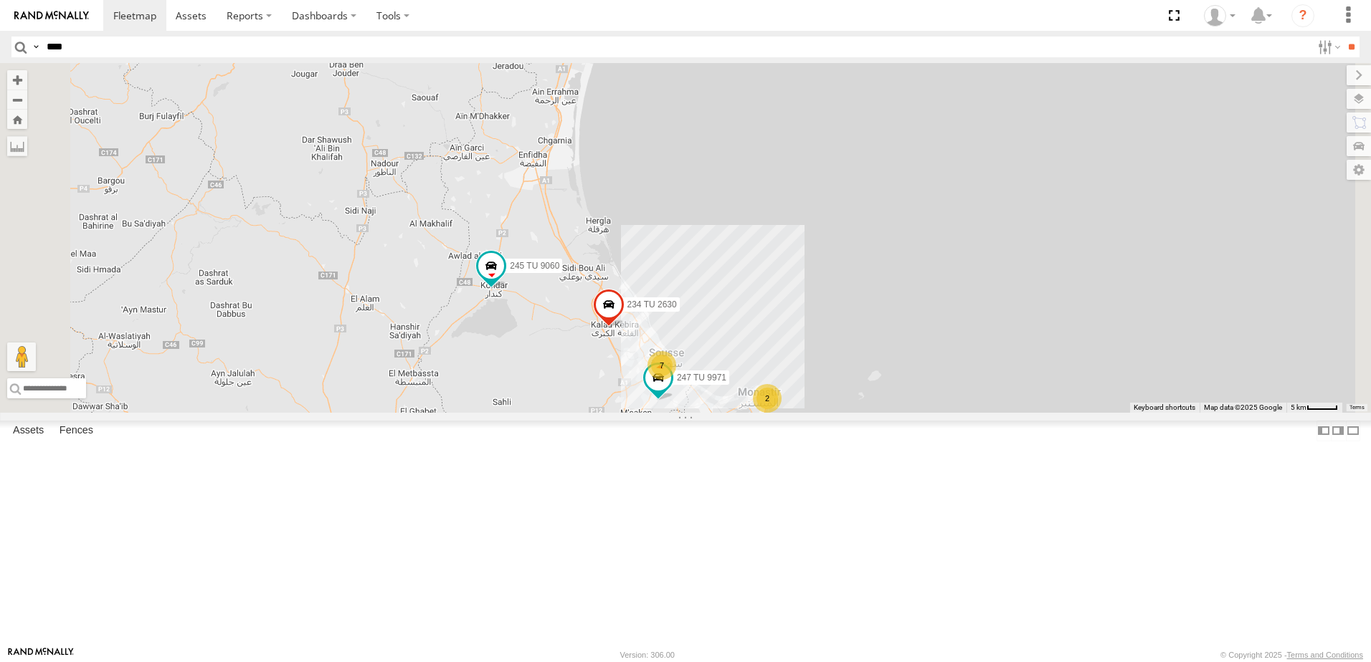
drag, startPoint x: 717, startPoint y: 512, endPoint x: 726, endPoint y: 444, distance: 68.7
click at [726, 413] on div "241 TU 2027 245 TU 9066 240 TU 779 245 TU 9064 245 TU 9057 245 TU 9061 231 TU 3…" at bounding box center [685, 238] width 1371 height 350
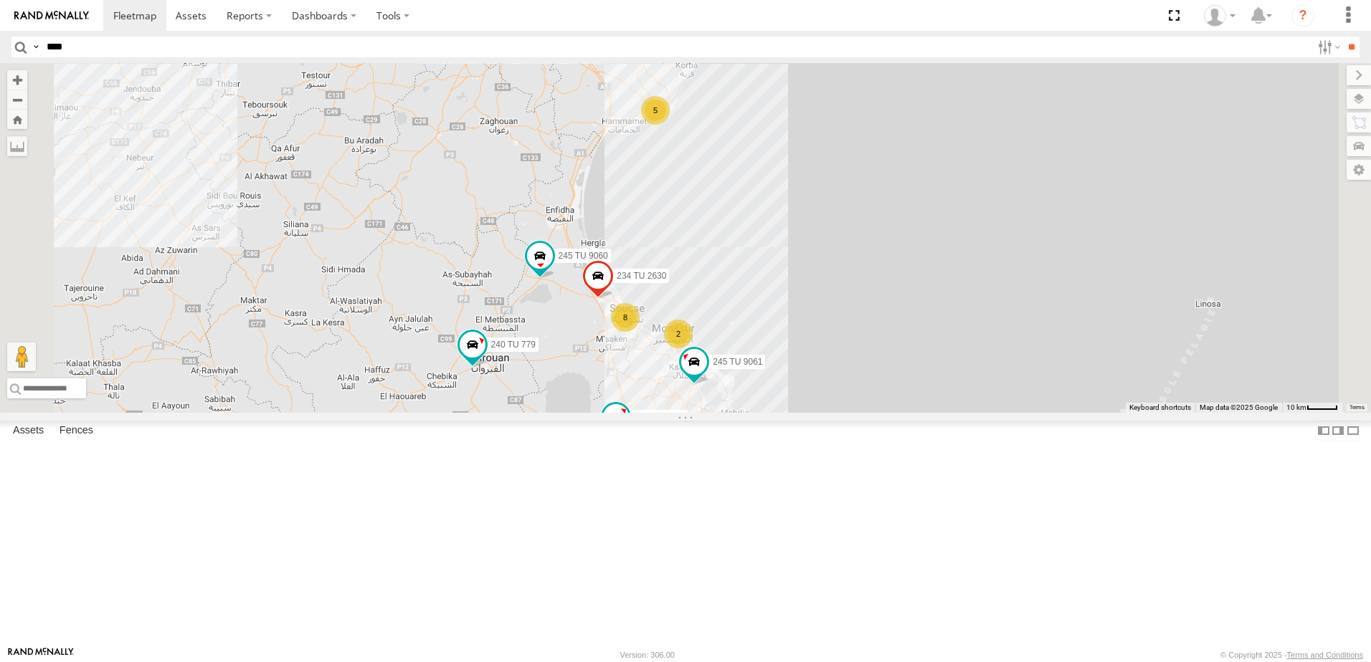
drag, startPoint x: 765, startPoint y: 521, endPoint x: 764, endPoint y: 477, distance: 44.5
click at [764, 413] on div "241 TU 2027 245 TU 9066 240 TU 779 245 TU 9064 245 TU 9057 245 TU 9061 231 TU 3…" at bounding box center [685, 238] width 1371 height 350
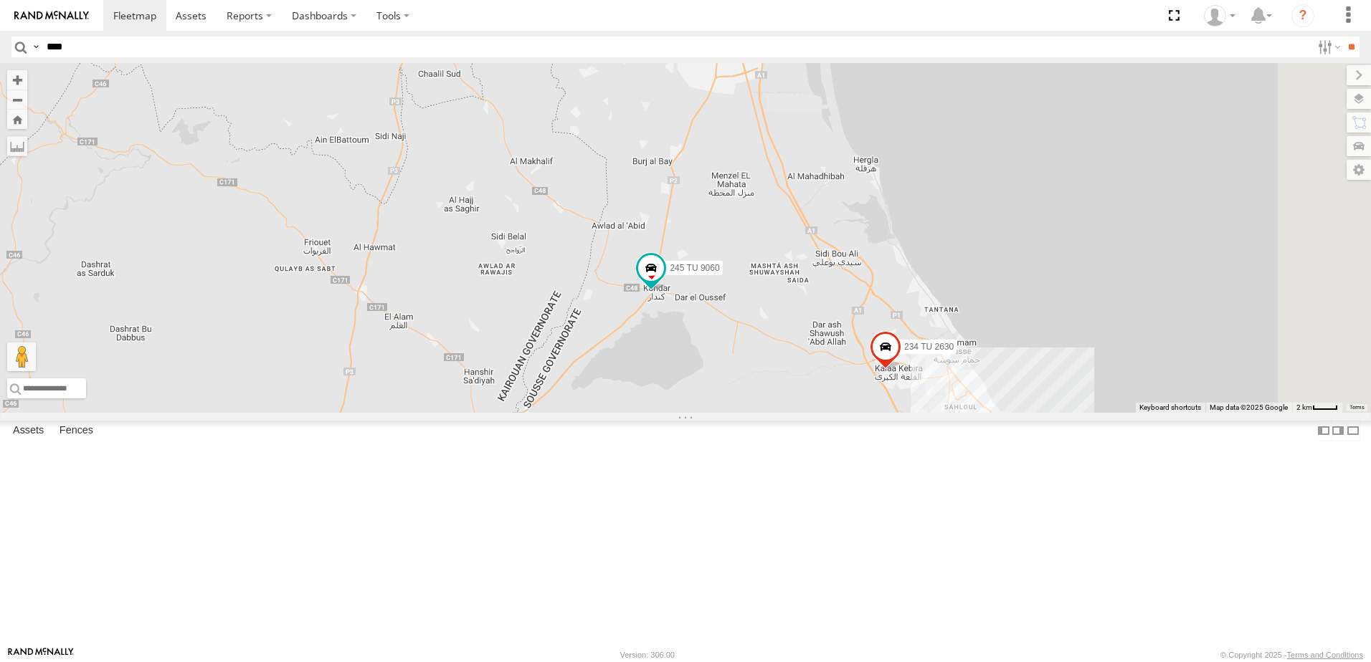
drag, startPoint x: 842, startPoint y: 447, endPoint x: 762, endPoint y: 411, distance: 88.2
click at [762, 413] on div "241 TU 2027 245 TU 9066 240 TU 779 245 TU 9064 245 TU 9057 245 TU 9061 231 TU 3…" at bounding box center [685, 238] width 1371 height 350
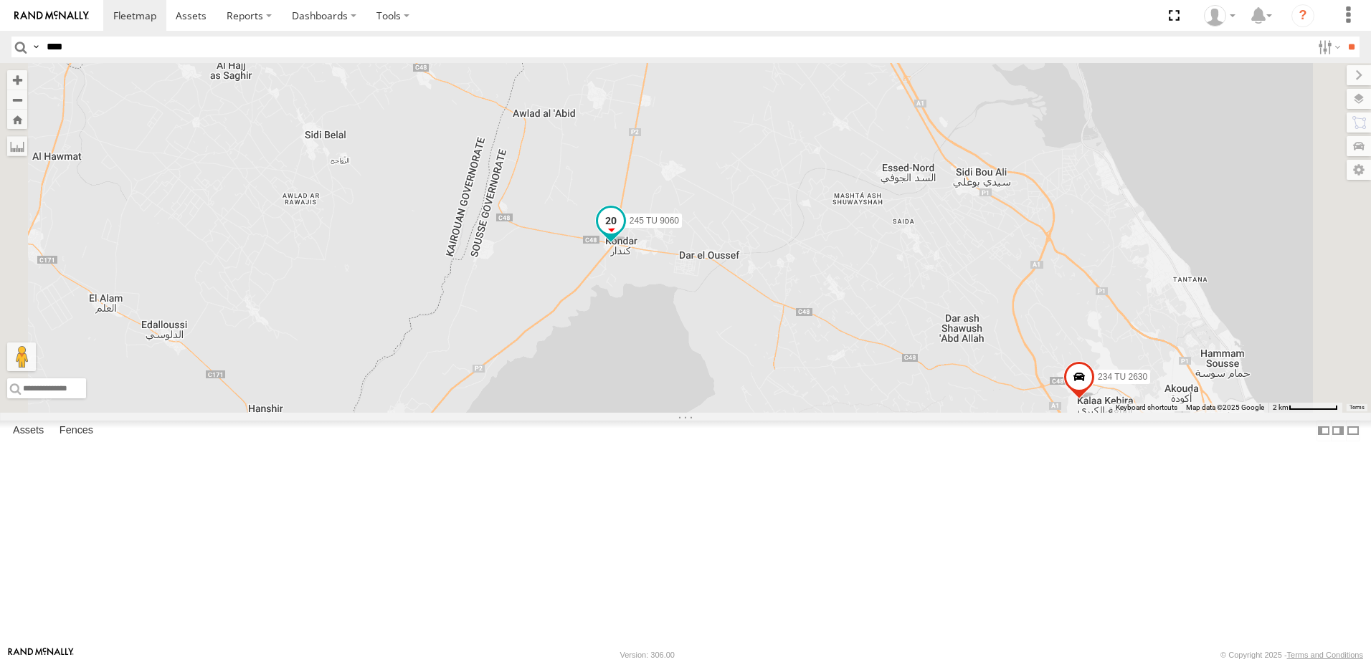
click at [624, 234] on span at bounding box center [611, 221] width 26 height 26
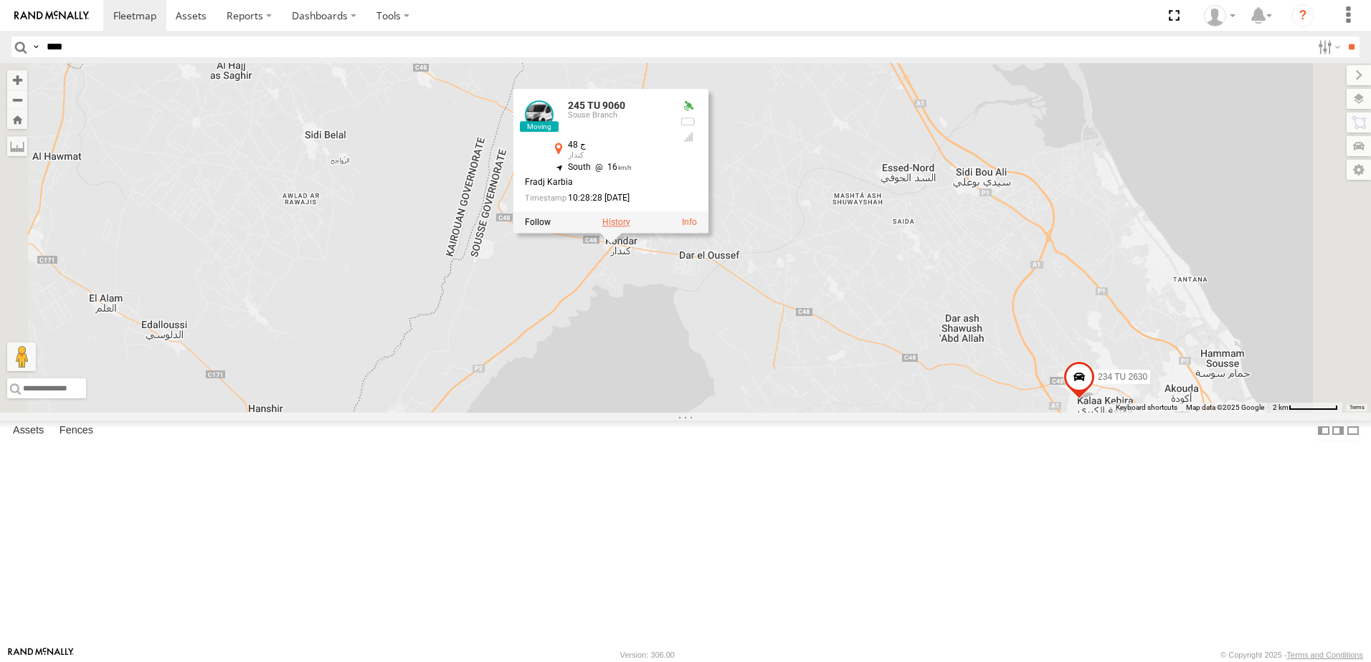
click at [630, 227] on label at bounding box center [616, 222] width 28 height 10
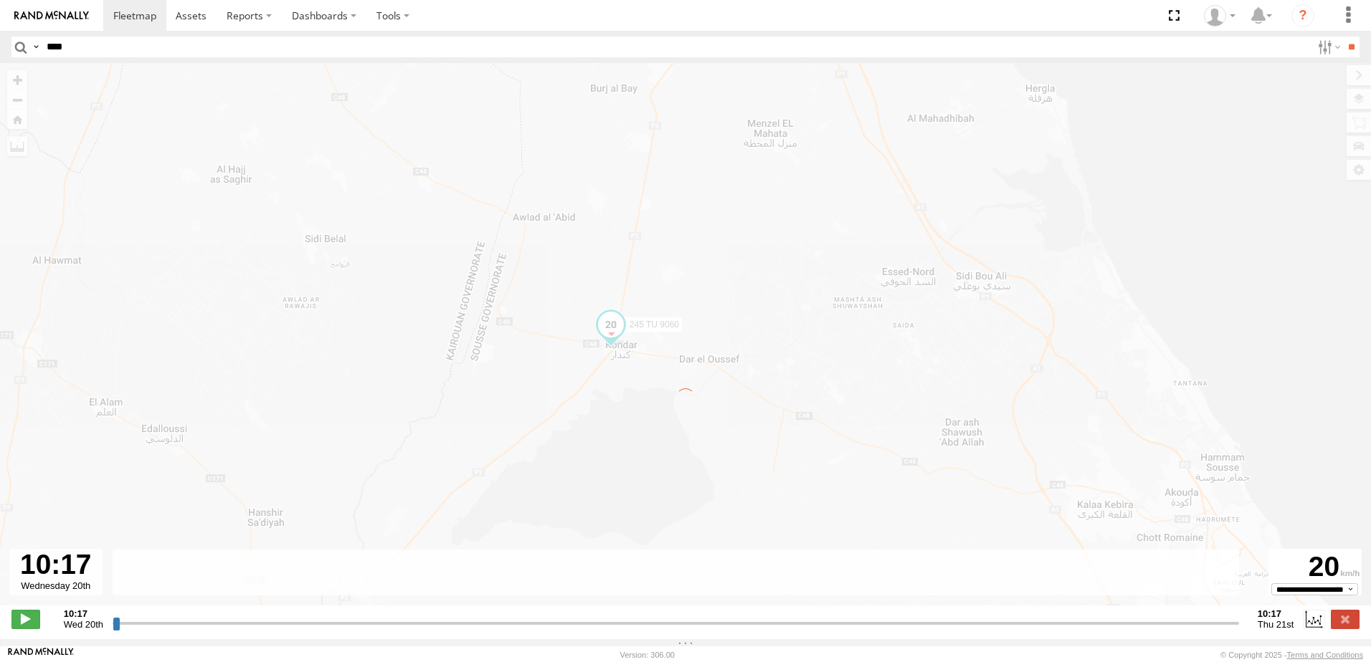
type input "**********"
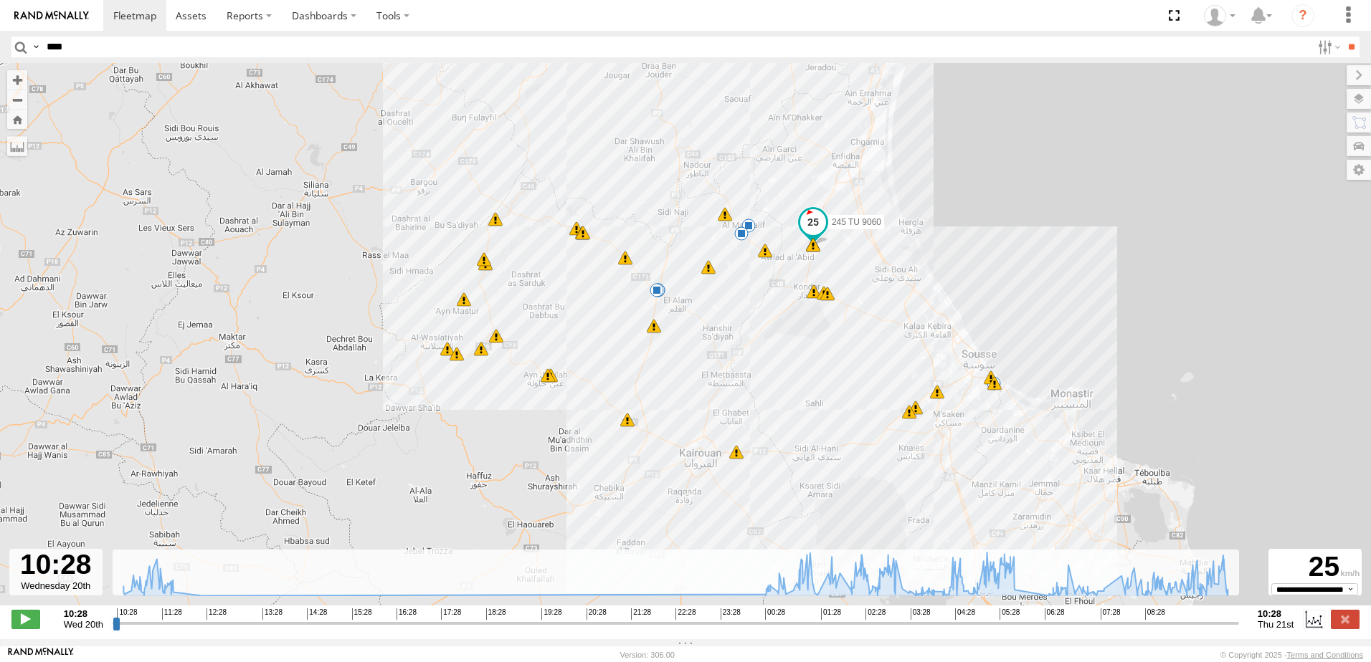
drag, startPoint x: 677, startPoint y: 303, endPoint x: 714, endPoint y: 318, distance: 40.5
click at [714, 318] on div "245 TU 9060 10:28 Wed 10:28 Wed 10:41 Wed 10:43 Wed 10:43 Wed 11:15 Wed 11:30 W…" at bounding box center [685, 342] width 1371 height 558
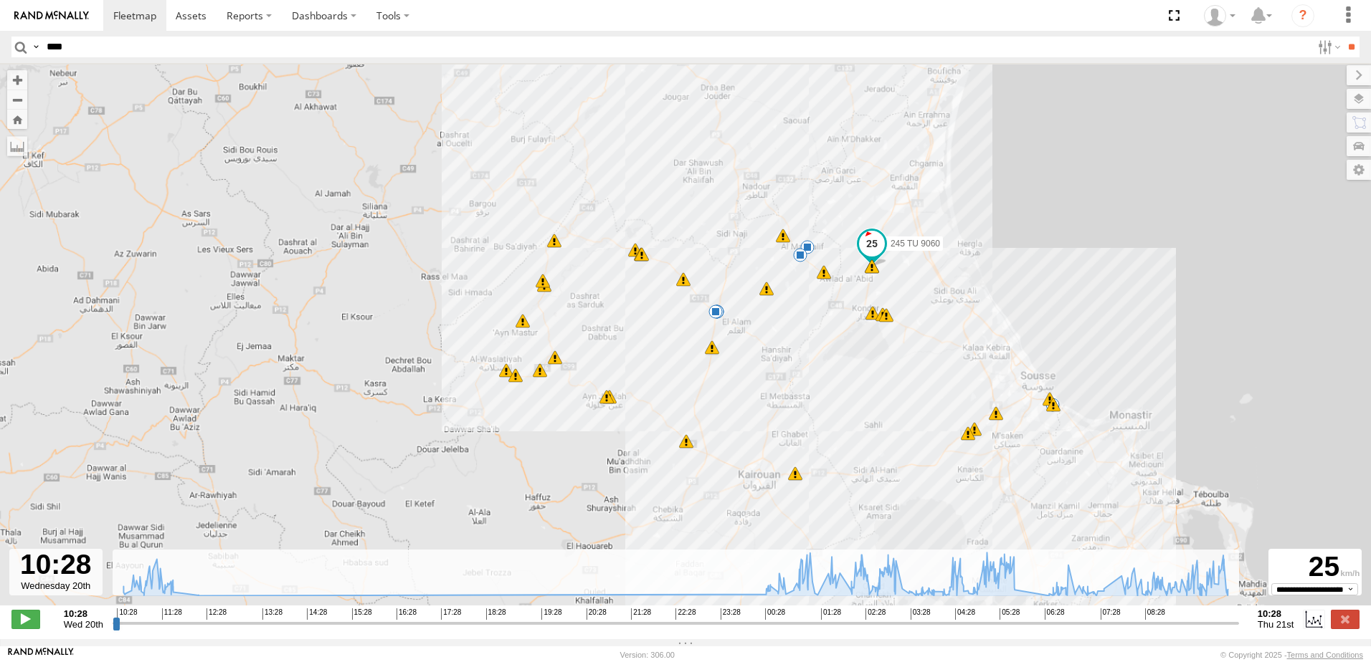
drag, startPoint x: 670, startPoint y: 369, endPoint x: 654, endPoint y: 383, distance: 21.9
click at [654, 388] on div "245 TU 9060 10:28 Wed 10:28 Wed 10:41 Wed 10:43 Wed 10:43 Wed 11:15 Wed 11:30 W…" at bounding box center [685, 342] width 1371 height 558
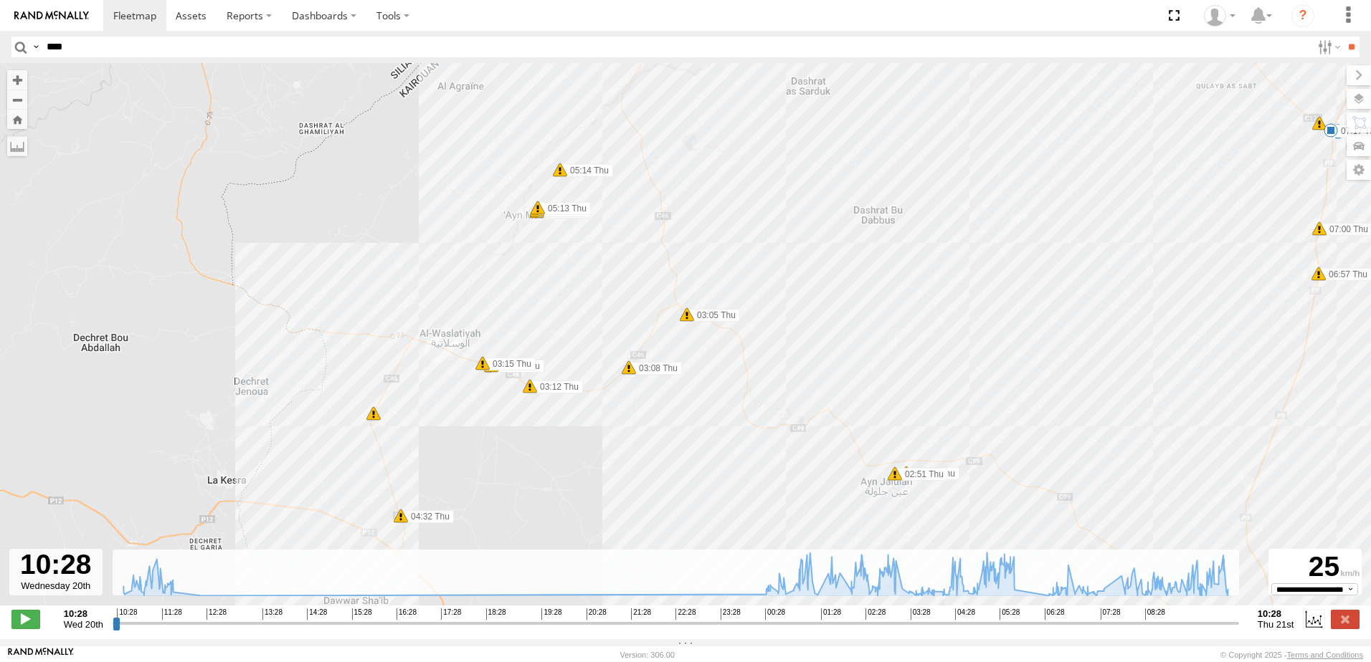
drag, startPoint x: 453, startPoint y: 362, endPoint x: 461, endPoint y: 330, distance: 33.2
click at [461, 330] on div "245 TU 9060 10:28 Wed 10:28 Wed 10:41 Wed 10:43 Wed 10:43 Wed 11:15 Wed 11:30 W…" at bounding box center [685, 342] width 1371 height 558
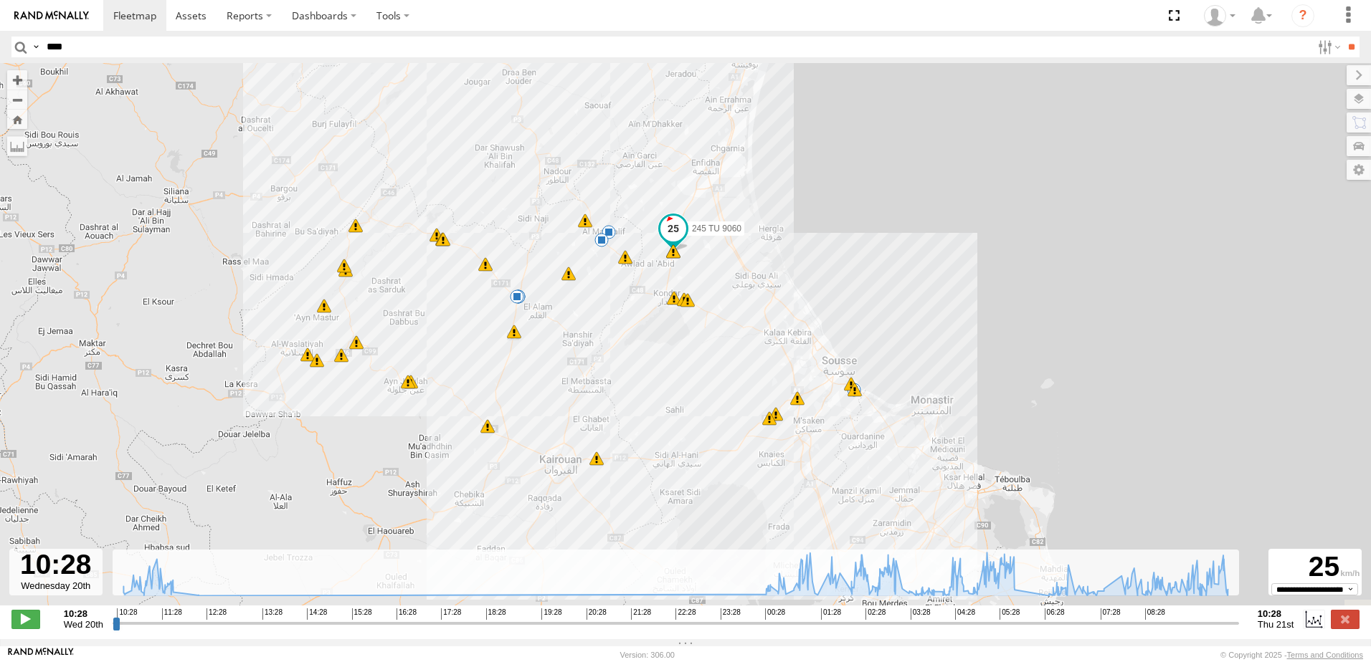
drag, startPoint x: 604, startPoint y: 336, endPoint x: 538, endPoint y: 278, distance: 87.9
click at [538, 278] on div "245 TU 9060 10:28 Wed 10:28 Wed 10:41 Wed 10:43 Wed 10:43 Wed 11:15 Wed 11:30 W…" at bounding box center [685, 342] width 1371 height 558
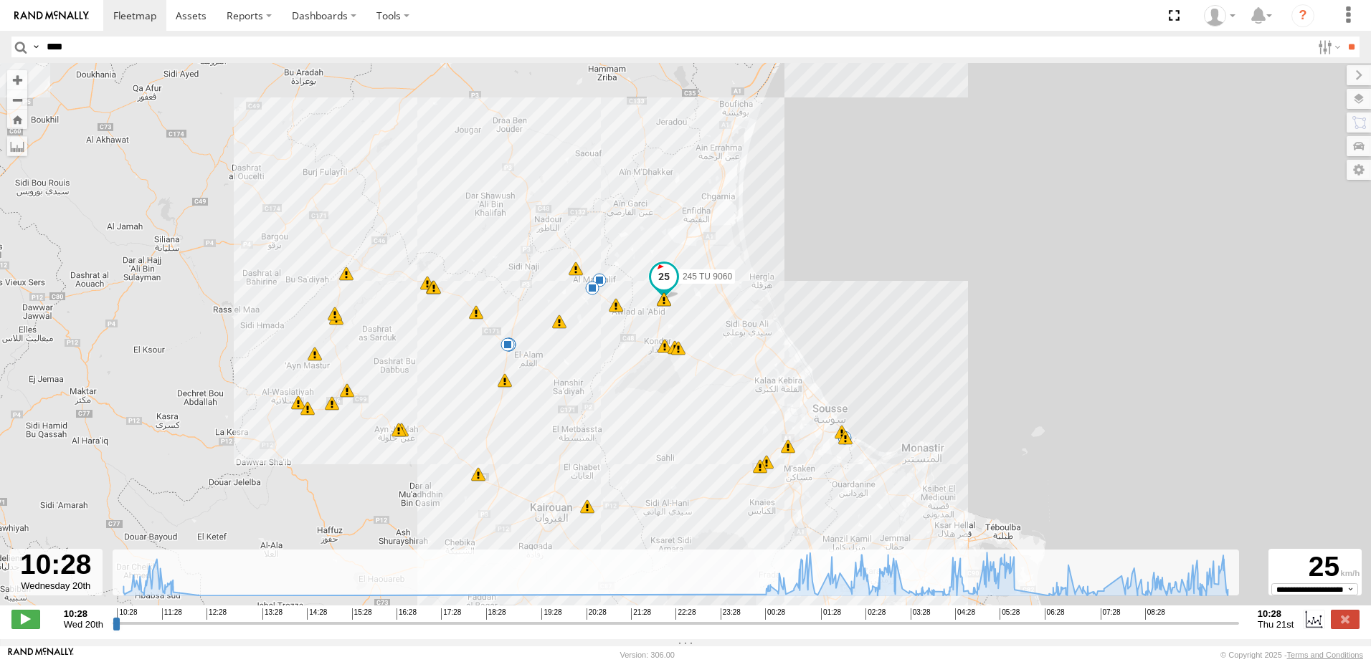
drag, startPoint x: 621, startPoint y: 353, endPoint x: 618, endPoint y: 405, distance: 51.7
click at [618, 405] on div "245 TU 9060 01:47 Thu 02:24 Thu 02:37 Thu 02:51 Thu 05:25 Thu 05:36 Thu 05:52 T…" at bounding box center [685, 342] width 1371 height 558
click at [673, 422] on div "245 TU 9060 01:47 Thu 02:24 Thu 02:37 Thu 02:51 Thu 05:25 Thu 05:36 Thu 05:52 T…" at bounding box center [685, 342] width 1371 height 558
